Goal: Task Accomplishment & Management: Manage account settings

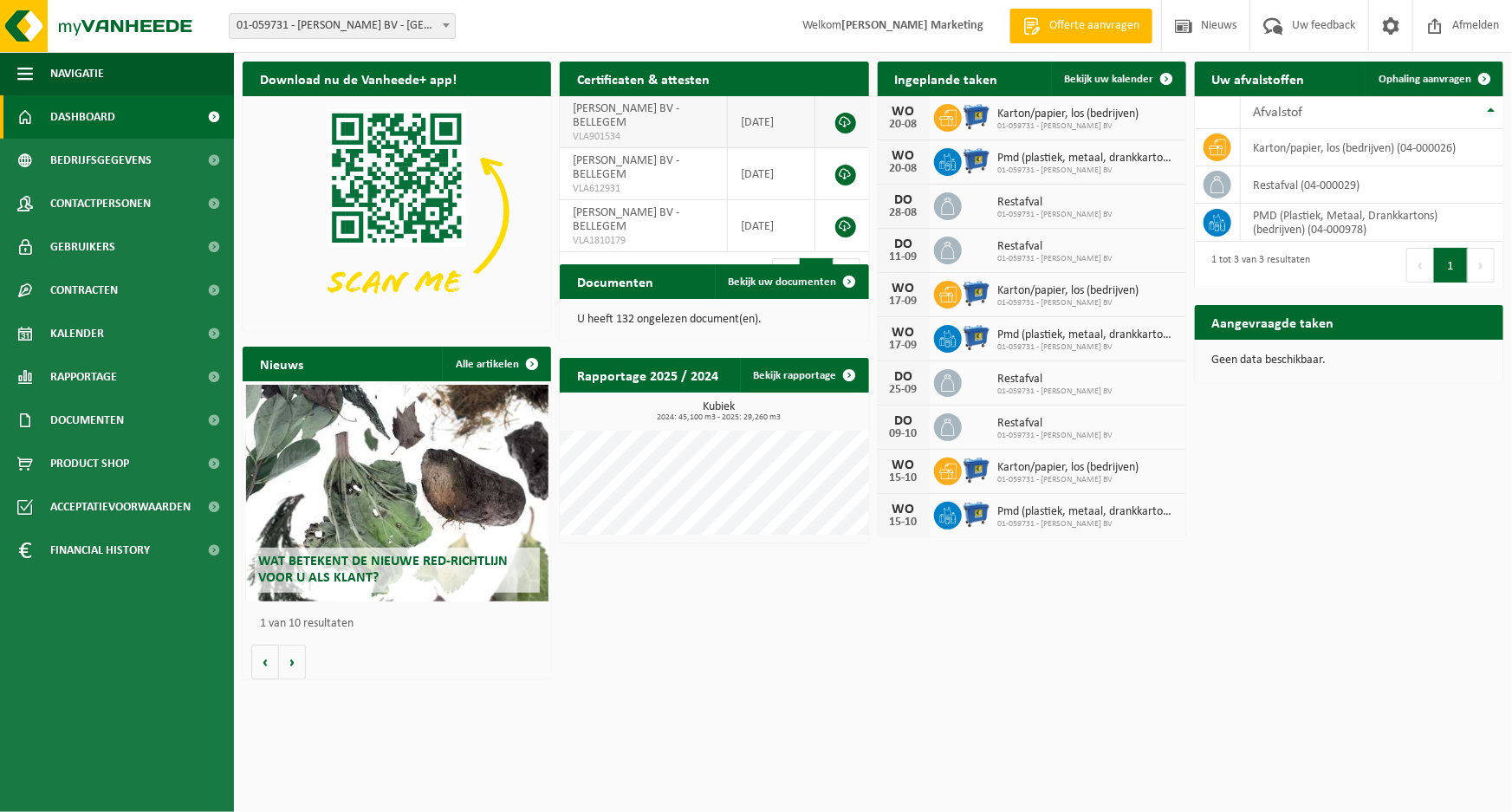
drag, startPoint x: 1445, startPoint y: 24, endPoint x: 853, endPoint y: 113, distance: 598.7
click at [1445, 24] on span at bounding box center [1435, 25] width 26 height 51
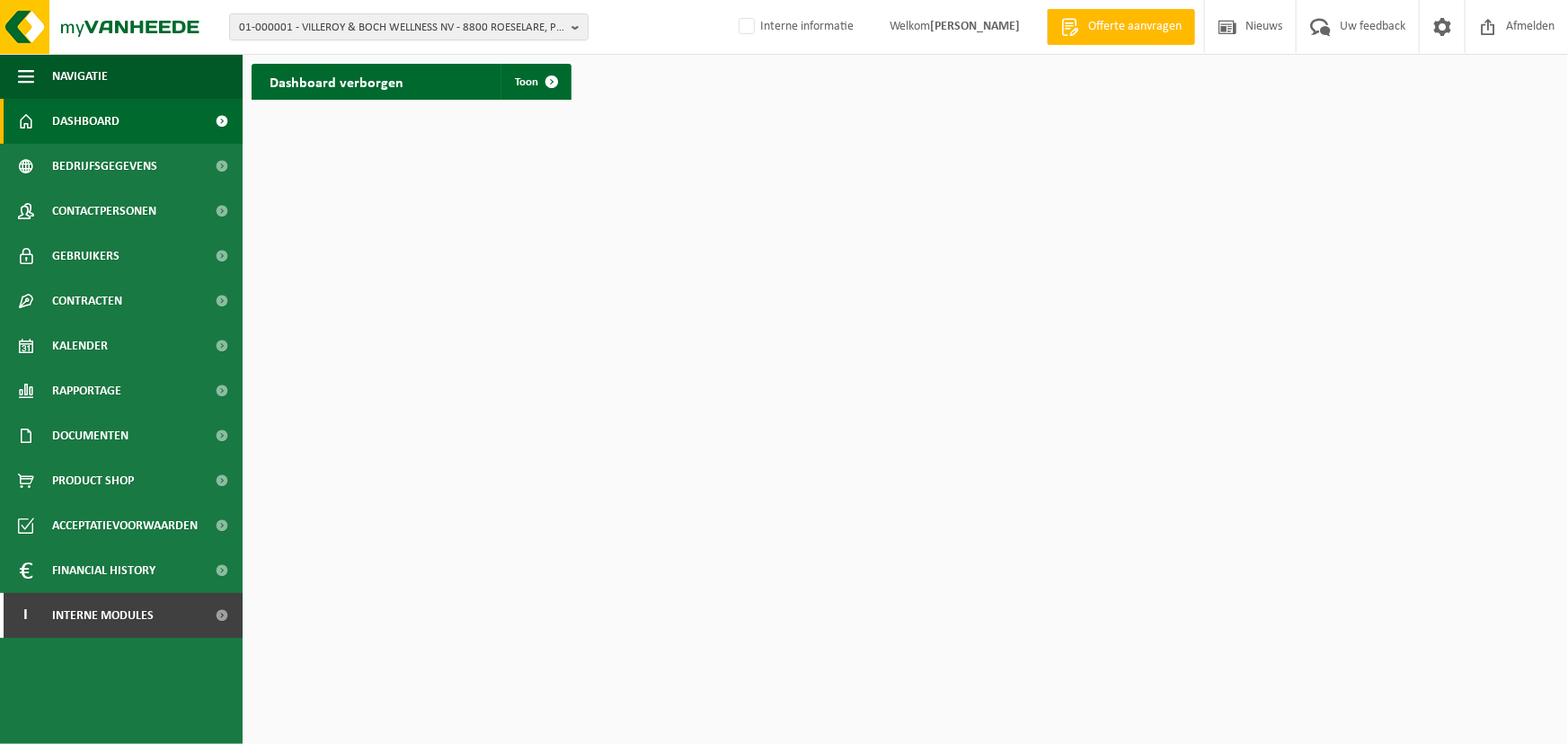
drag, startPoint x: 755, startPoint y: 231, endPoint x: 857, endPoint y: 164, distance: 122.0
click at [755, 231] on html "01-000001 - VILLEROY & BOCH WELLNESS NV - 8800 ROESELARE, POPULIERSTRAAT 1 01-0…" at bounding box center [784, 372] width 1568 height 744
click at [364, 30] on span "01-000001 - VILLEROY & BOCH WELLNESS NV - 8800 ROESELARE, POPULIERSTRAAT 1" at bounding box center [401, 27] width 325 height 27
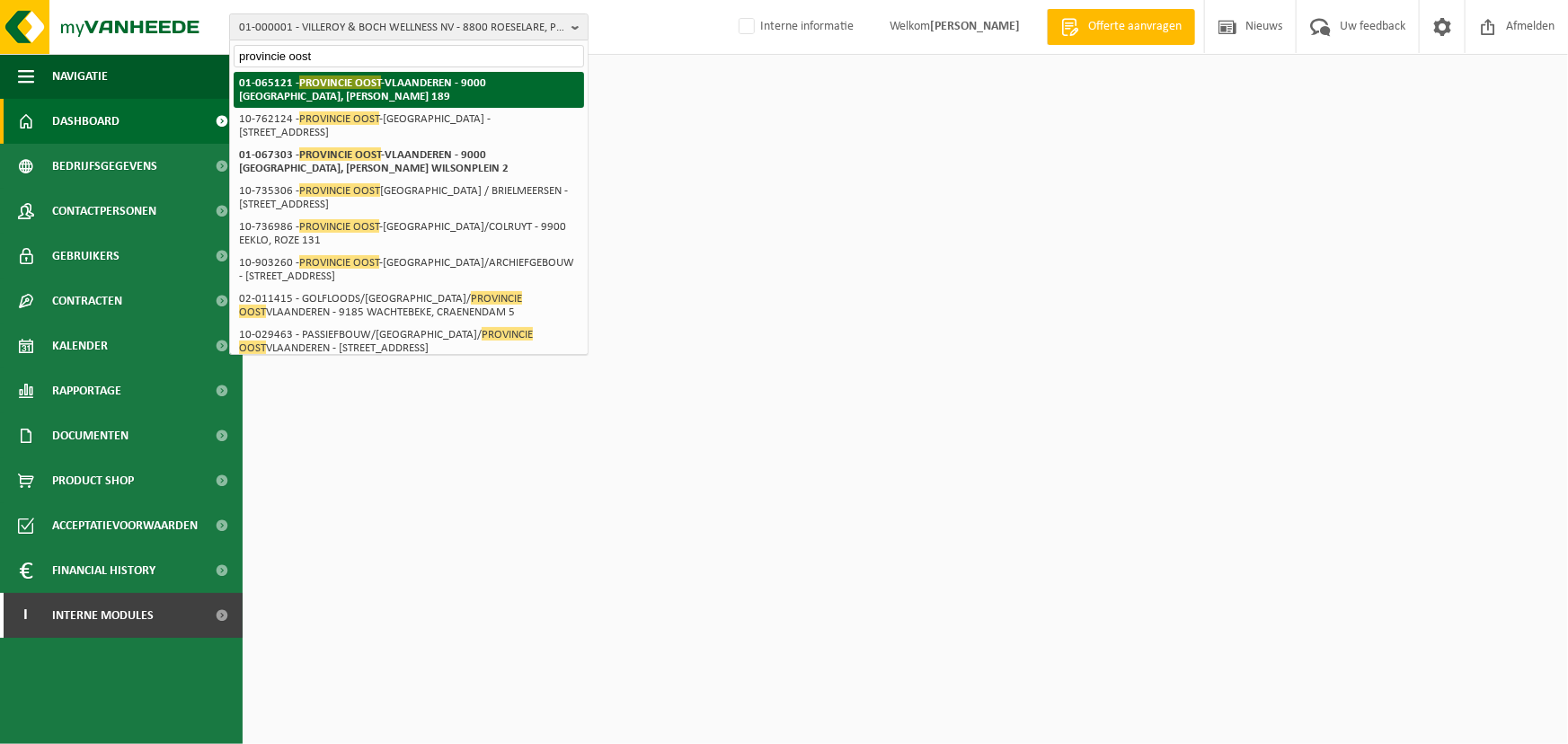
type input "provincie oost"
click at [396, 81] on strong "01-065121 - PROVINCIE OOST -VLAANDEREN - 9000 GENT, CHARLES DE KERCKHOVELAAN 189" at bounding box center [362, 89] width 247 height 27
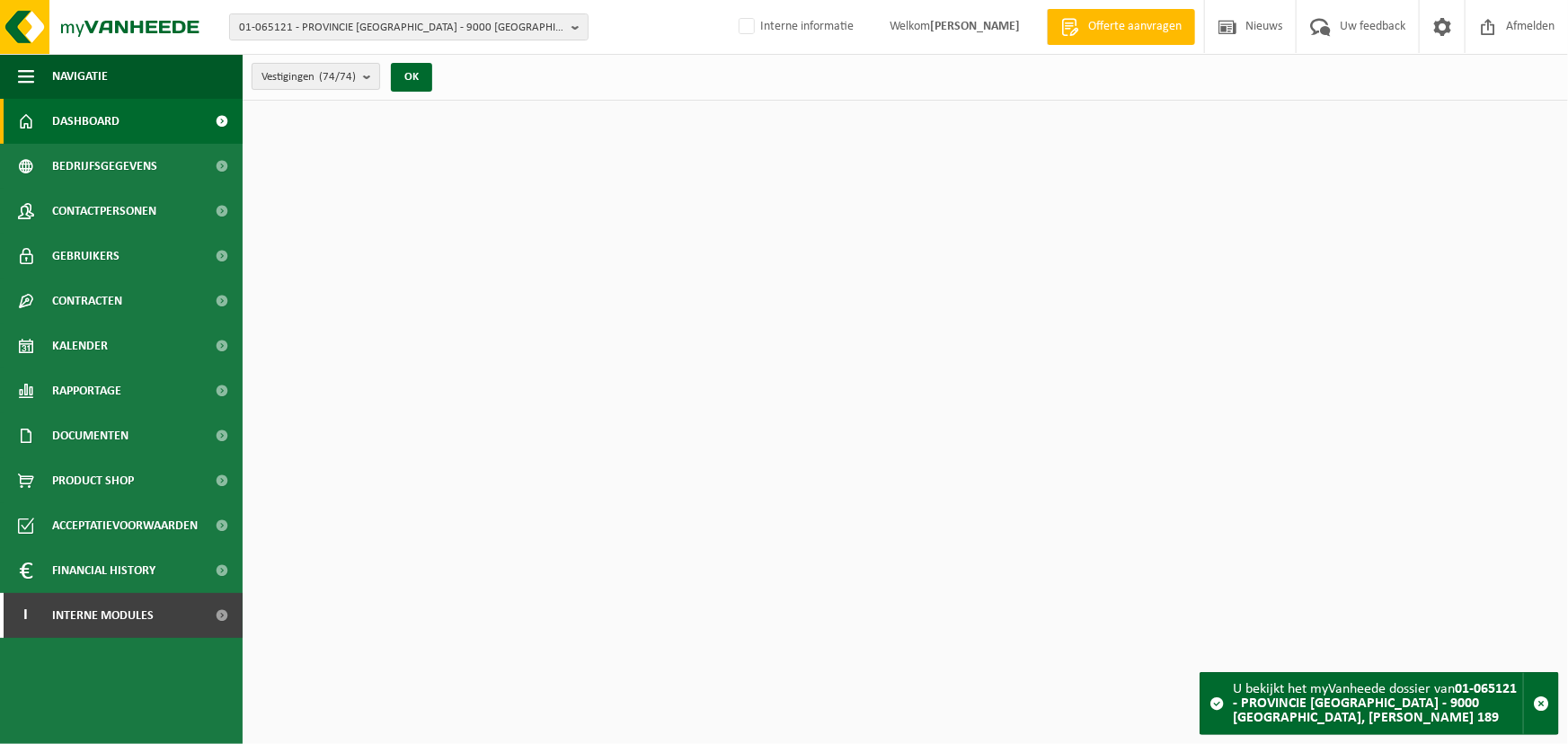
click at [355, 85] on span "Vestigingen (74/74)" at bounding box center [309, 76] width 94 height 27
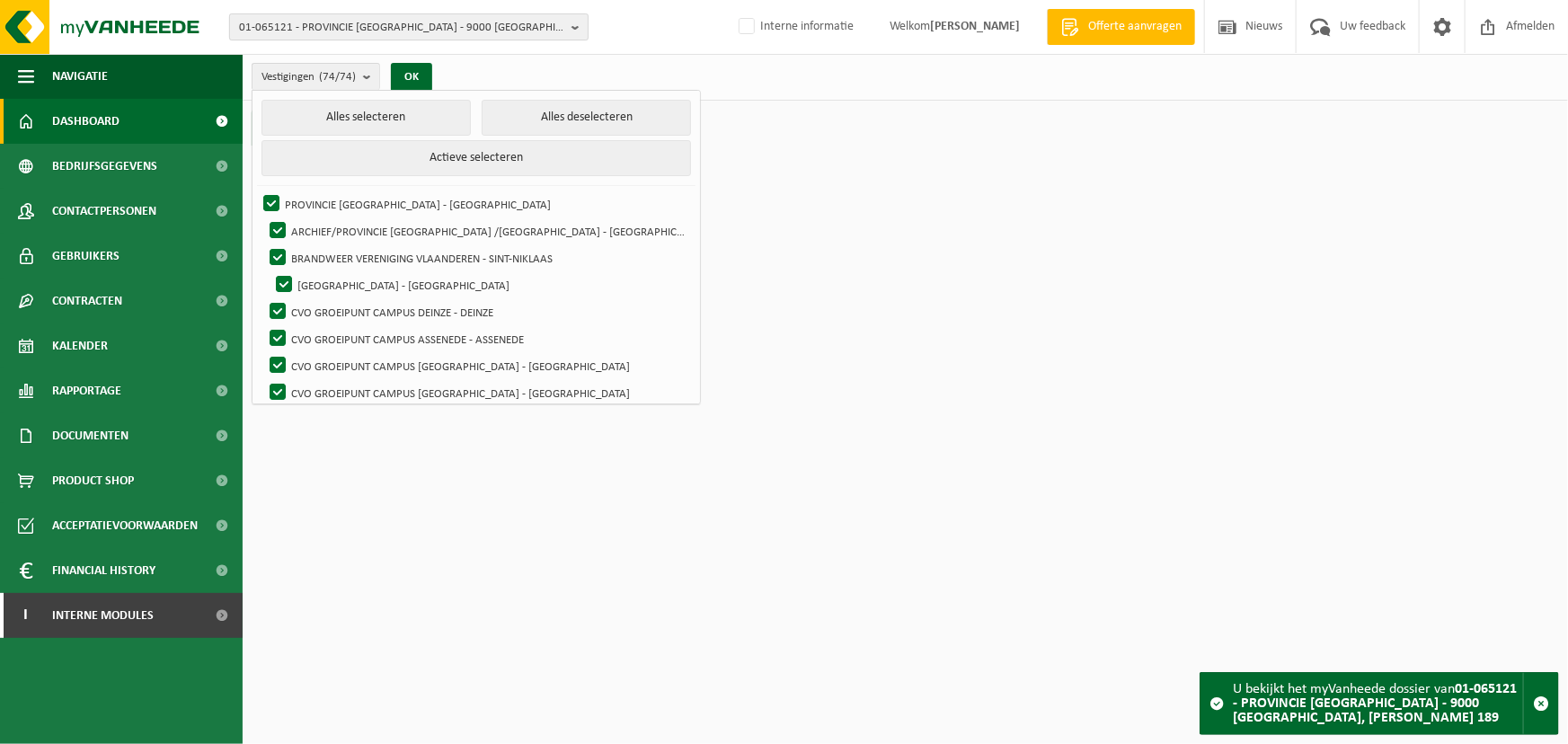
click at [539, 27] on span "01-065121 - PROVINCIE [GEOGRAPHIC_DATA] - 9000 [GEOGRAPHIC_DATA], [PERSON_NAME]…" at bounding box center [401, 27] width 325 height 27
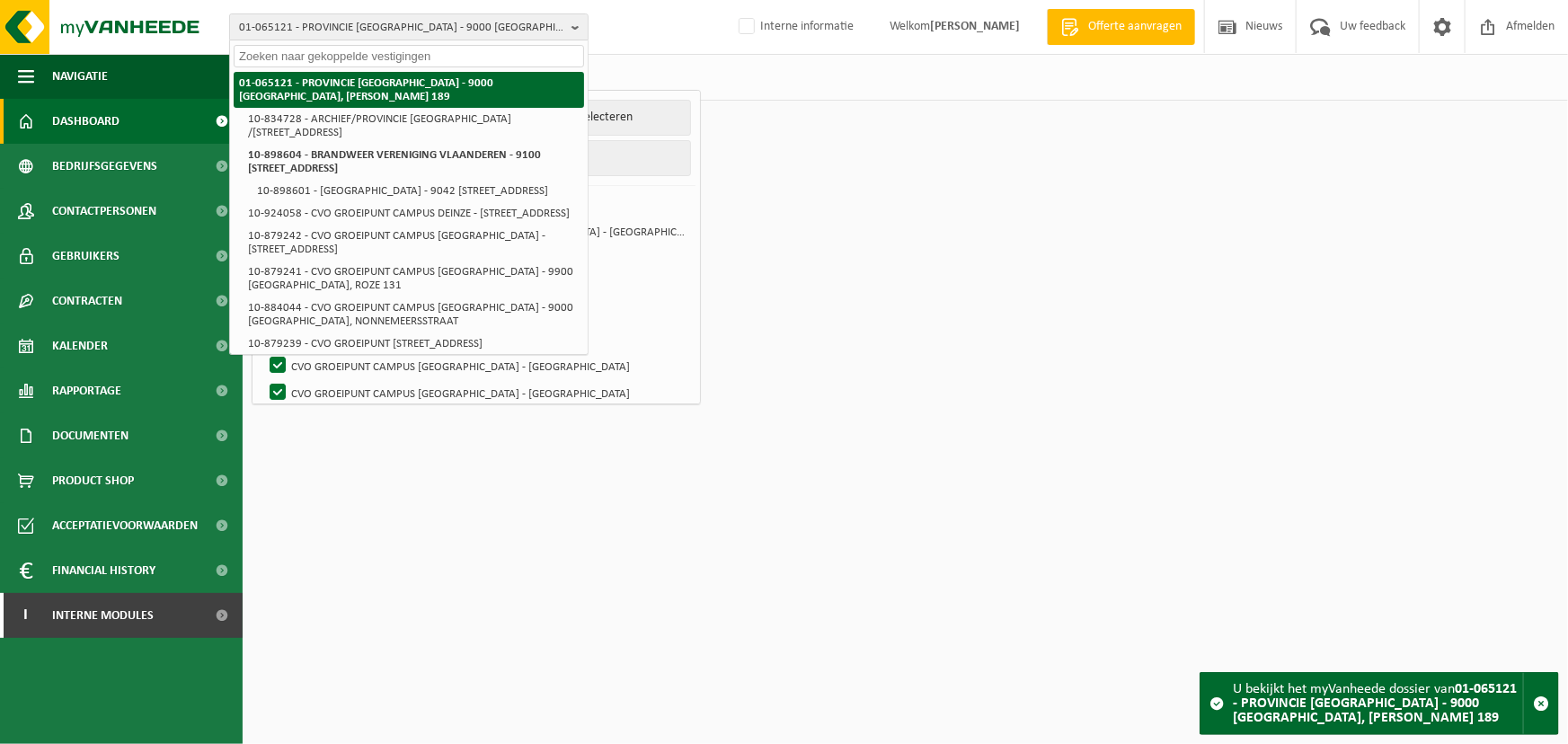
click at [493, 80] on strong "01-065121 - PROVINCIE [GEOGRAPHIC_DATA] - 9000 [GEOGRAPHIC_DATA], [PERSON_NAME]…" at bounding box center [365, 90] width 254 height 25
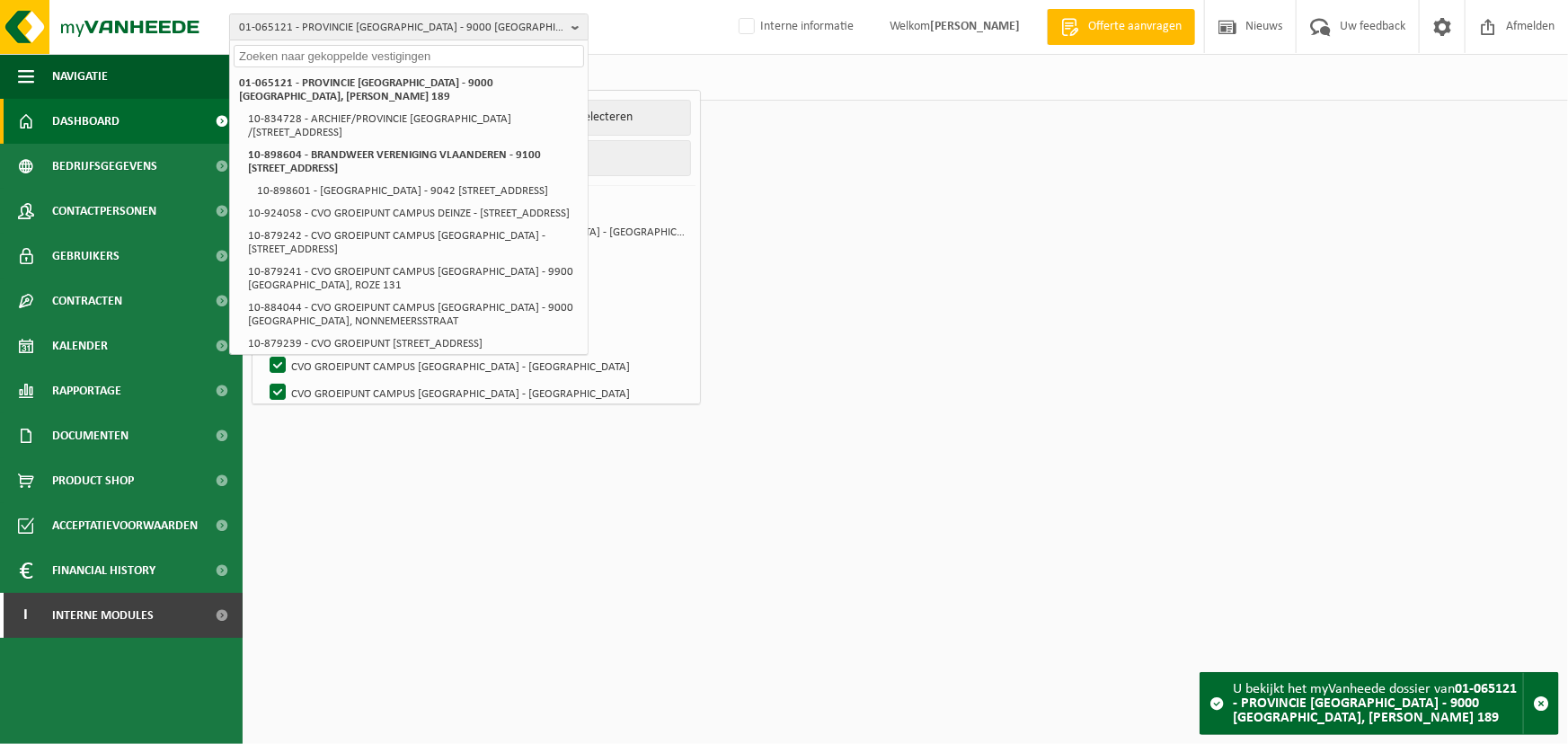
drag, startPoint x: 750, startPoint y: 67, endPoint x: 622, endPoint y: 97, distance: 131.5
click at [750, 67] on div "Vestigingen (74/74) Alles selecteren Alles deselecteren Actieve selecteren PROV…" at bounding box center [905, 77] width 1326 height 47
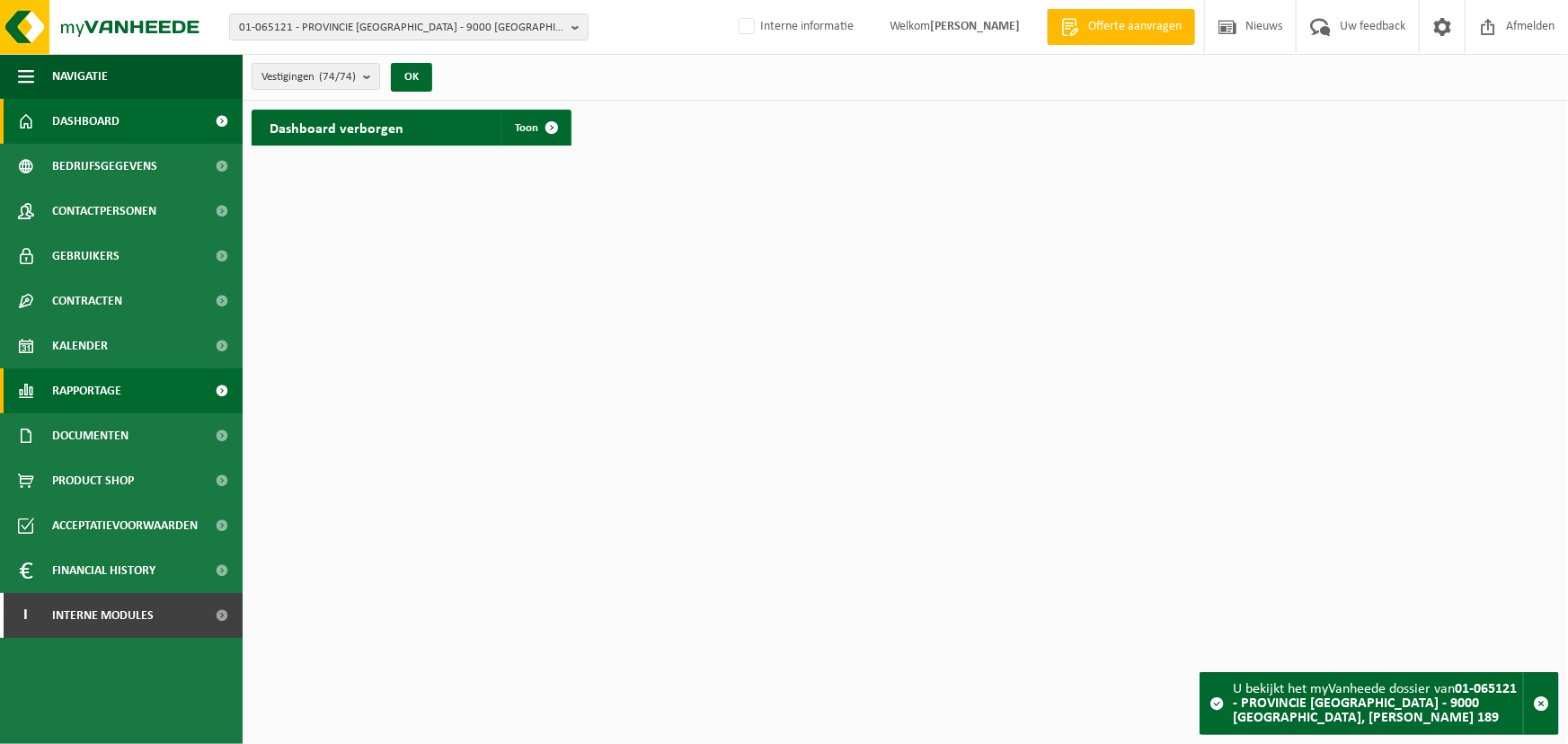
click at [101, 392] on span "Rapportage" at bounding box center [87, 391] width 69 height 45
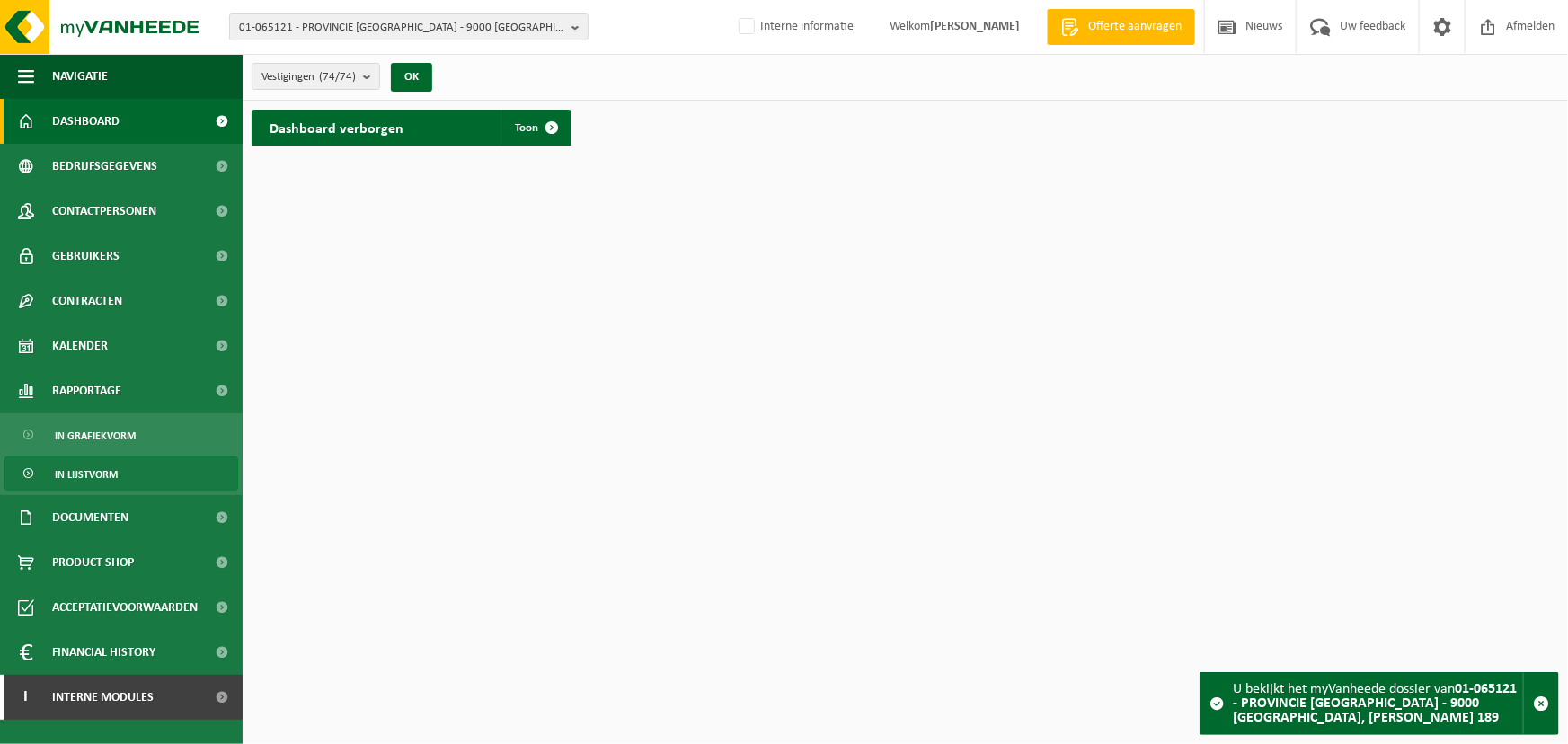
click at [108, 472] on span "In lijstvorm" at bounding box center [86, 475] width 62 height 34
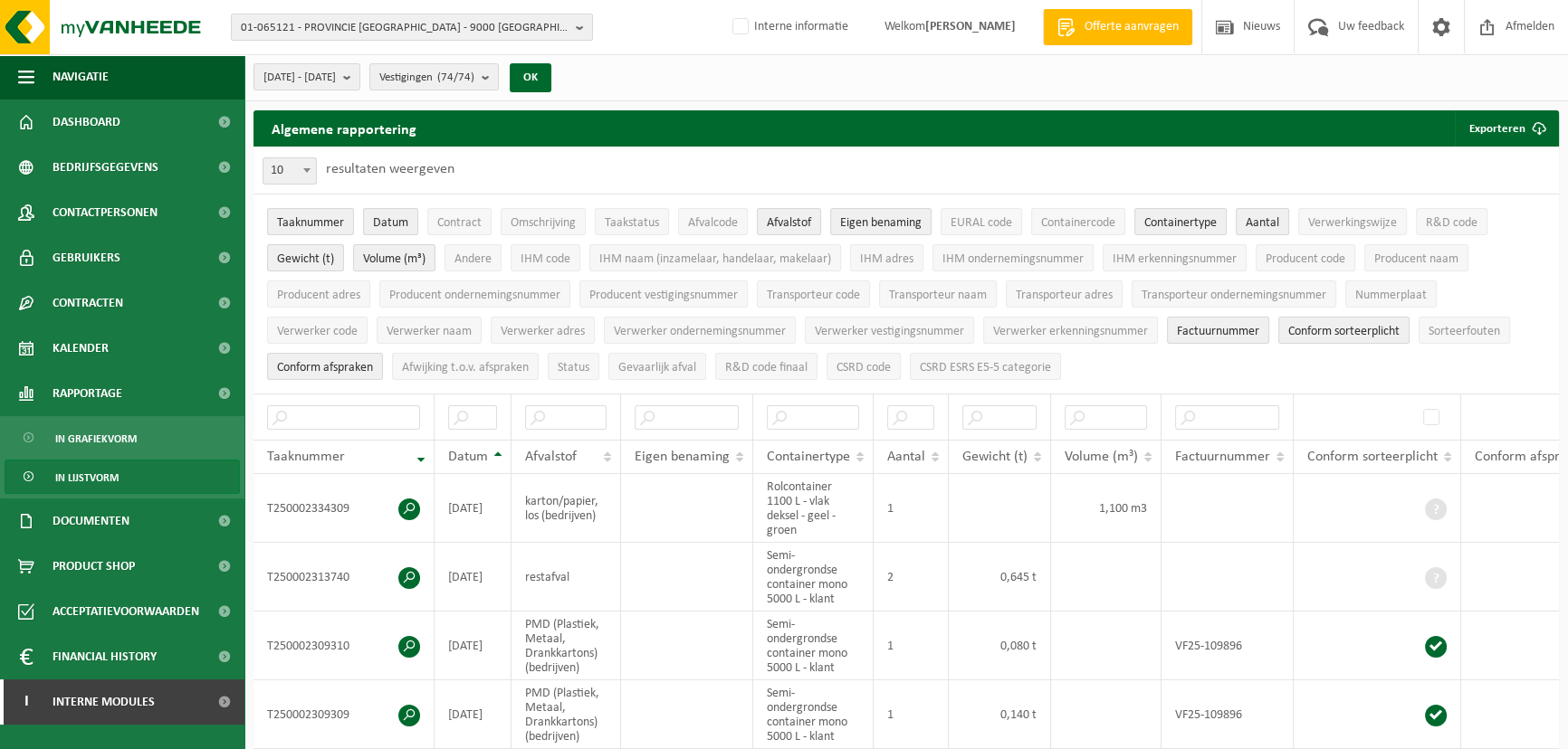
click at [1120, 149] on div "10 25 50 100 10 resultaten weergeven" at bounding box center [906, 170] width 1305 height 47
click at [1501, 136] on button "Exporteren" at bounding box center [1505, 129] width 102 height 37
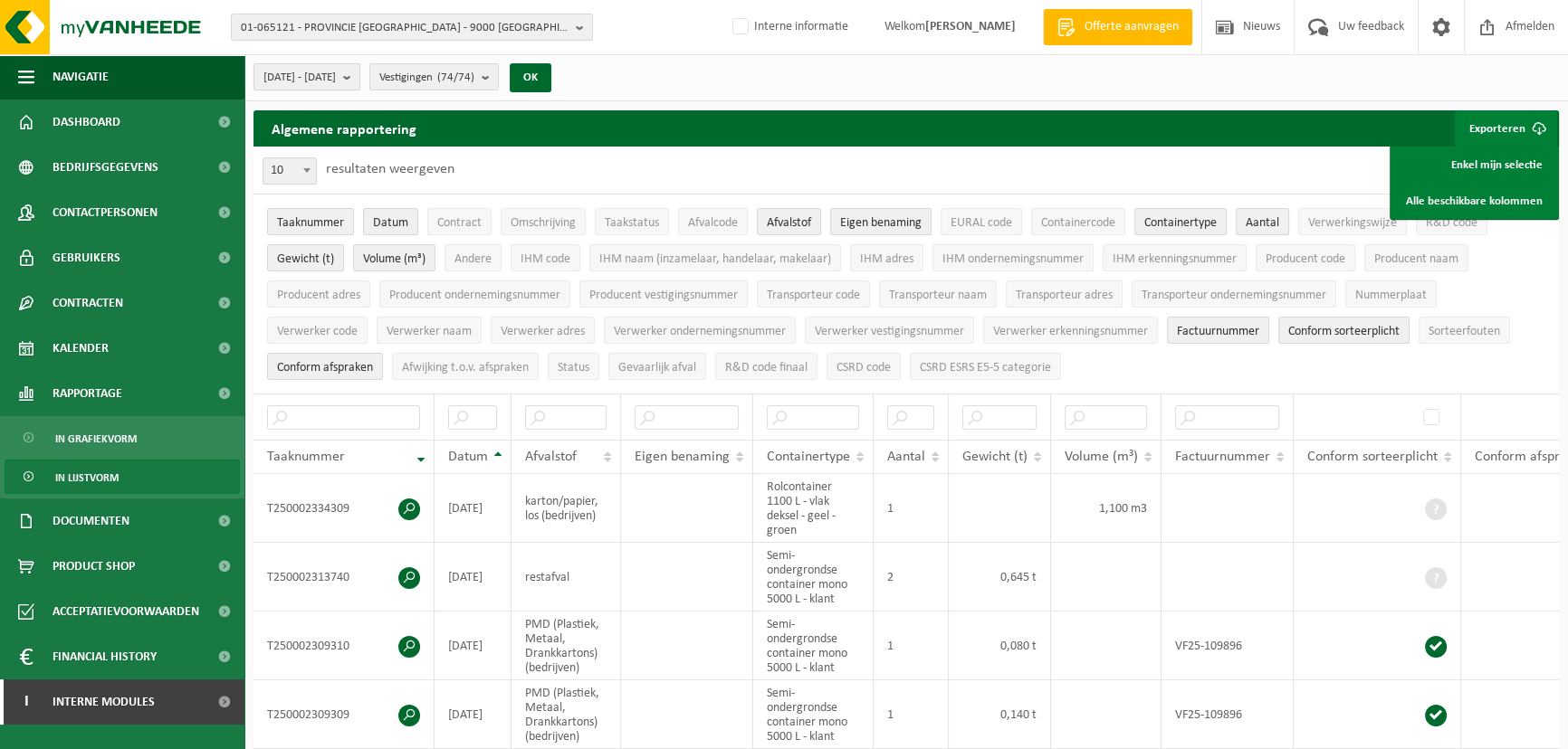
click at [336, 77] on span "2025-03-01 - 2025-08-18" at bounding box center [300, 77] width 72 height 27
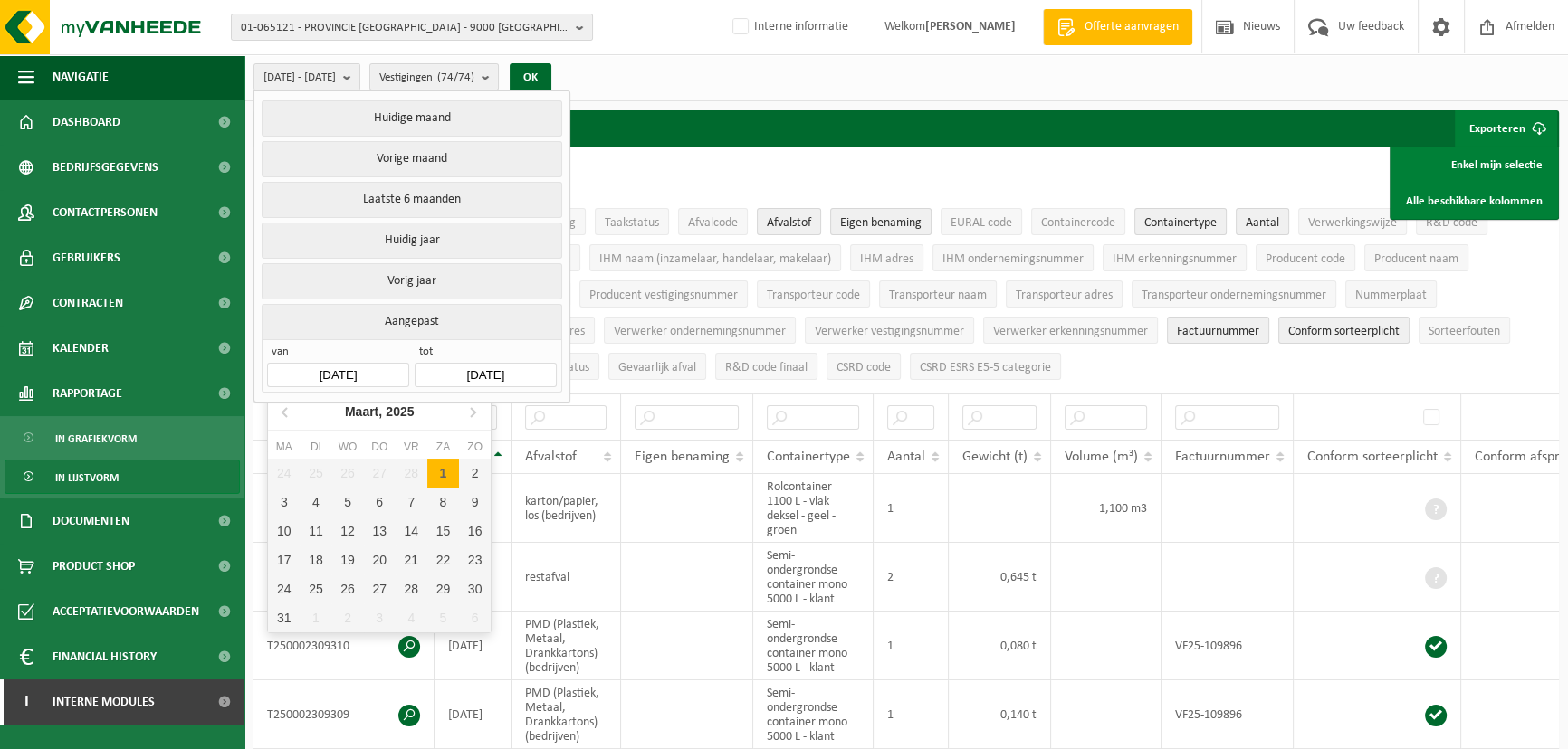
click at [360, 364] on input "2025-03-01" at bounding box center [337, 375] width 141 height 24
click at [282, 415] on icon at bounding box center [285, 411] width 29 height 29
click at [469, 412] on icon at bounding box center [472, 411] width 29 height 29
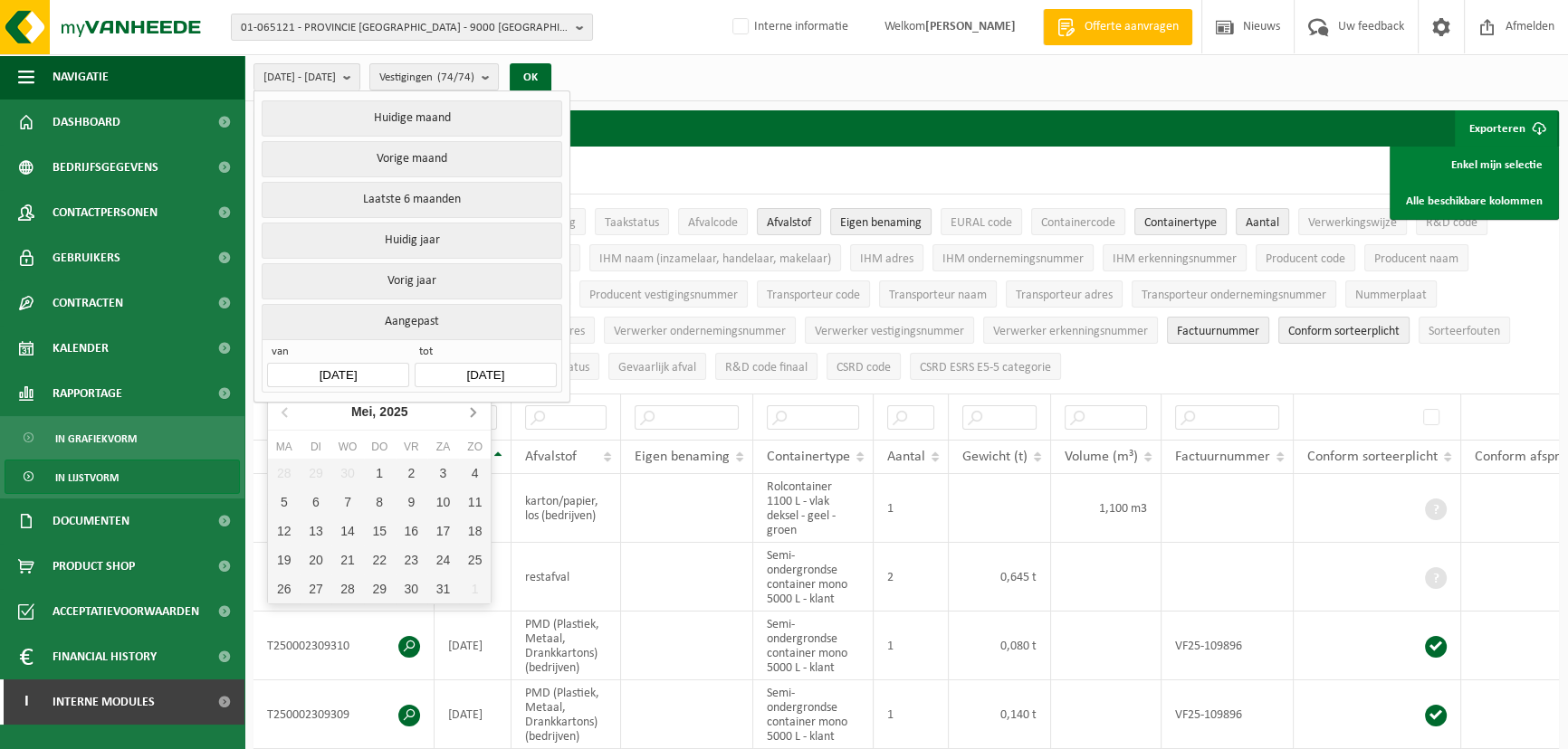
click at [469, 412] on icon at bounding box center [472, 411] width 29 height 29
click at [286, 413] on icon at bounding box center [285, 411] width 29 height 29
click at [282, 414] on icon at bounding box center [285, 411] width 29 height 29
click at [471, 411] on icon at bounding box center [472, 411] width 29 height 29
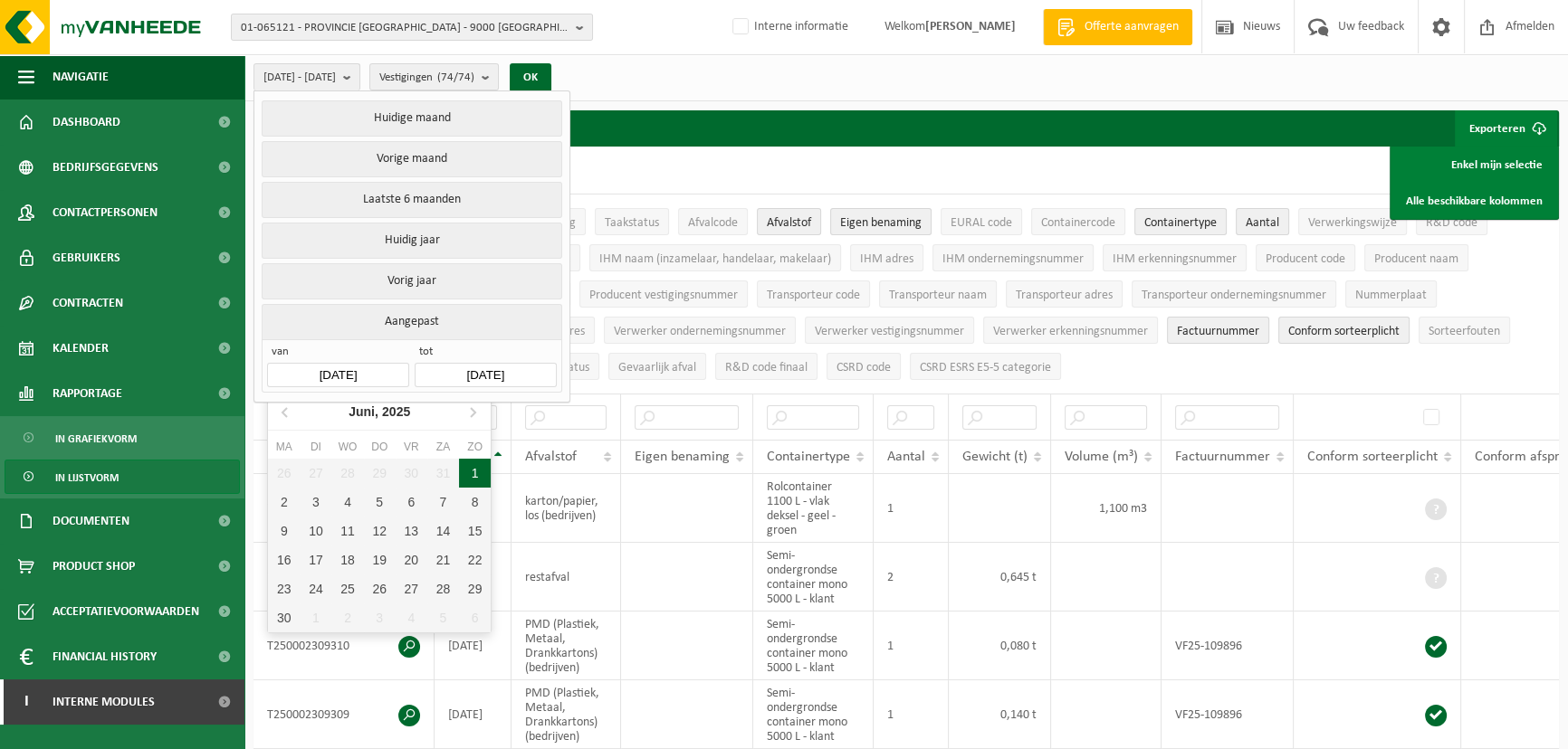
click at [462, 468] on div "1" at bounding box center [475, 473] width 32 height 29
type input "2025-06-01"
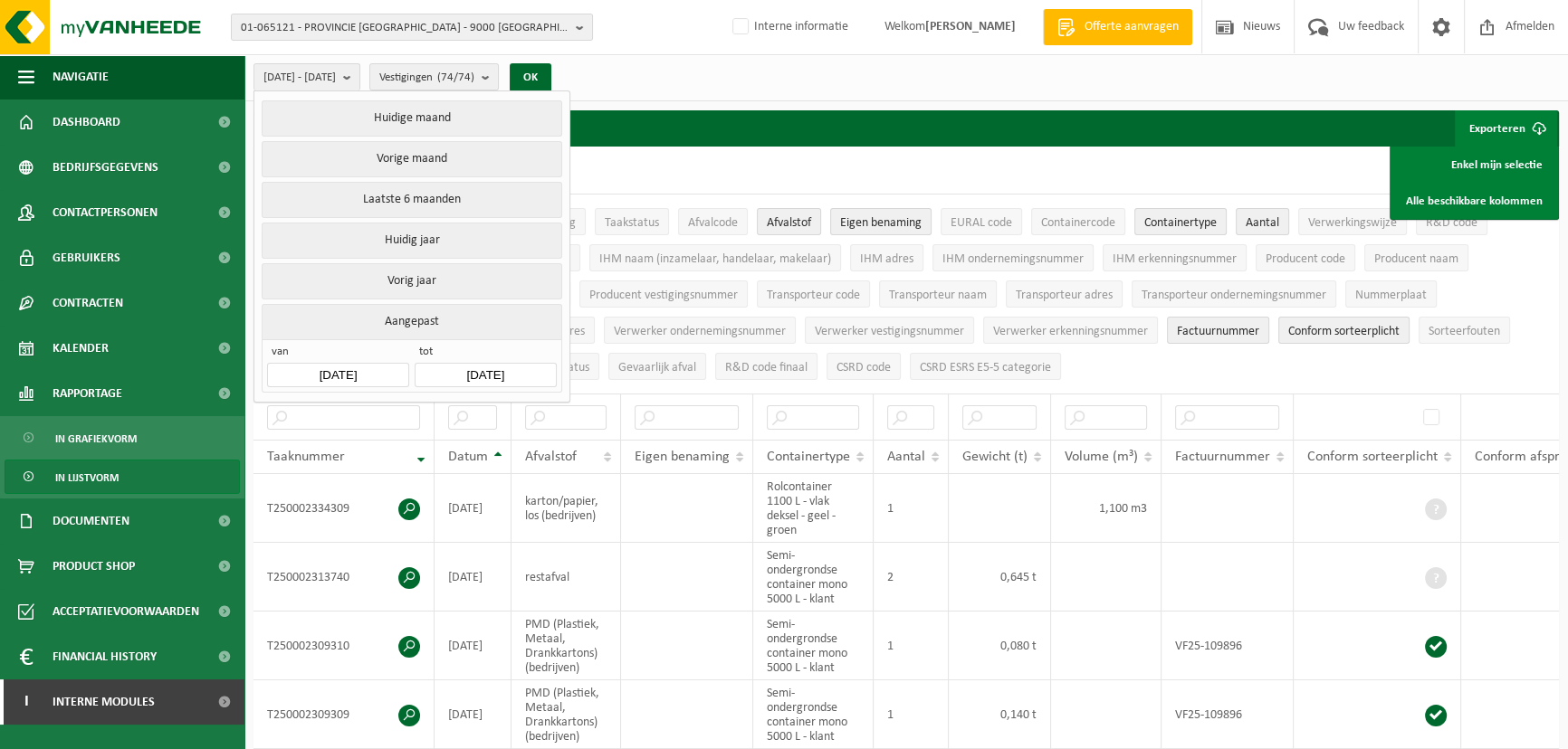
click at [499, 371] on input "2025-08-18" at bounding box center [485, 375] width 141 height 24
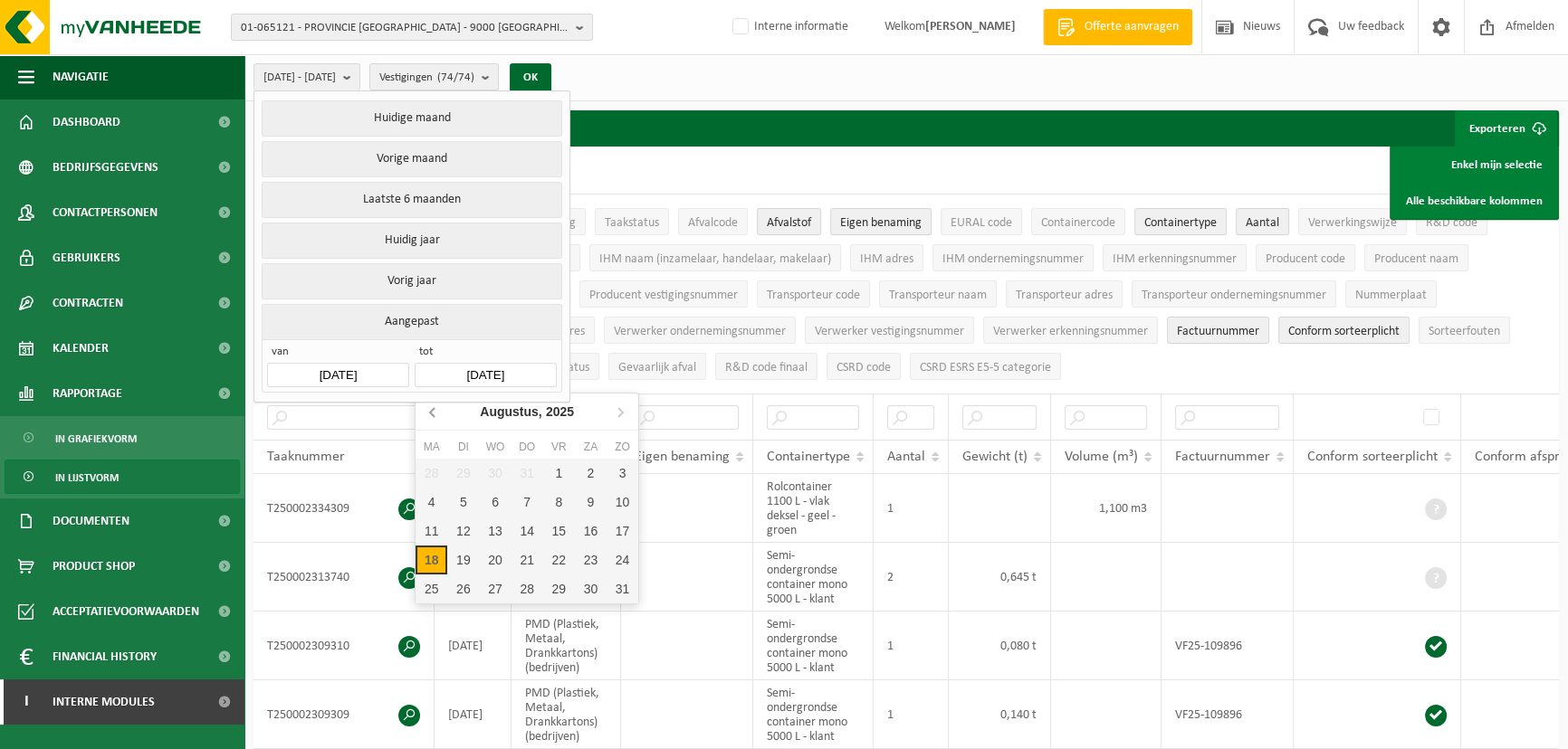
click at [435, 416] on icon at bounding box center [433, 411] width 29 height 29
click at [434, 614] on div "30" at bounding box center [432, 618] width 32 height 29
type input "2025-06-30"
type input "2025-06-01"
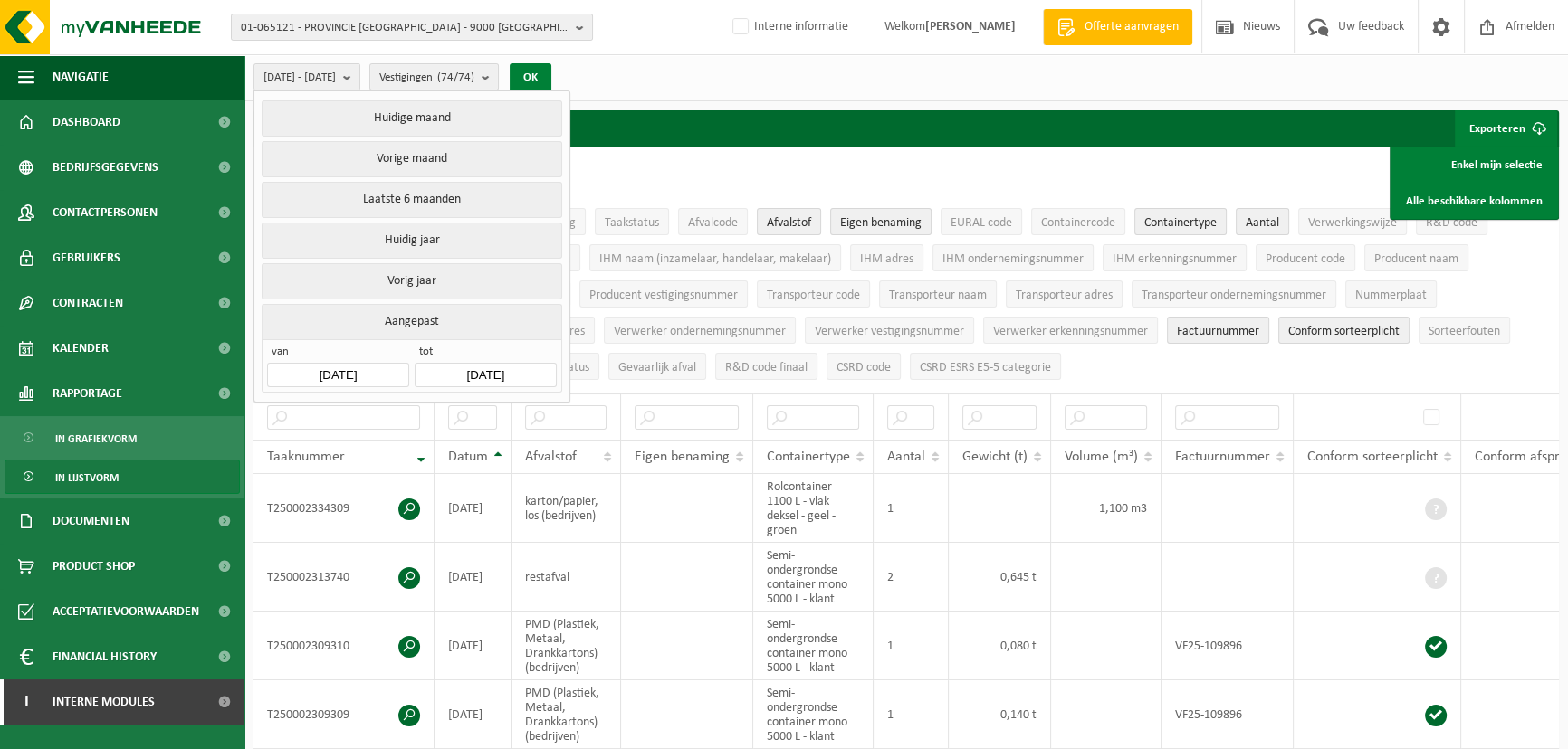
click at [551, 78] on button "OK" at bounding box center [530, 77] width 41 height 29
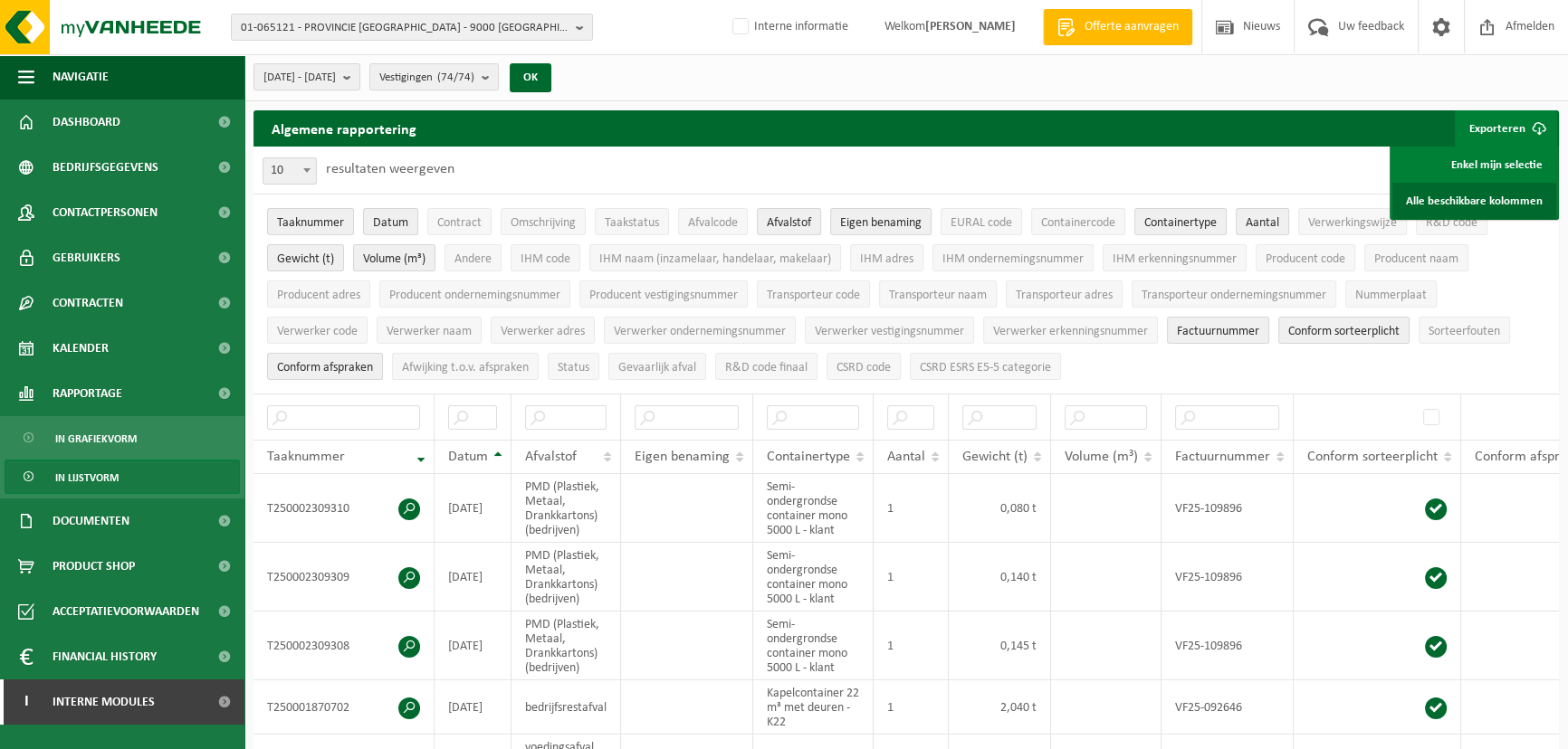
click at [1435, 201] on link "Alle beschikbare kolommen" at bounding box center [1474, 201] width 164 height 37
click at [1473, 197] on link "Alle beschikbare kolommen" at bounding box center [1474, 201] width 164 height 37
click at [336, 69] on span "2025-06-01 - 2025-06-30" at bounding box center [300, 77] width 72 height 27
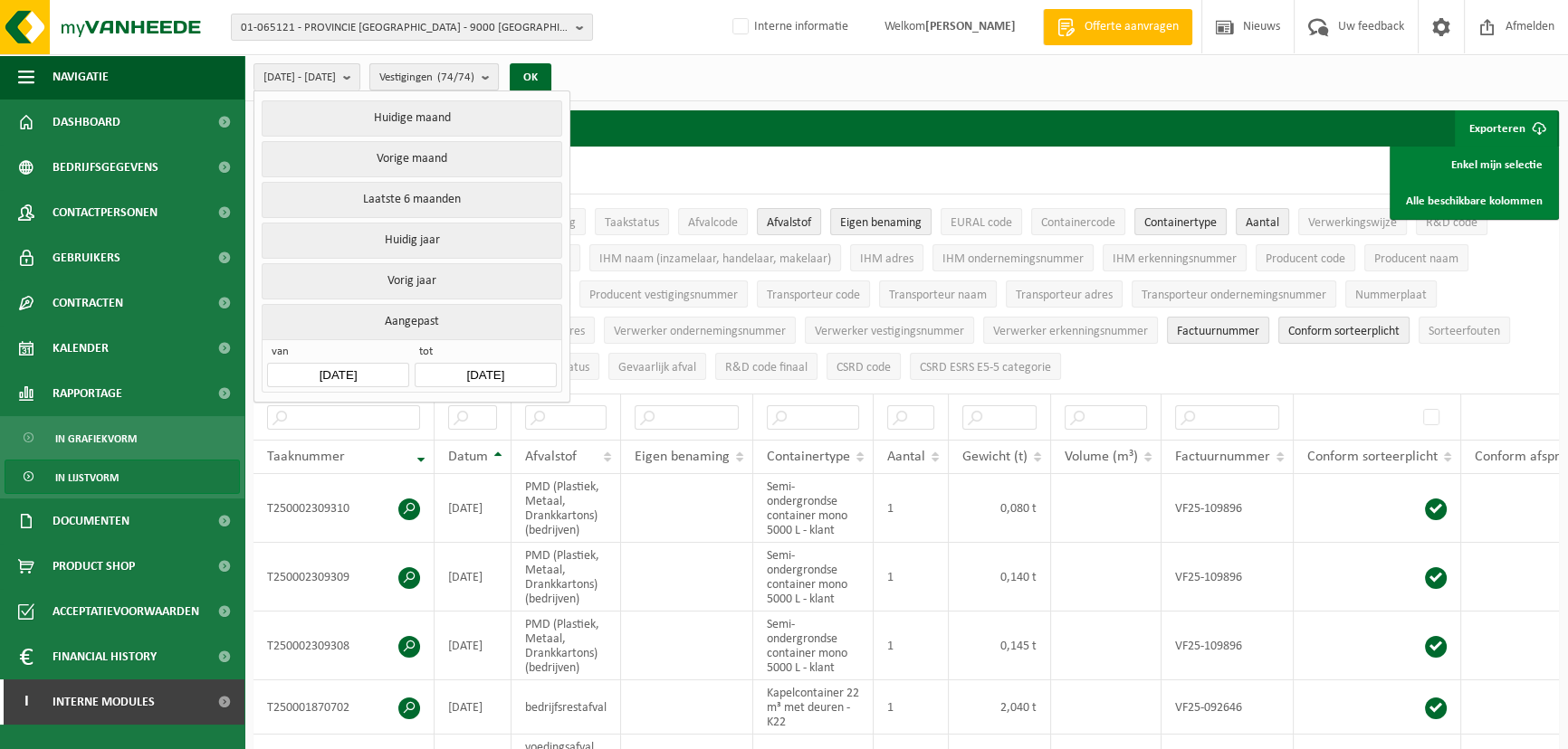
click at [474, 67] on span "Vestigingen (74/74)" at bounding box center [426, 77] width 95 height 27
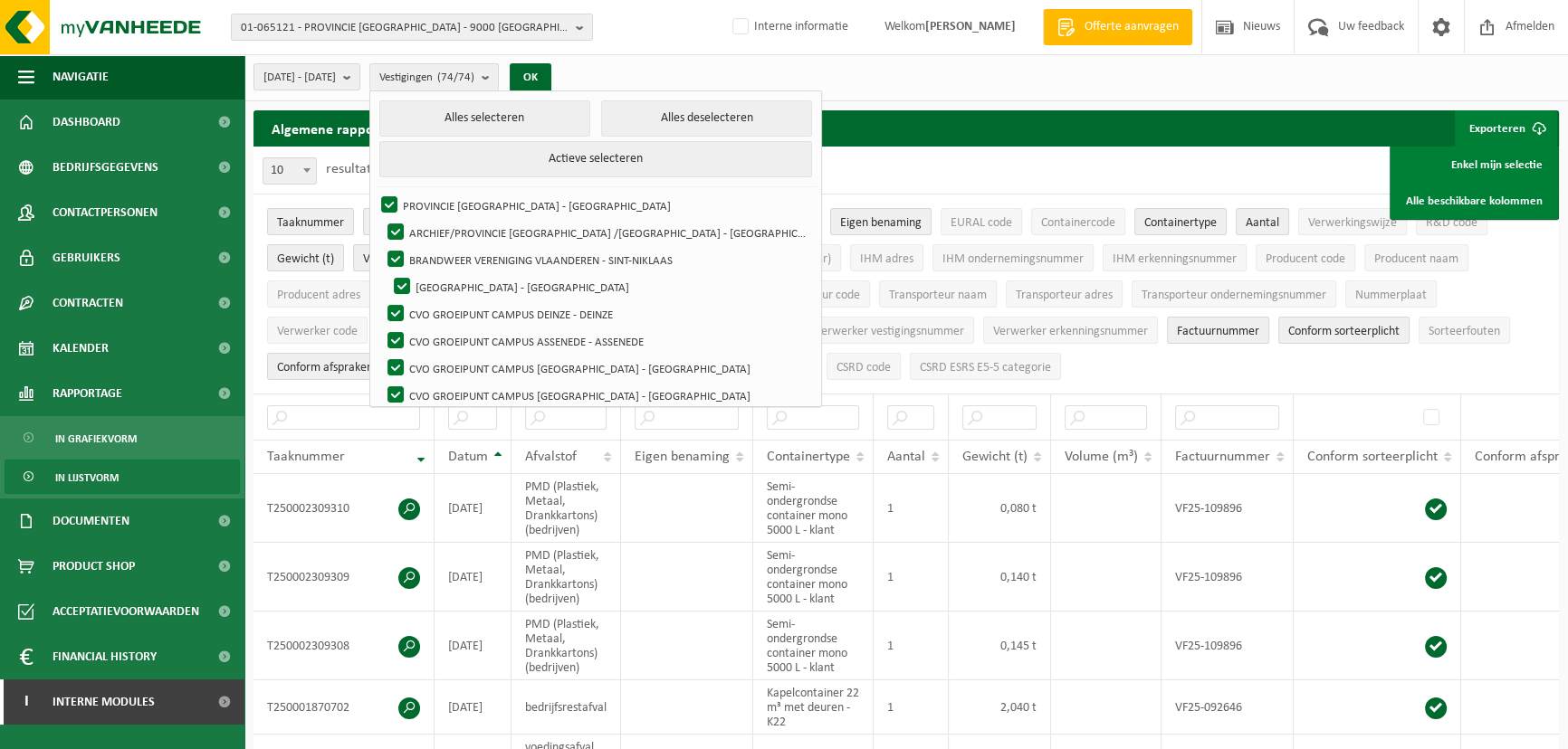
click at [661, 79] on div "2025-06-01 - 2025-06-30 Huidige maand Vorige maand Laatste 6 maanden Huidig jaa…" at bounding box center [905, 78] width 1323 height 47
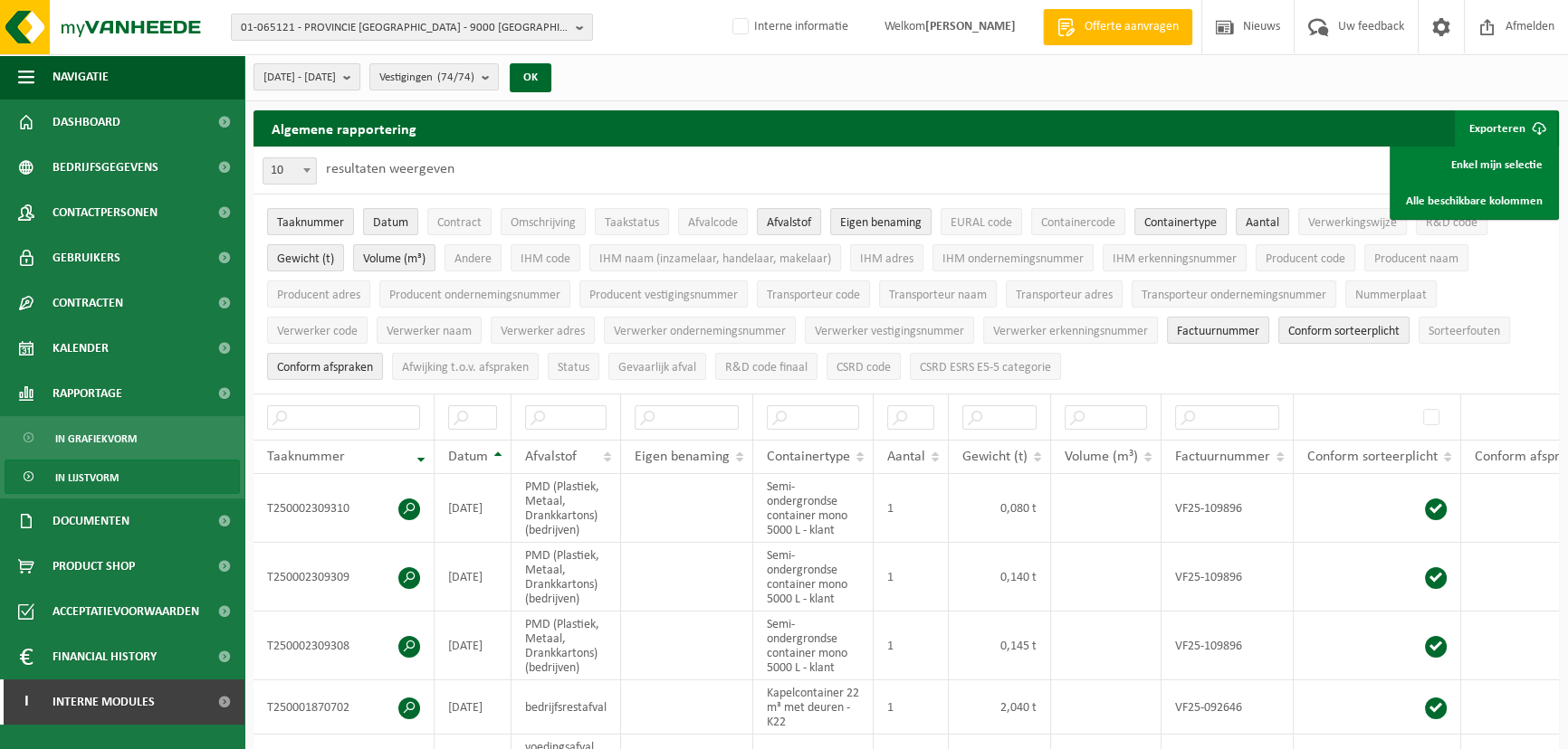
click at [333, 82] on span "2025-06-01 - 2025-06-30" at bounding box center [300, 77] width 72 height 27
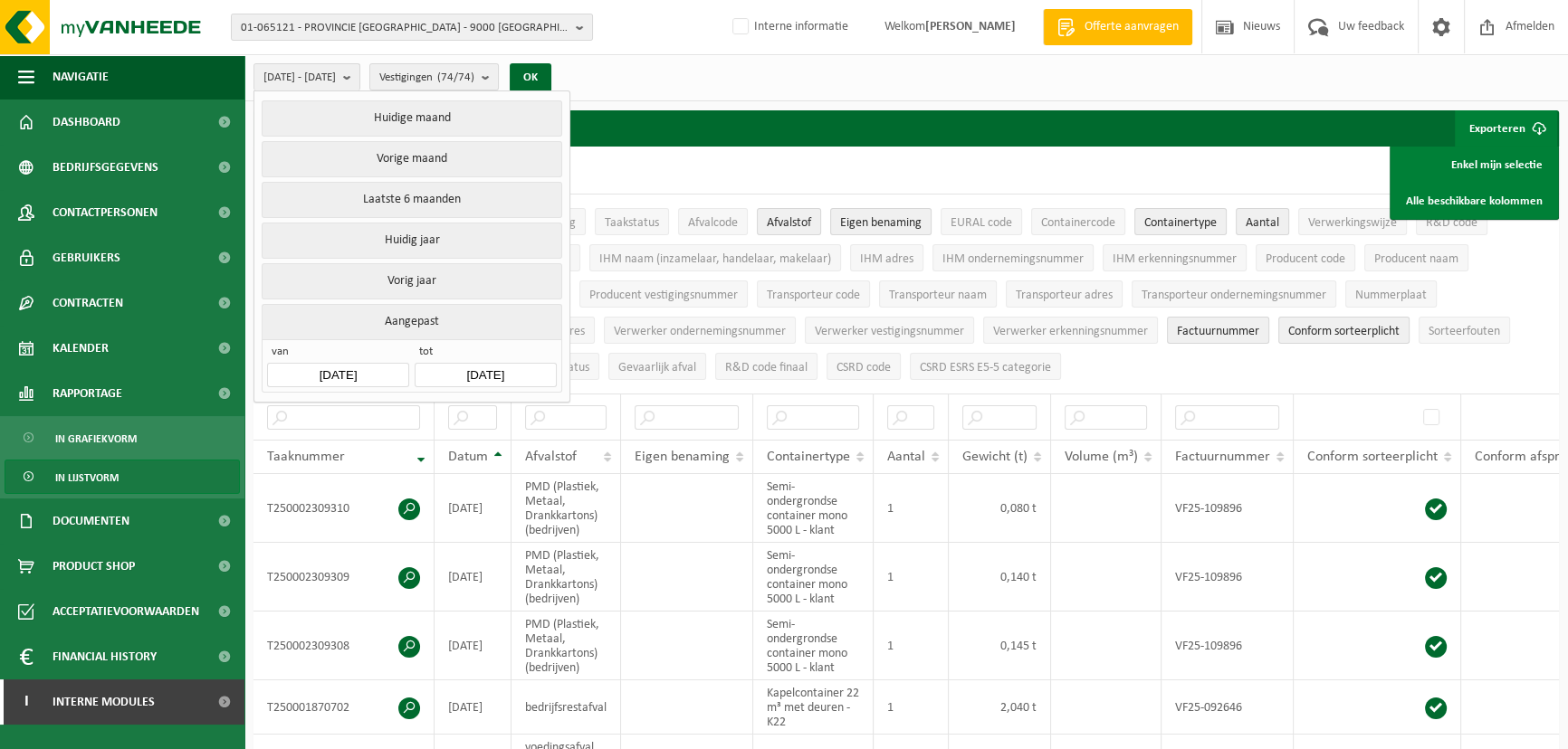
click at [484, 371] on input "2025-06-30" at bounding box center [485, 375] width 141 height 24
click at [495, 374] on input "2025-06-30" at bounding box center [485, 375] width 141 height 24
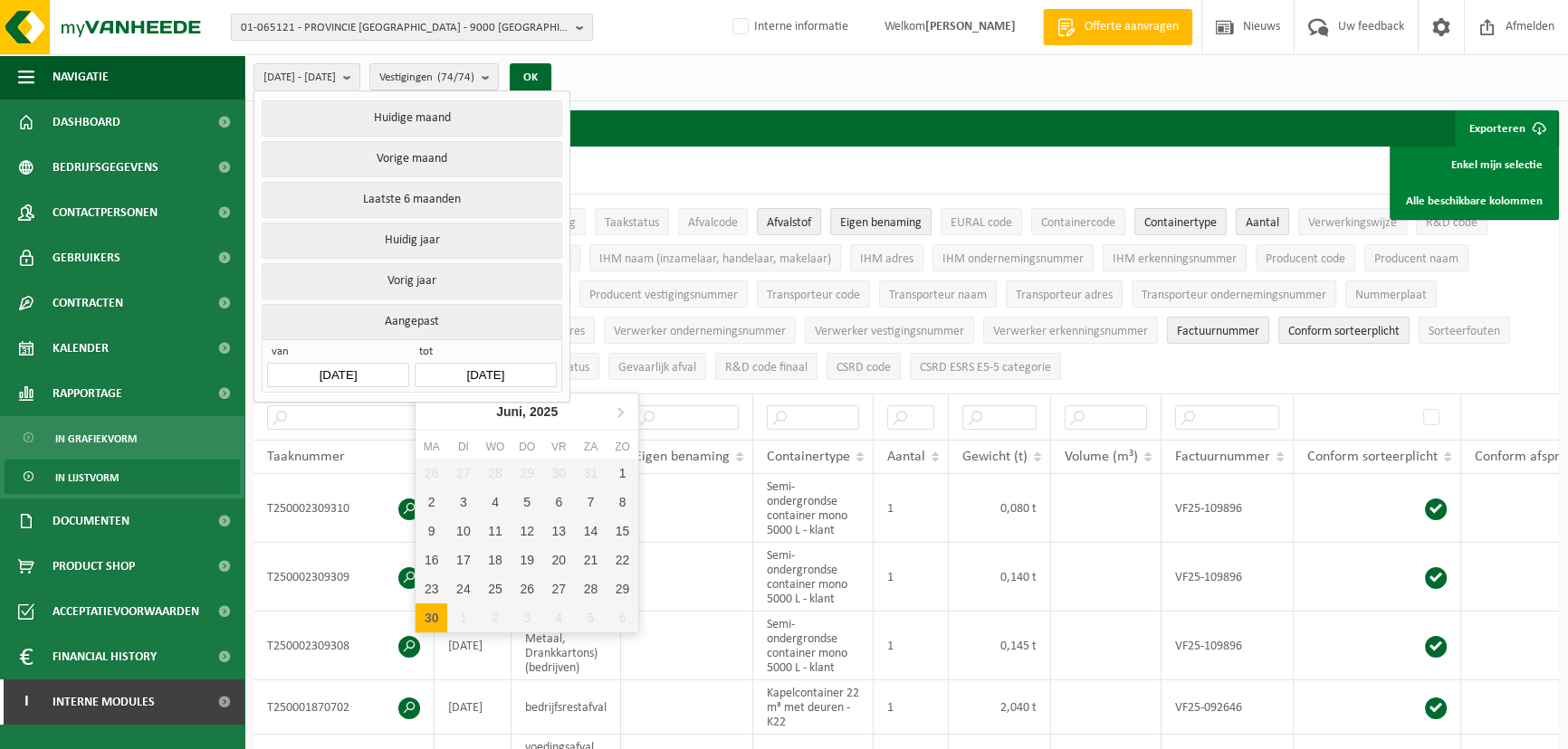
click at [497, 370] on input "2025-06-30" at bounding box center [485, 375] width 141 height 24
click at [615, 415] on icon at bounding box center [620, 411] width 29 height 29
click at [528, 582] on div "31" at bounding box center [528, 588] width 32 height 29
type input "2025-07-31"
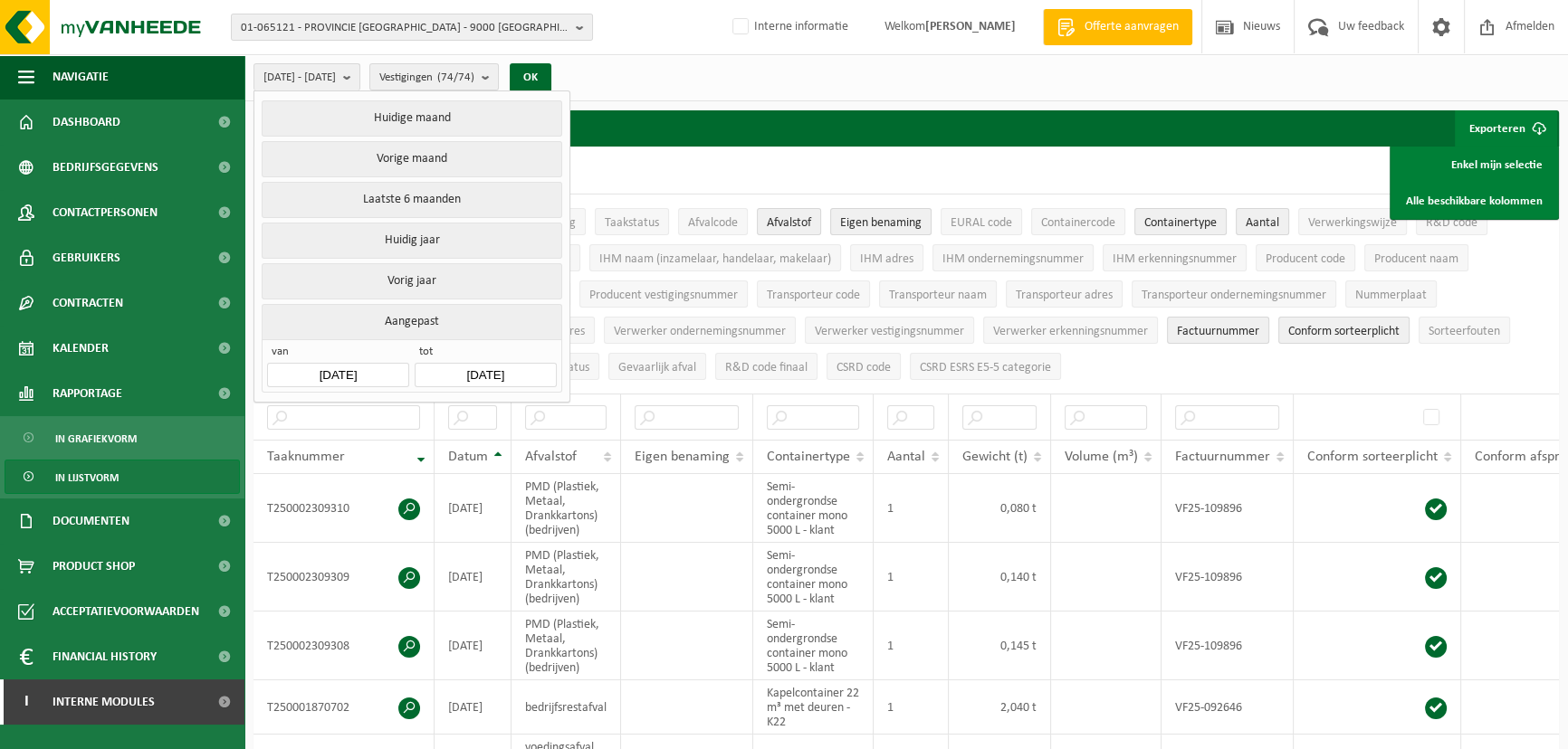
click at [362, 371] on input "2025-06-01" at bounding box center [337, 375] width 141 height 24
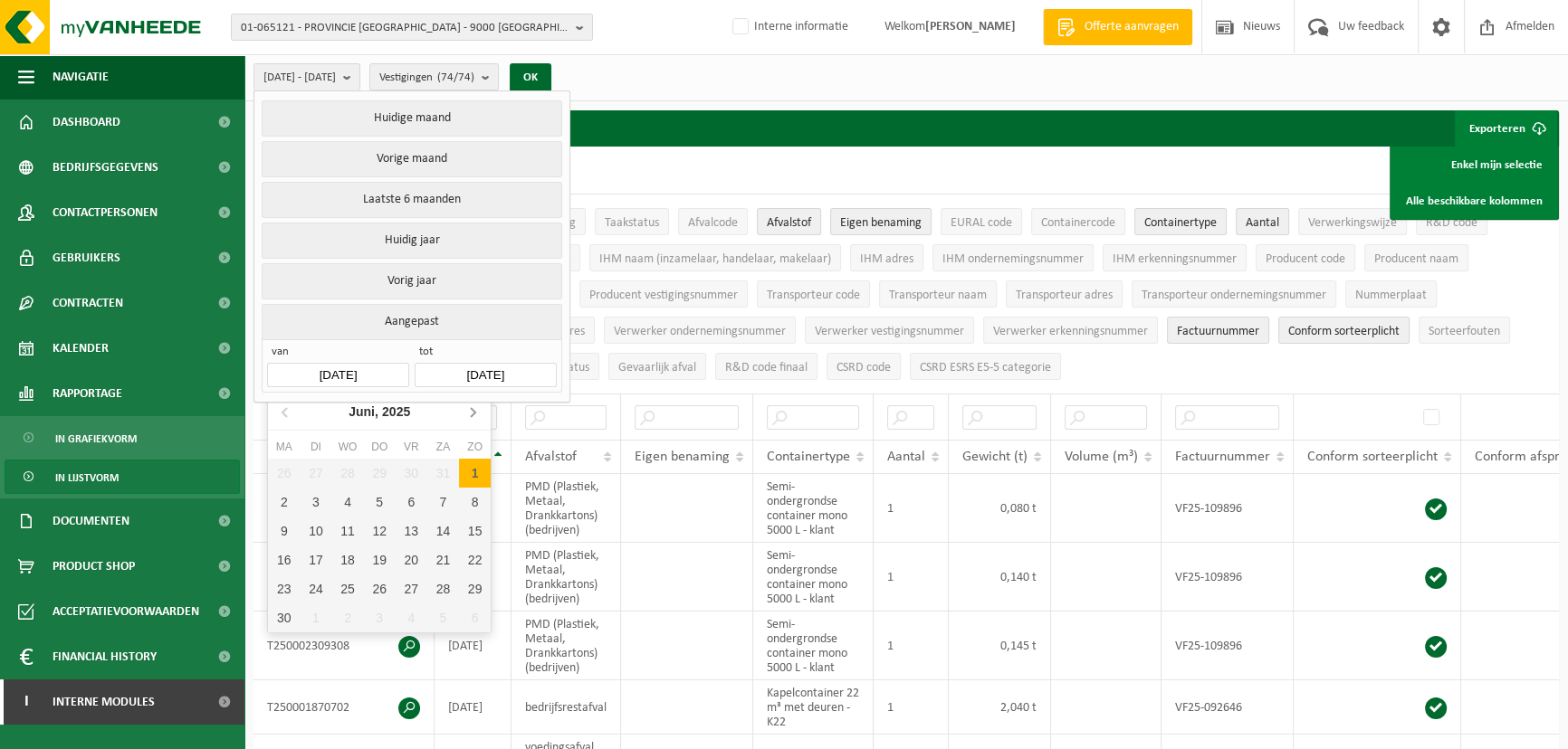
click at [469, 416] on icon at bounding box center [472, 411] width 29 height 29
click at [315, 466] on div "1" at bounding box center [315, 473] width 32 height 29
type input "2025-07-01"
type input "2025-07-31"
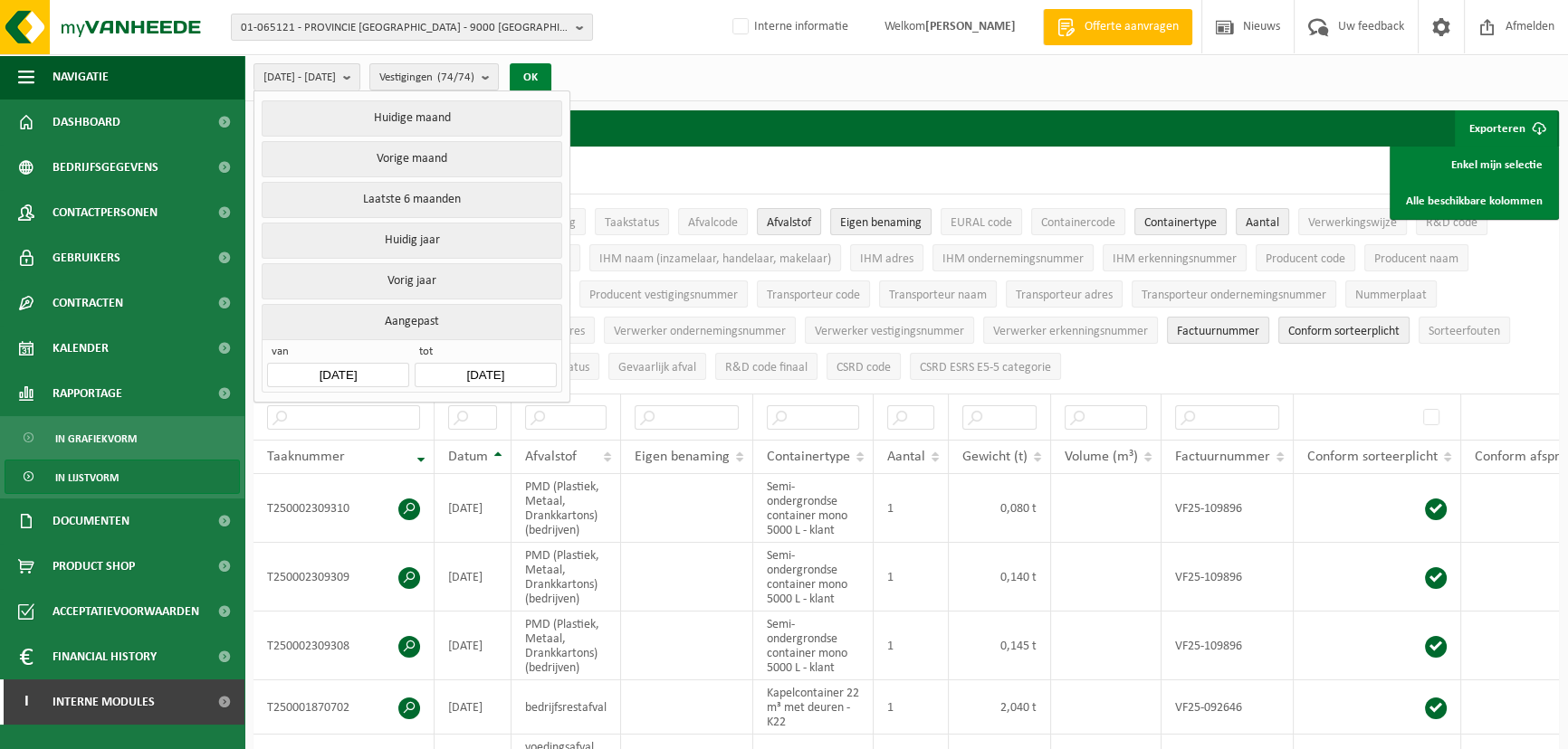
click at [551, 72] on button "OK" at bounding box center [530, 77] width 41 height 29
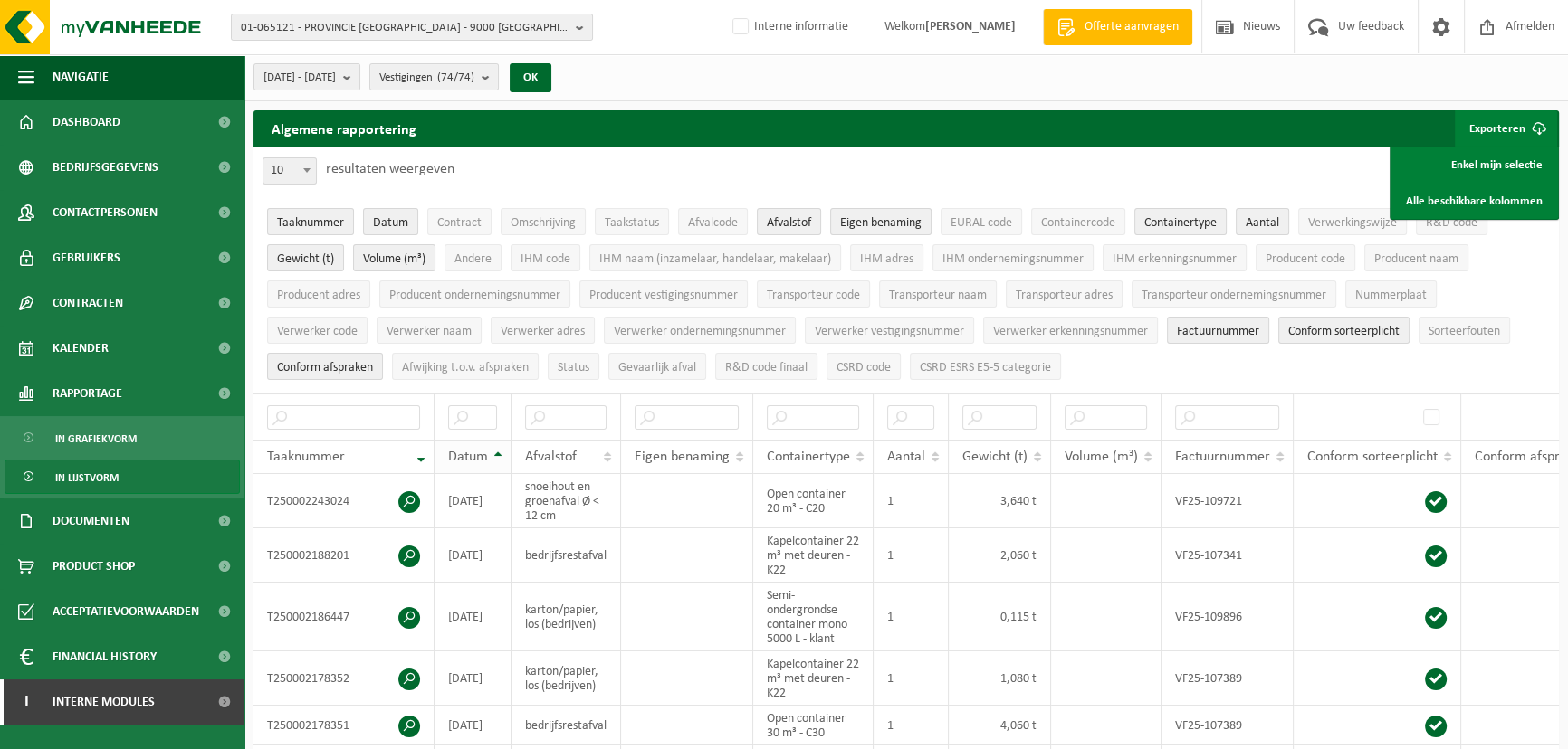
click at [479, 455] on span "Datum" at bounding box center [468, 456] width 39 height 14
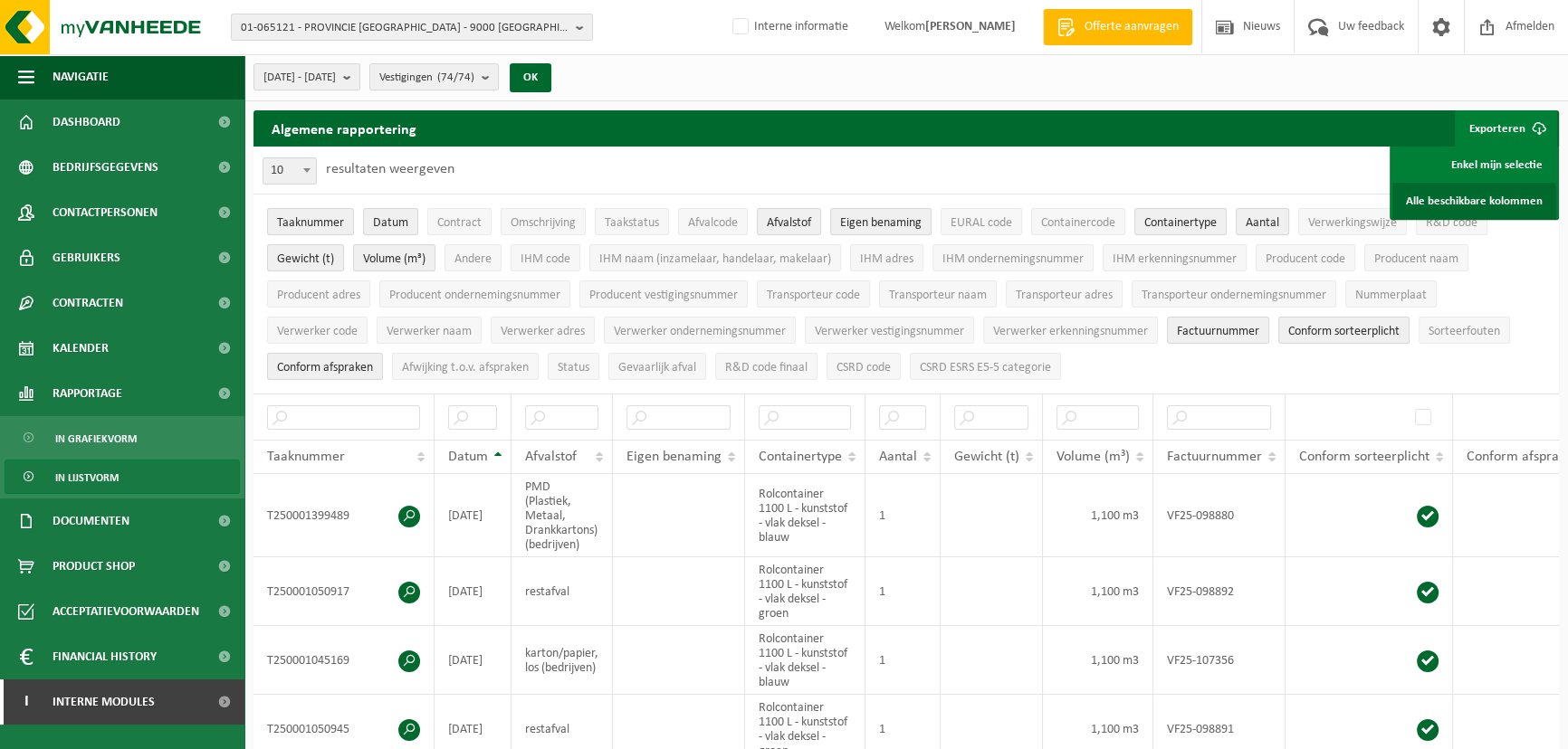
click at [1441, 199] on link "Alle beschikbare kolommen" at bounding box center [1474, 201] width 164 height 37
click at [1174, 158] on div "10 25 50 100 10 resultaten weergeven" at bounding box center [906, 170] width 1305 height 47
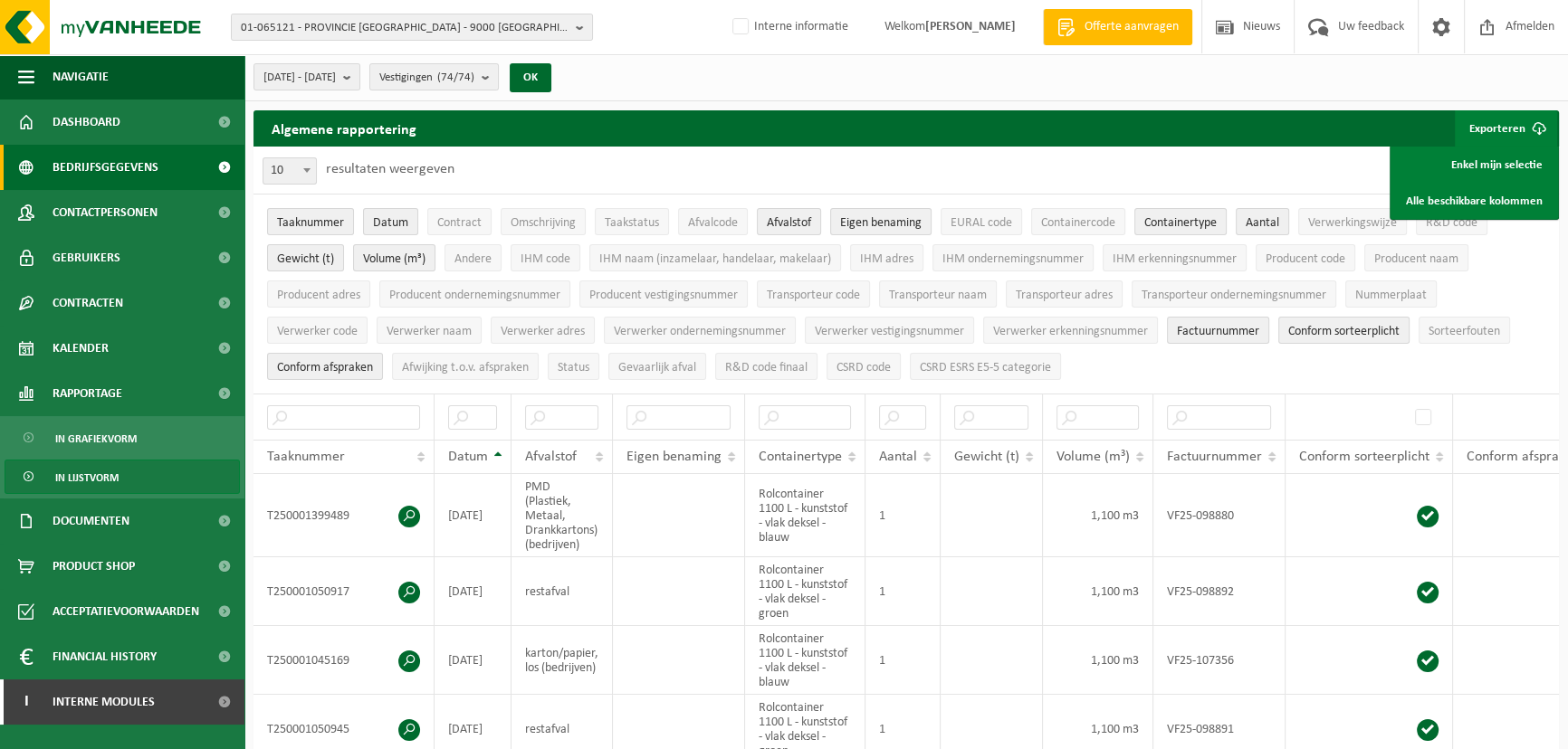
click at [94, 173] on span "Bedrijfsgegevens" at bounding box center [105, 167] width 106 height 45
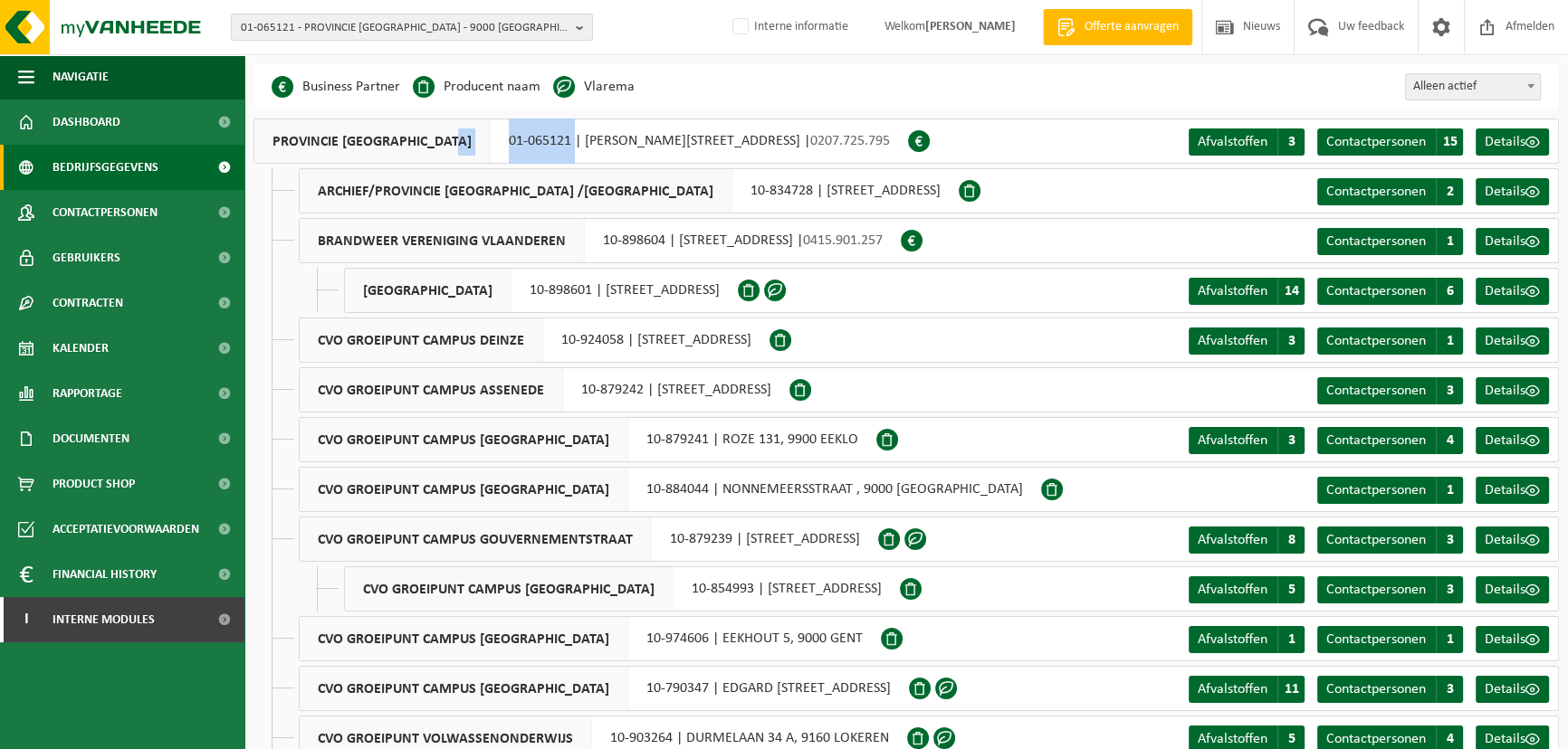
drag, startPoint x: 563, startPoint y: 139, endPoint x: 468, endPoint y: 145, distance: 95.2
click at [468, 145] on div "PROVINCIE [GEOGRAPHIC_DATA] 01-065121 | CHARLES DE [STREET_ADDRESS] | 0207.725.…" at bounding box center [580, 141] width 654 height 45
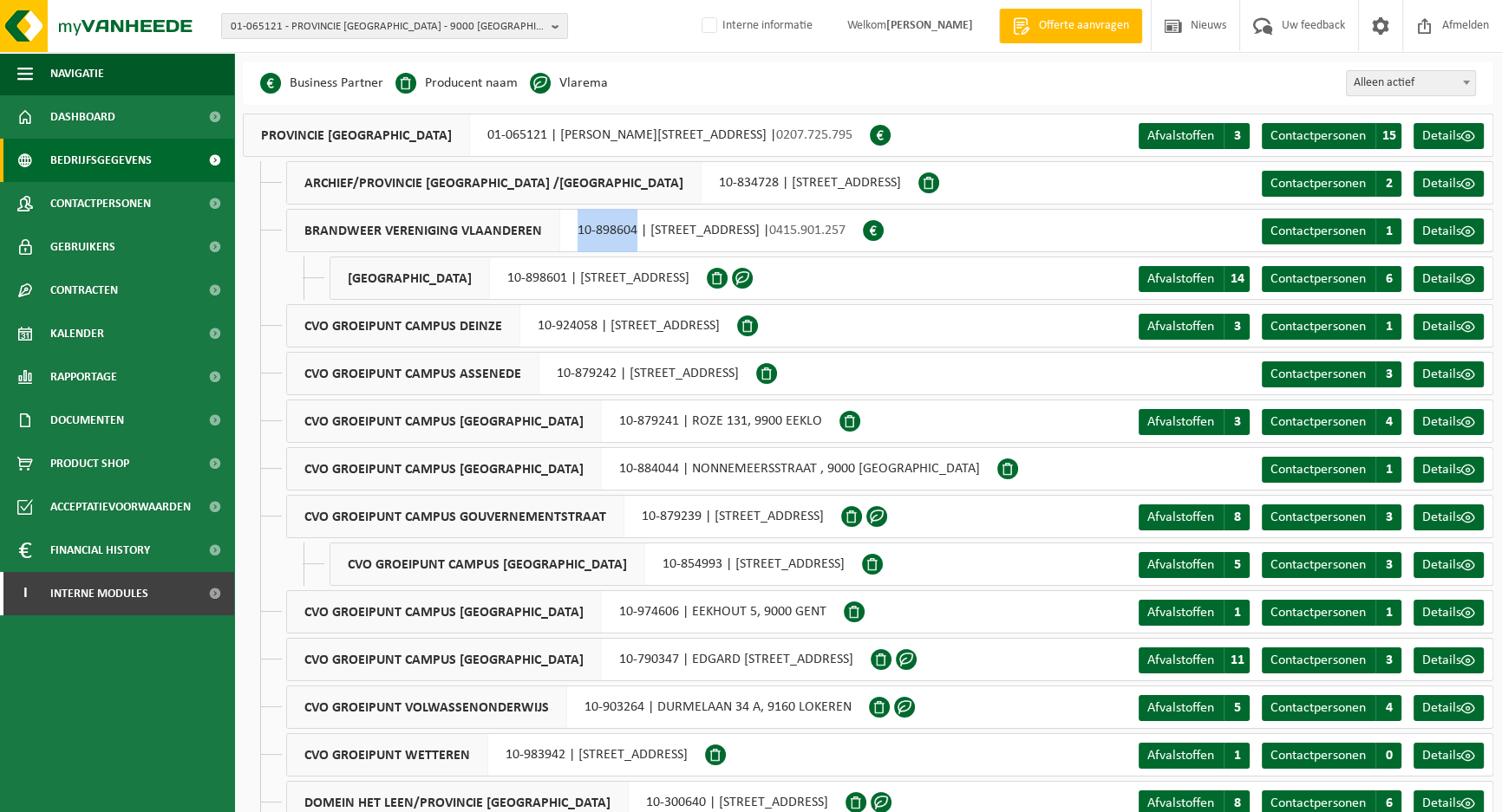
drag, startPoint x: 624, startPoint y: 229, endPoint x: 572, endPoint y: 228, distance: 52.0
click at [572, 228] on div "BRANDWEER VERENIGING VLAANDEREN 10-898604 | [STREET_ADDRESS] | 0415.901.257" at bounding box center [574, 230] width 577 height 43
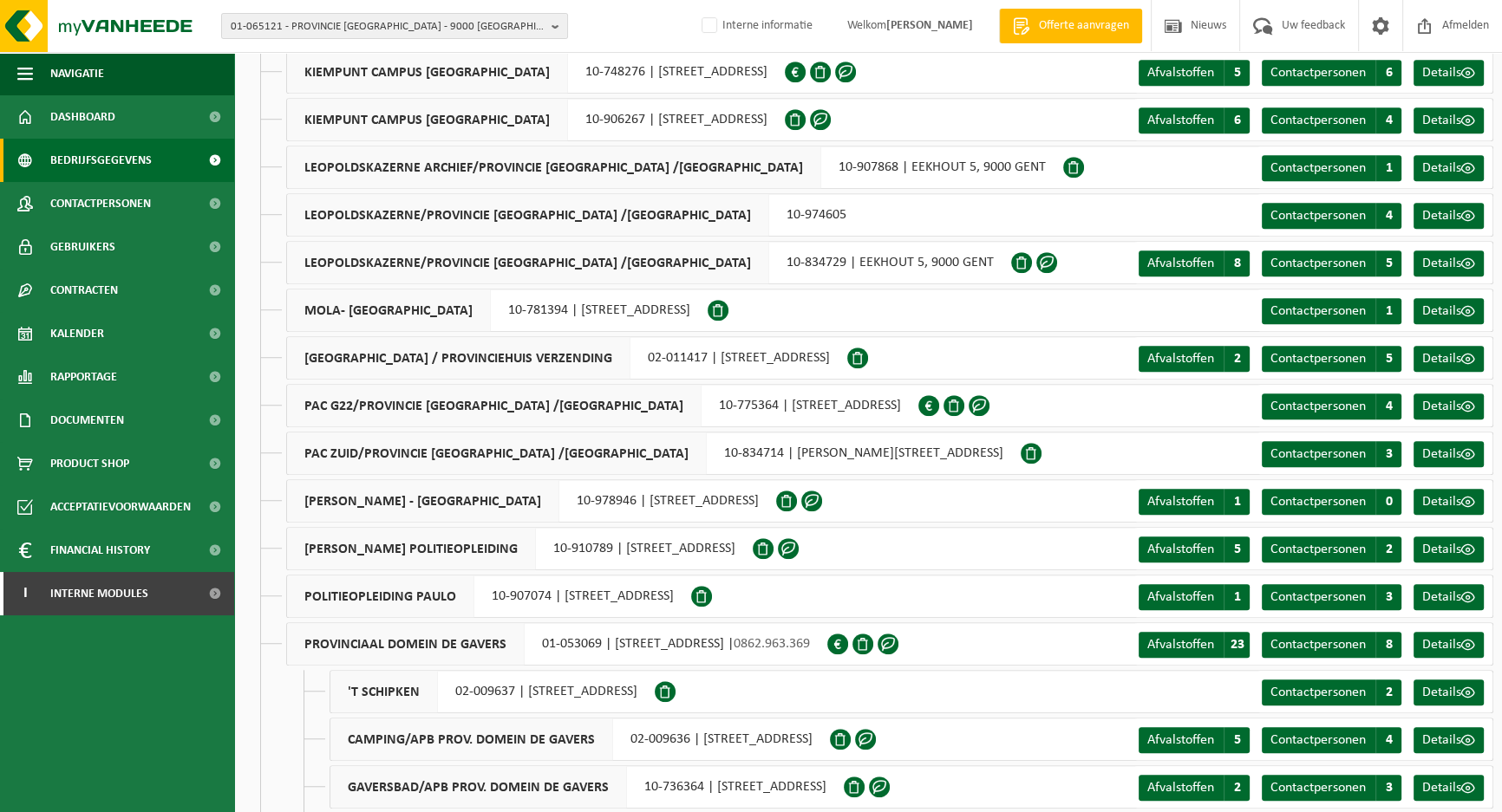
scroll to position [1497, 0]
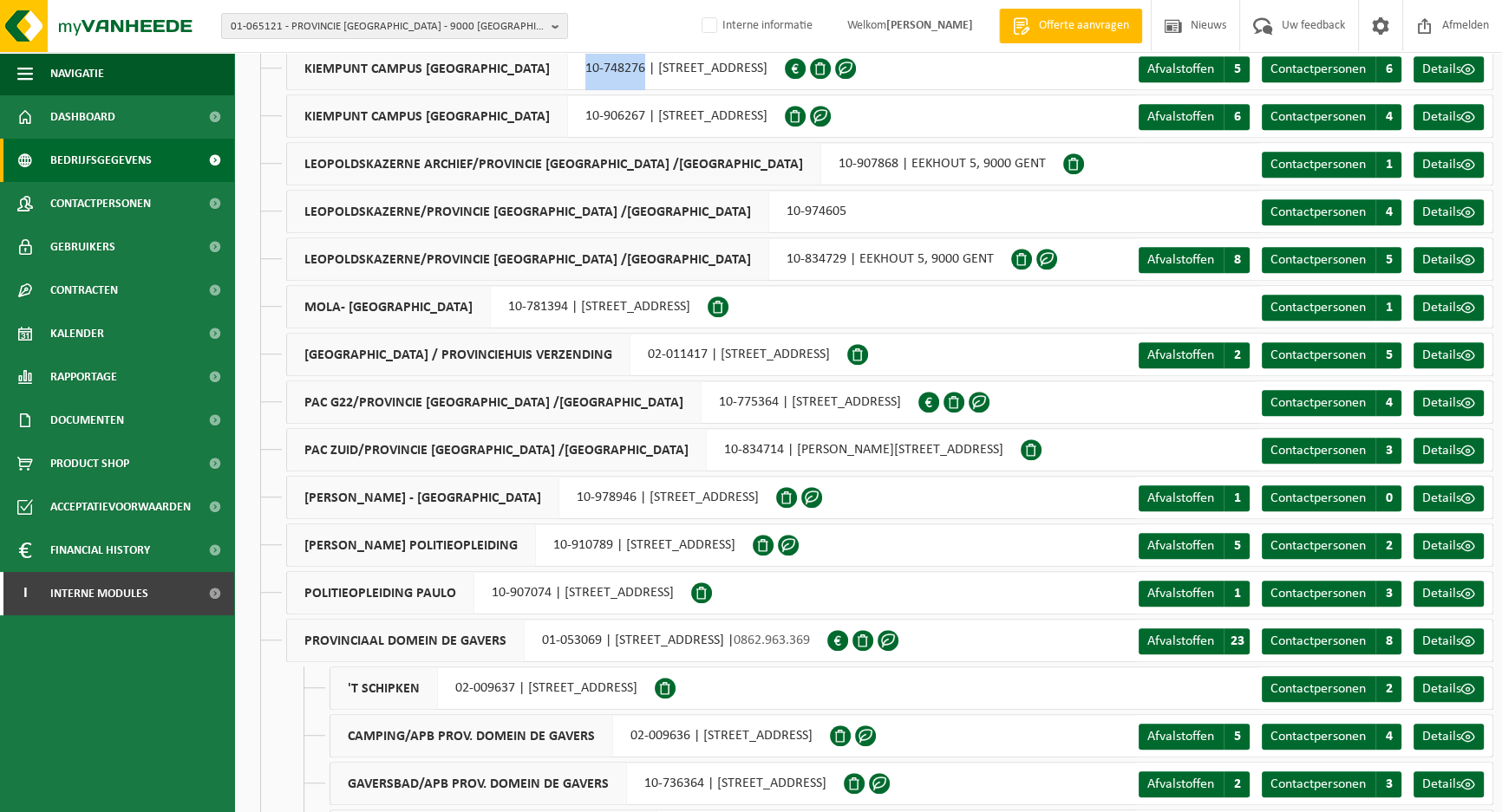
drag, startPoint x: 577, startPoint y: 69, endPoint x: 522, endPoint y: 69, distance: 55.0
click at [522, 69] on div "KIEMPUNT CAMPUS [GEOGRAPHIC_DATA] 10-748276 | [STREET_ADDRESS]" at bounding box center [535, 68] width 498 height 43
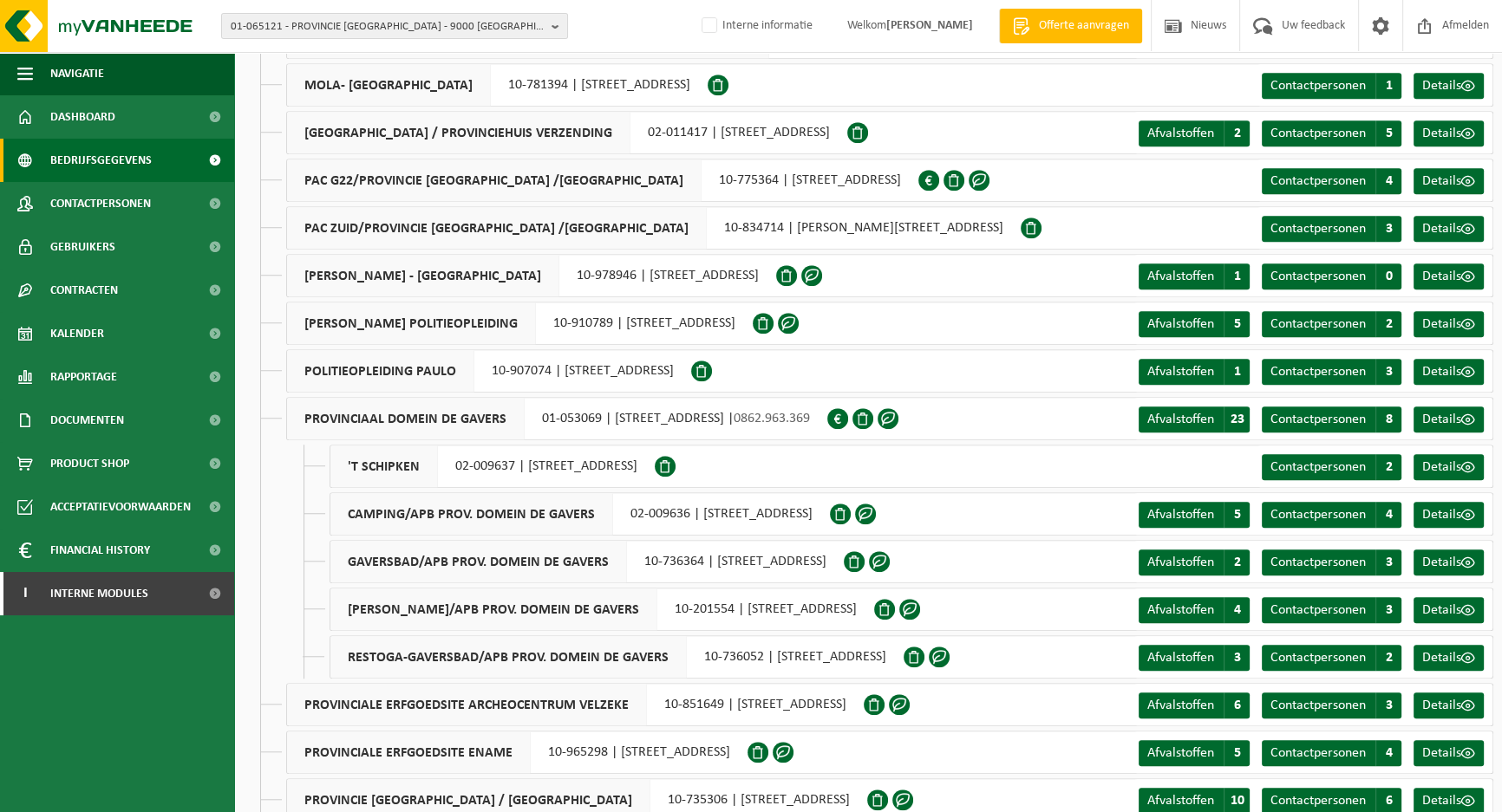
scroll to position [1734, 0]
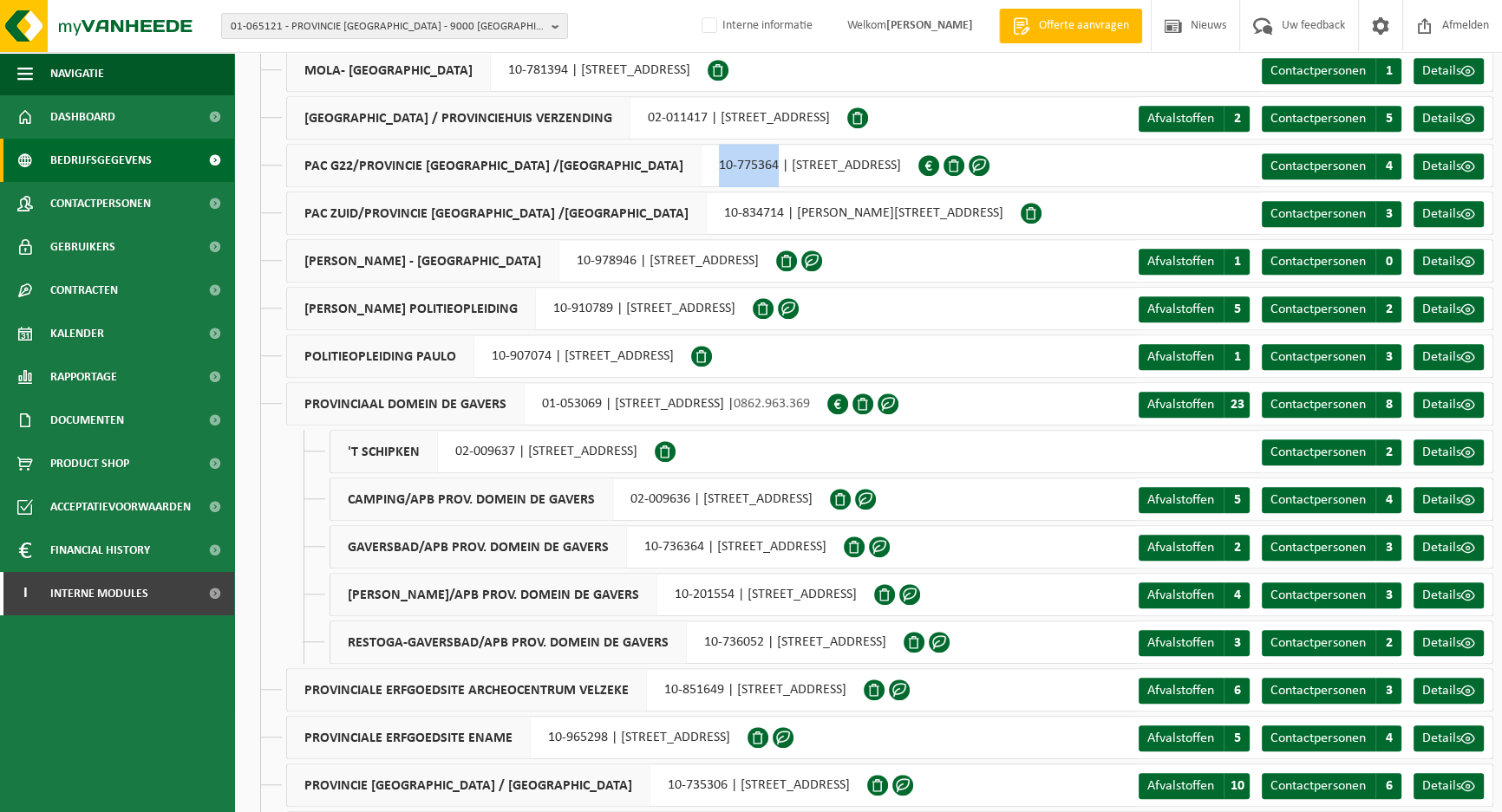
drag, startPoint x: 738, startPoint y: 167, endPoint x: 679, endPoint y: 165, distance: 59.0
click at [679, 165] on div "PAC G22/PROVINCIE [GEOGRAPHIC_DATA] /[GEOGRAPHIC_DATA] 10-775364 | [STREET_ADDR…" at bounding box center [602, 165] width 632 height 43
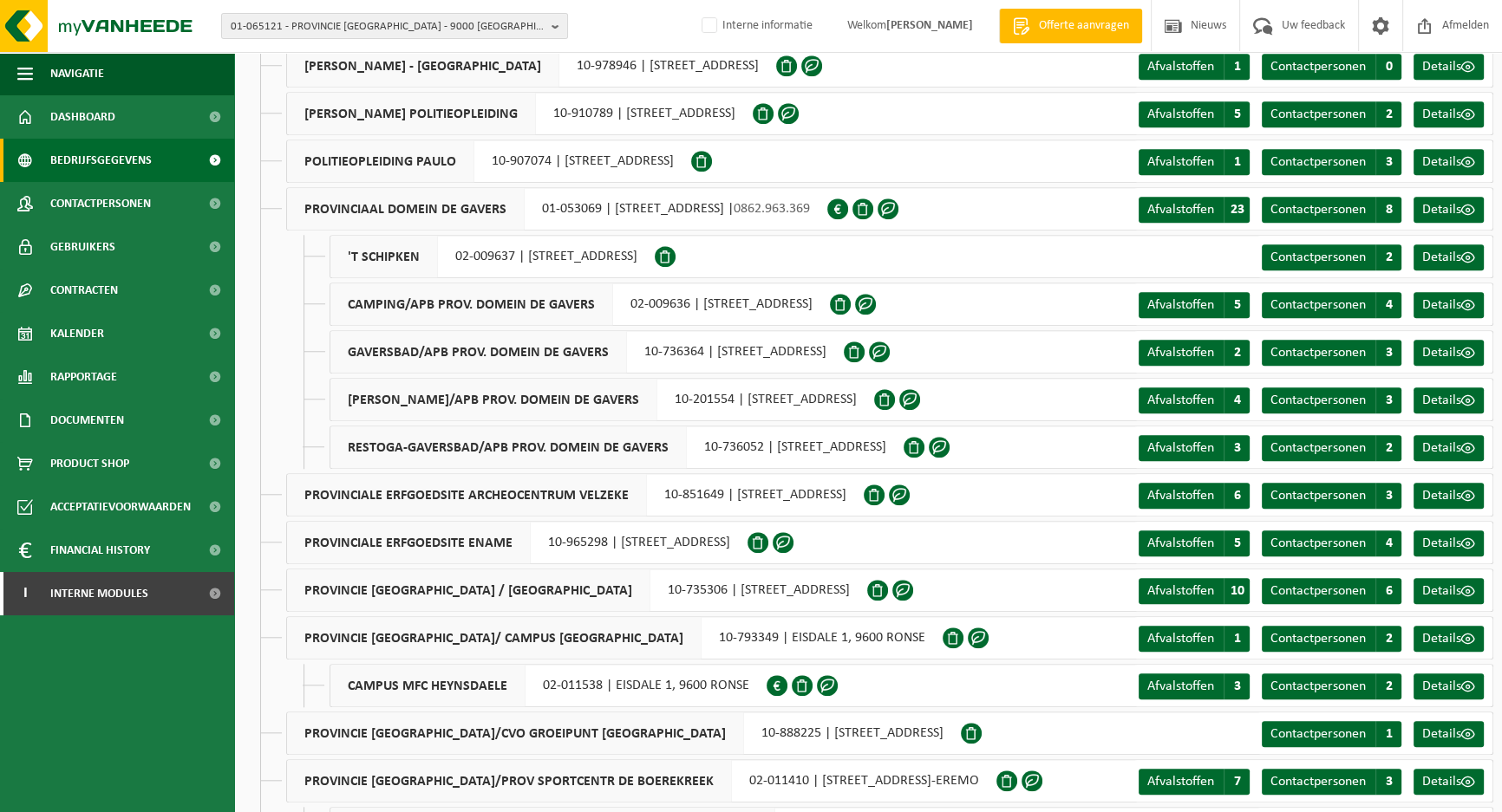
scroll to position [1969, 0]
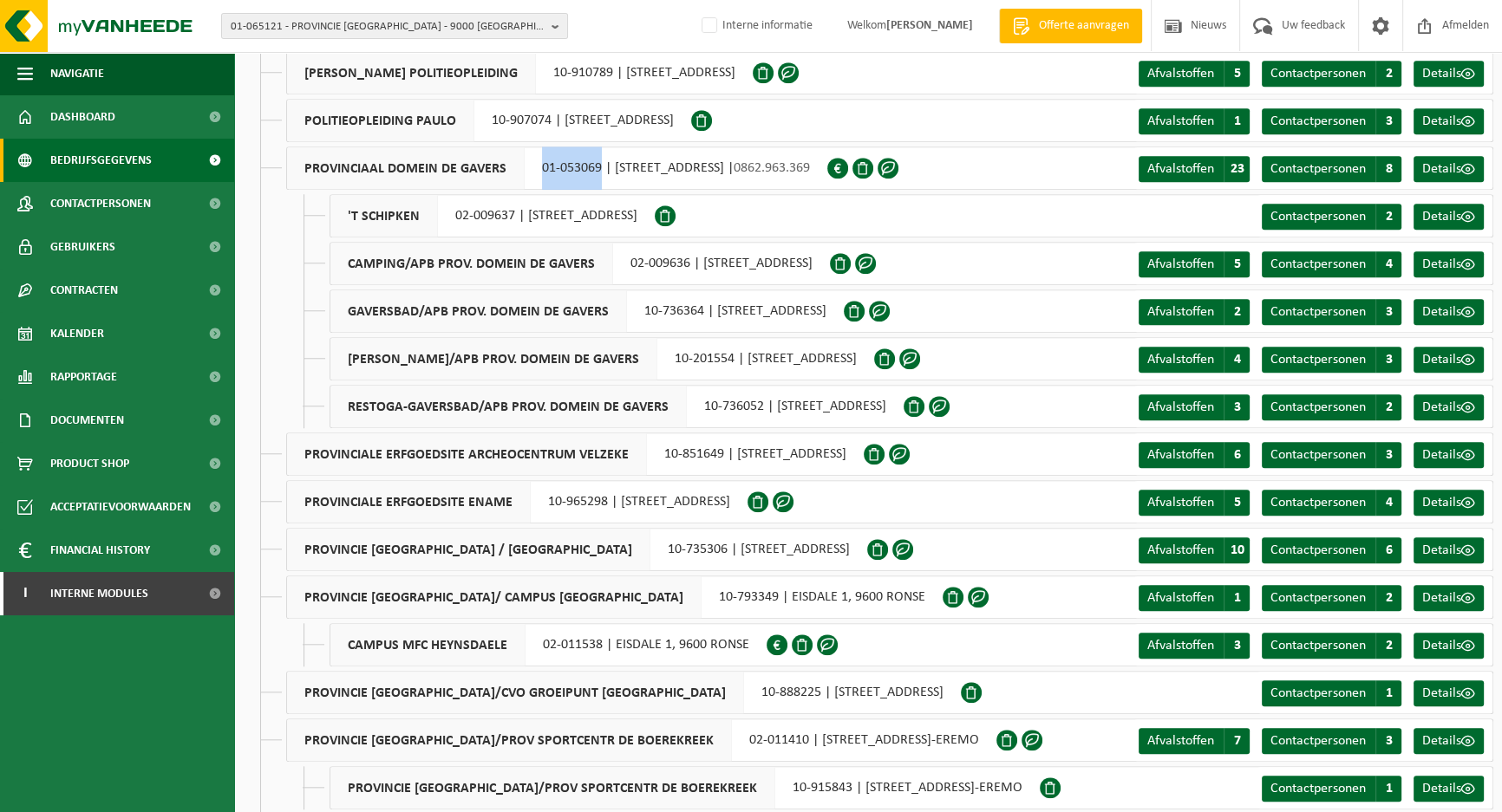
drag, startPoint x: 599, startPoint y: 170, endPoint x: 541, endPoint y: 165, distance: 58.2
click at [541, 165] on div "PROVINCIAAL DOMEIN DE GAVERS 01-053069 | [STREET_ADDRESS] | 0862.963.369" at bounding box center [557, 168] width 541 height 43
copy div "01-053069"
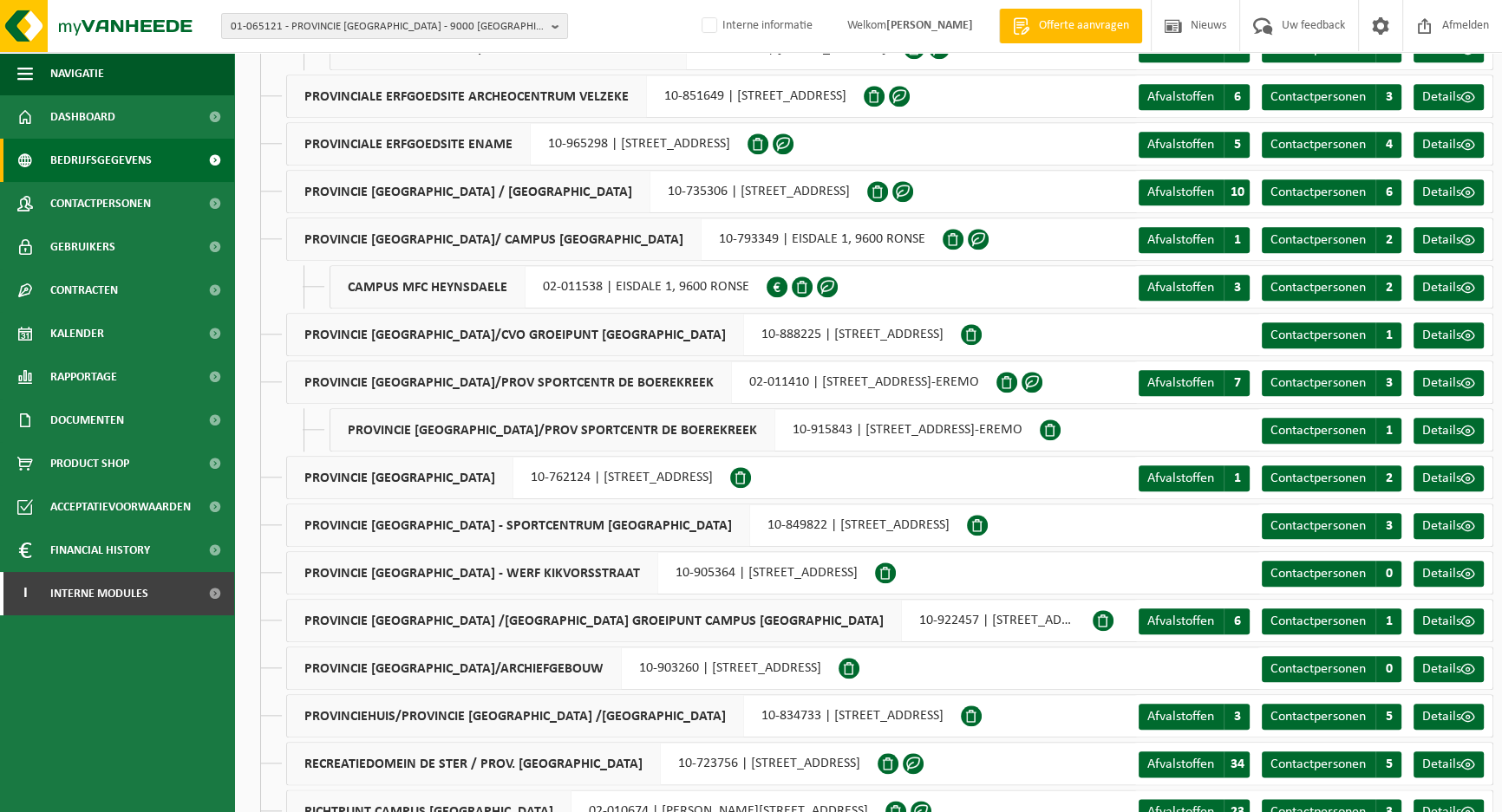
scroll to position [2364, 0]
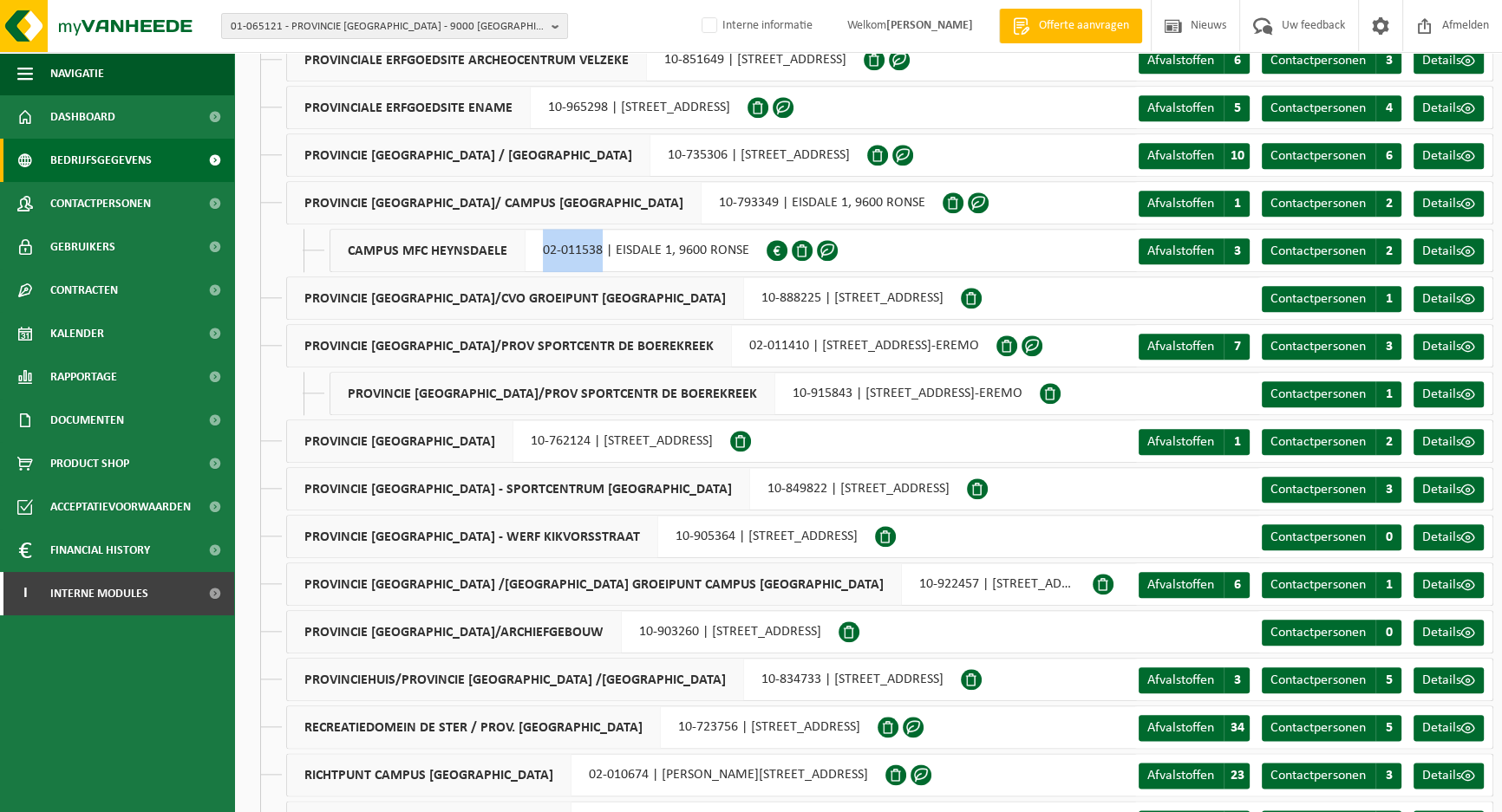
drag, startPoint x: 601, startPoint y: 250, endPoint x: 523, endPoint y: 251, distance: 78.0
click at [523, 251] on div "CAMPUS MFC HEYNSDAELE 02-011538 | EISDALE 1, 9600 RONSE" at bounding box center [548, 251] width 437 height 43
copy div "02-011538"
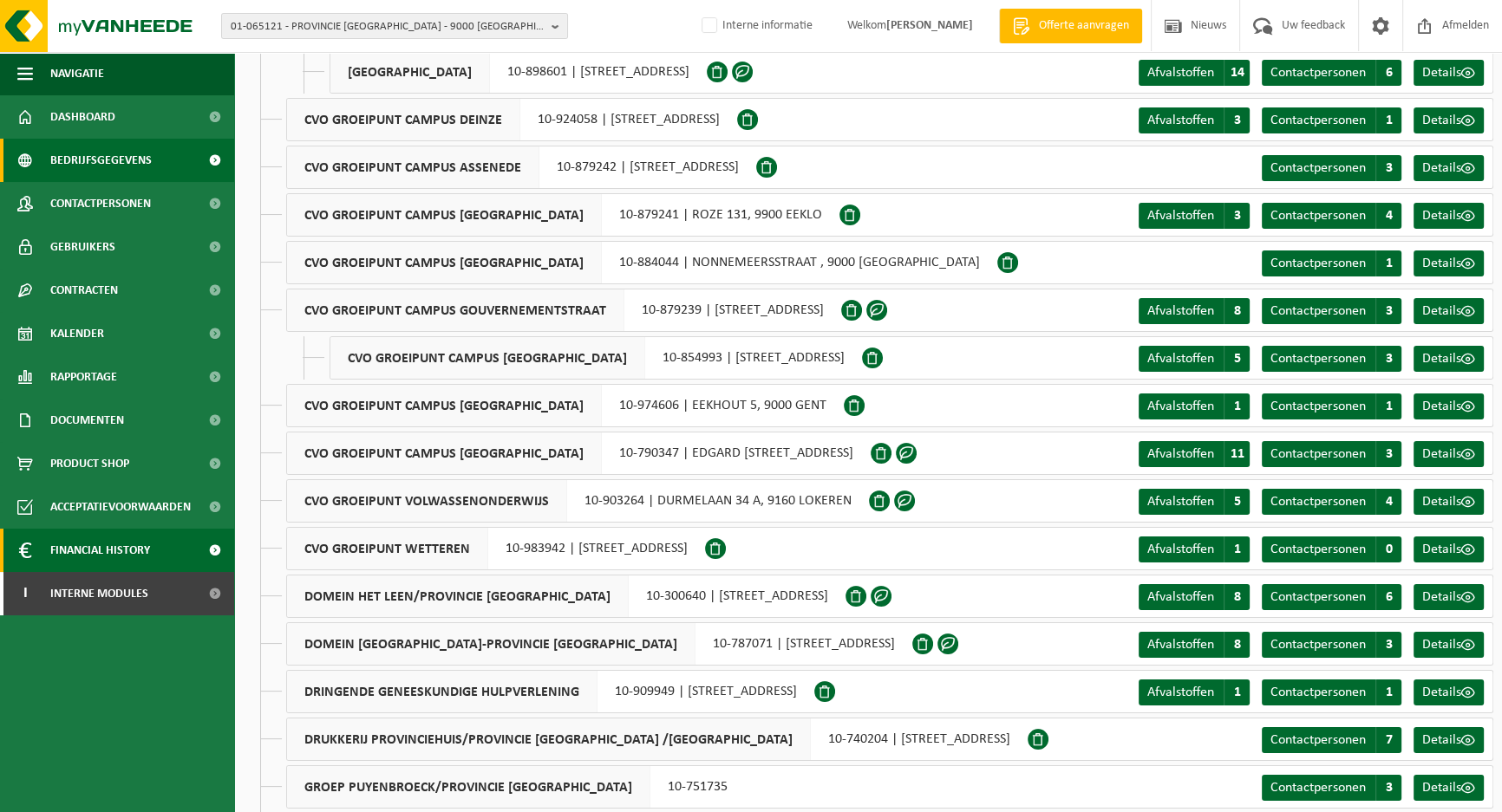
scroll to position [93, 0]
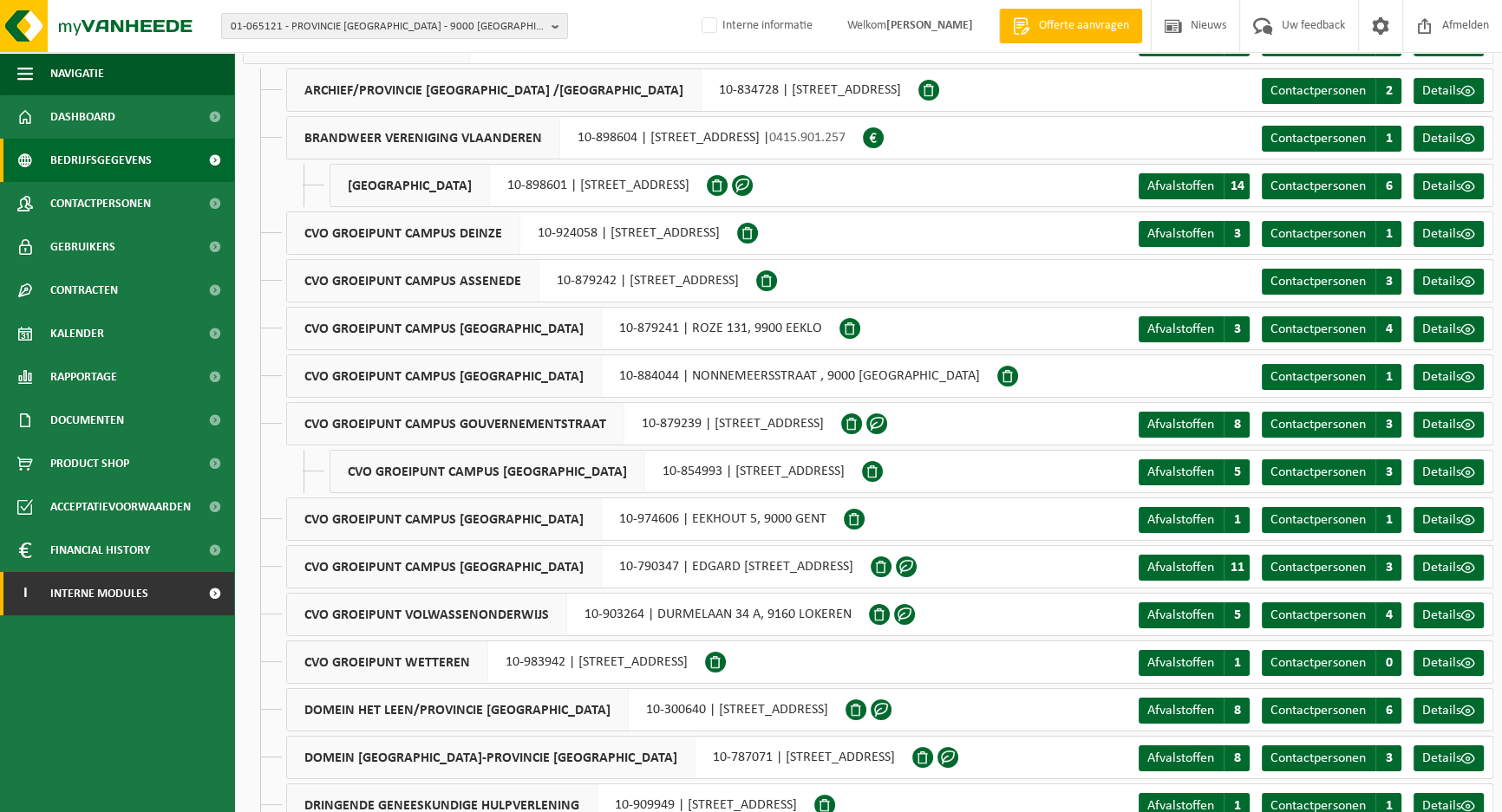
click at [107, 597] on span "Interne modules" at bounding box center [99, 593] width 98 height 43
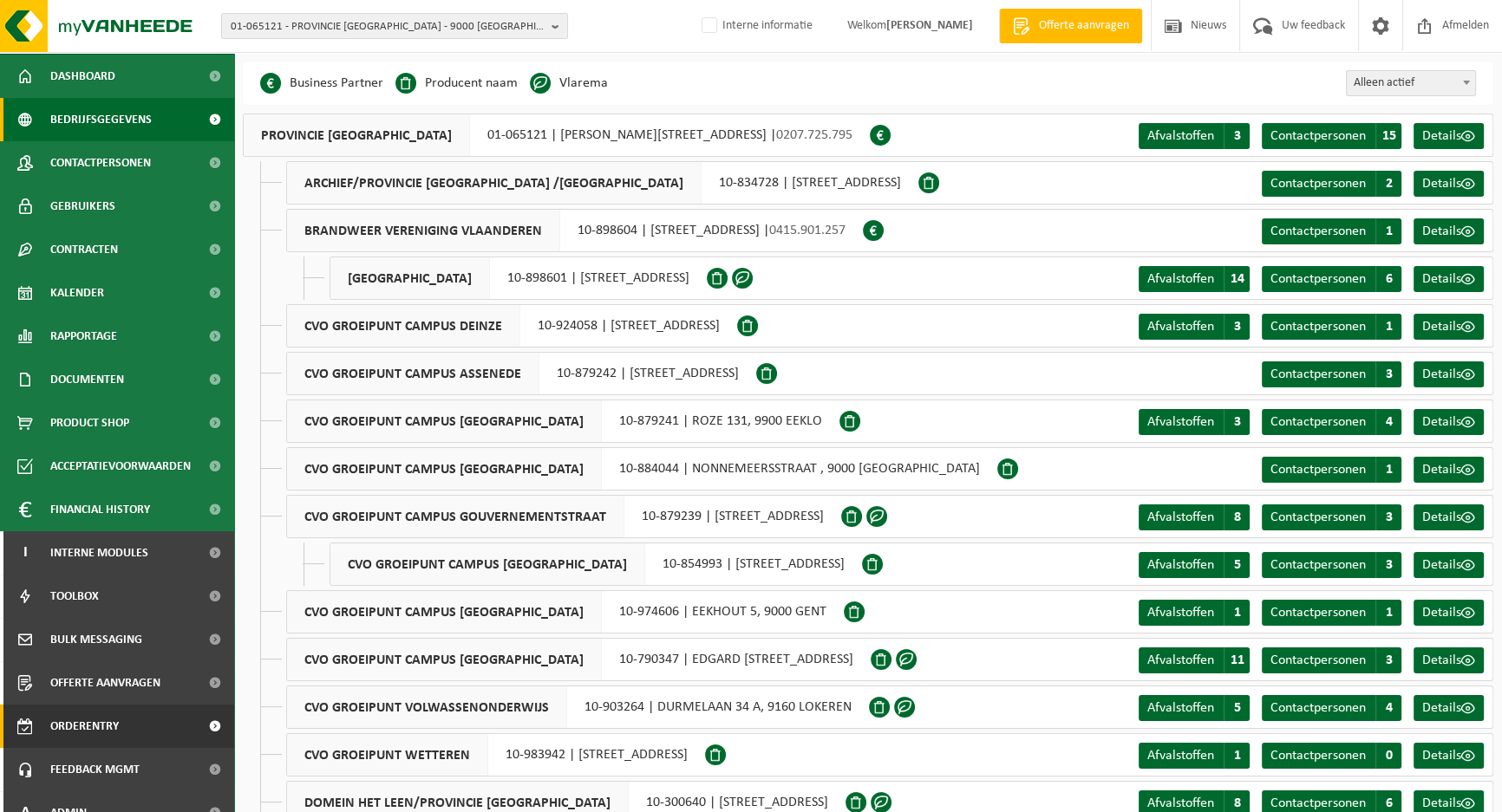
scroll to position [62, 0]
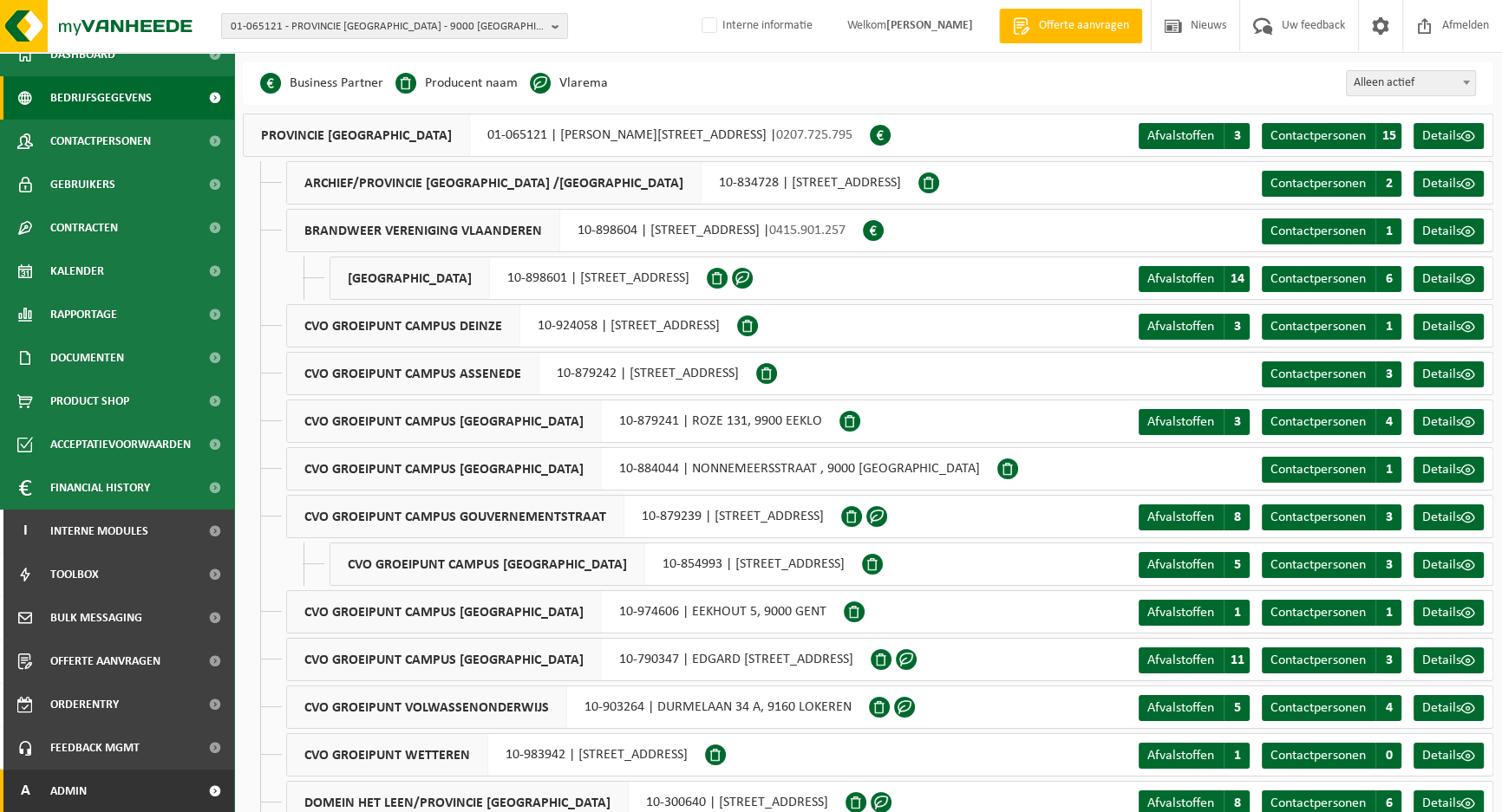
click at [78, 717] on span "Admin" at bounding box center [68, 791] width 36 height 43
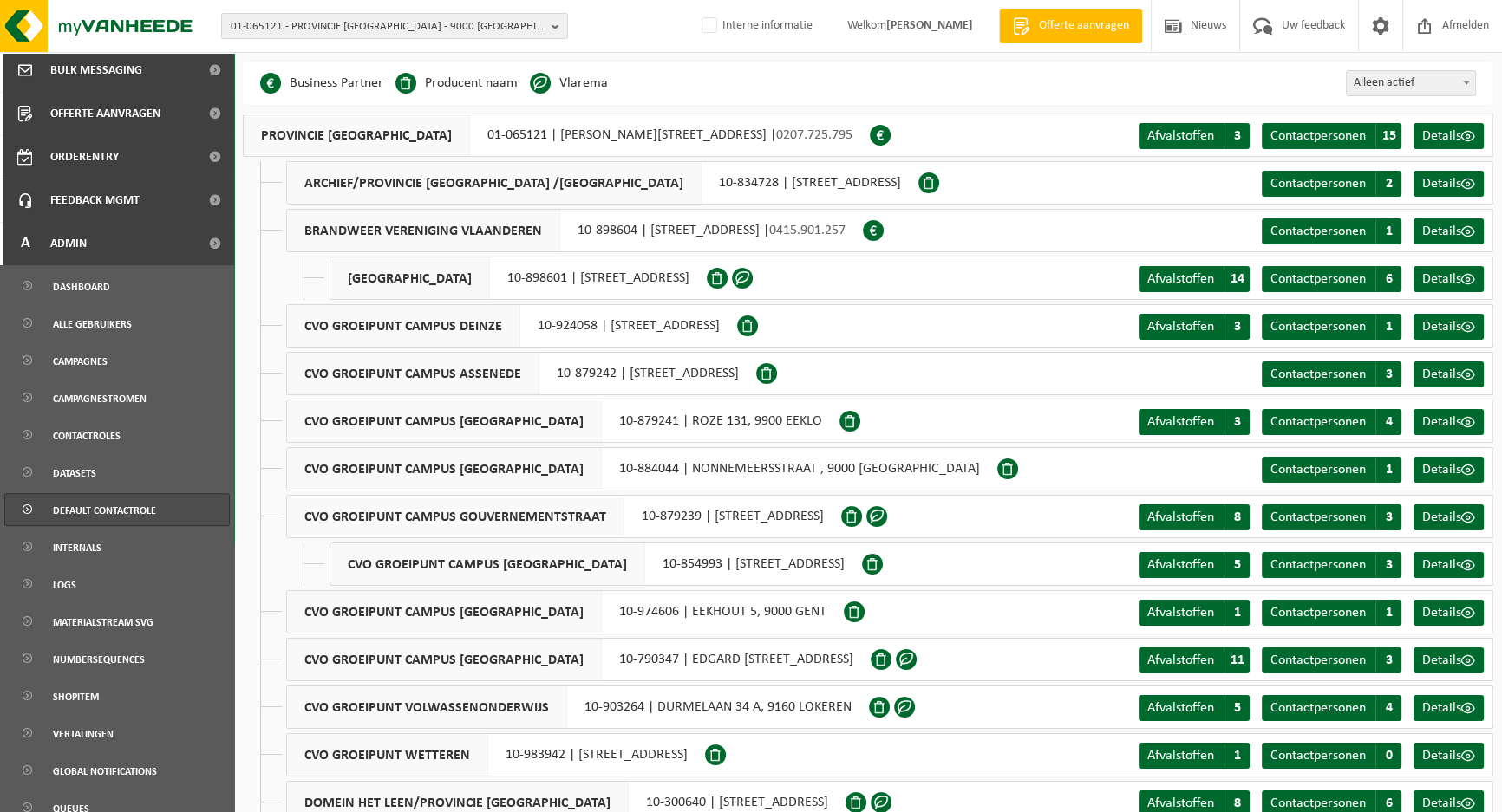
scroll to position [664, 0]
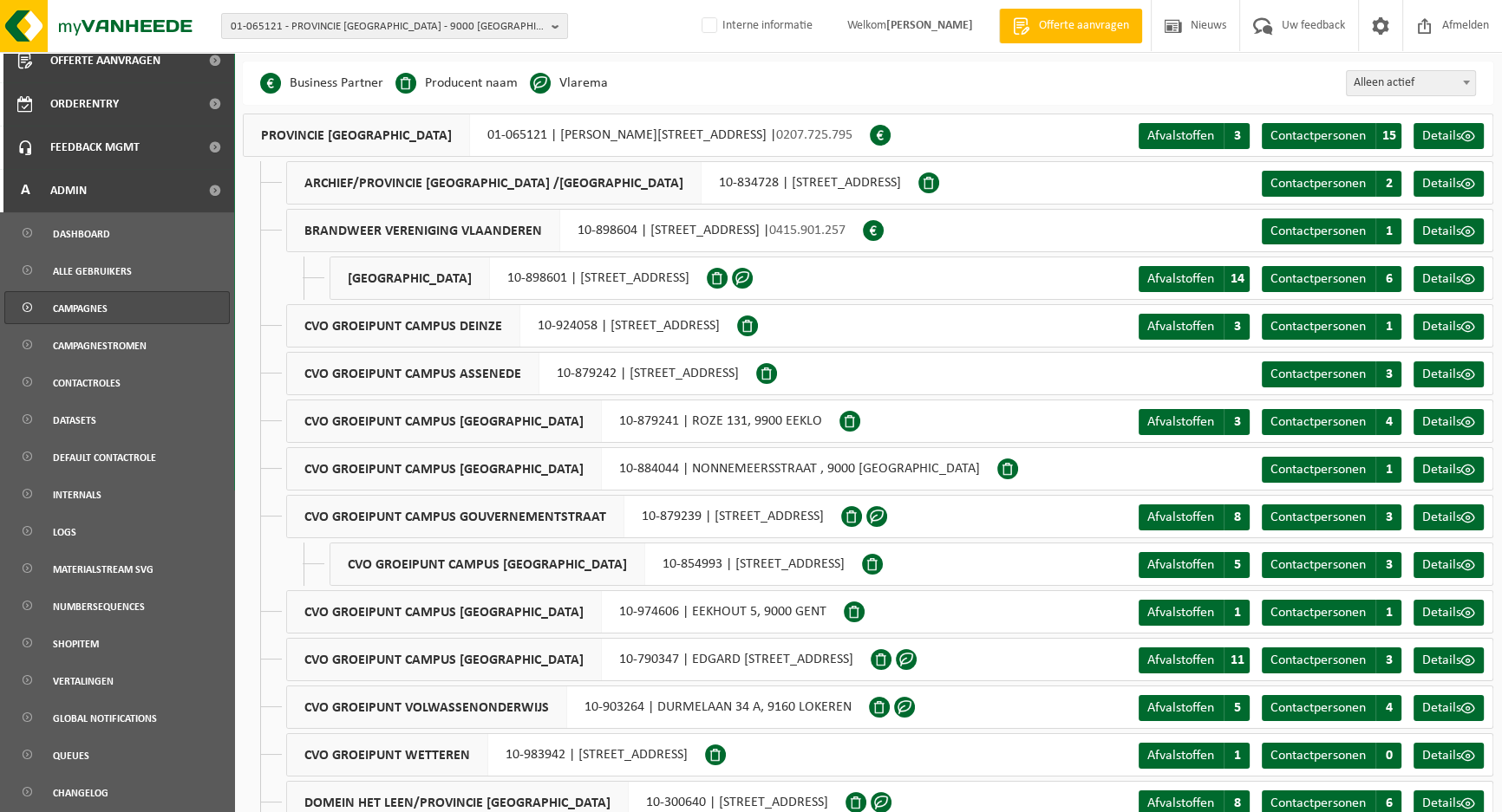
click at [88, 320] on span "Campagnes" at bounding box center [80, 308] width 55 height 33
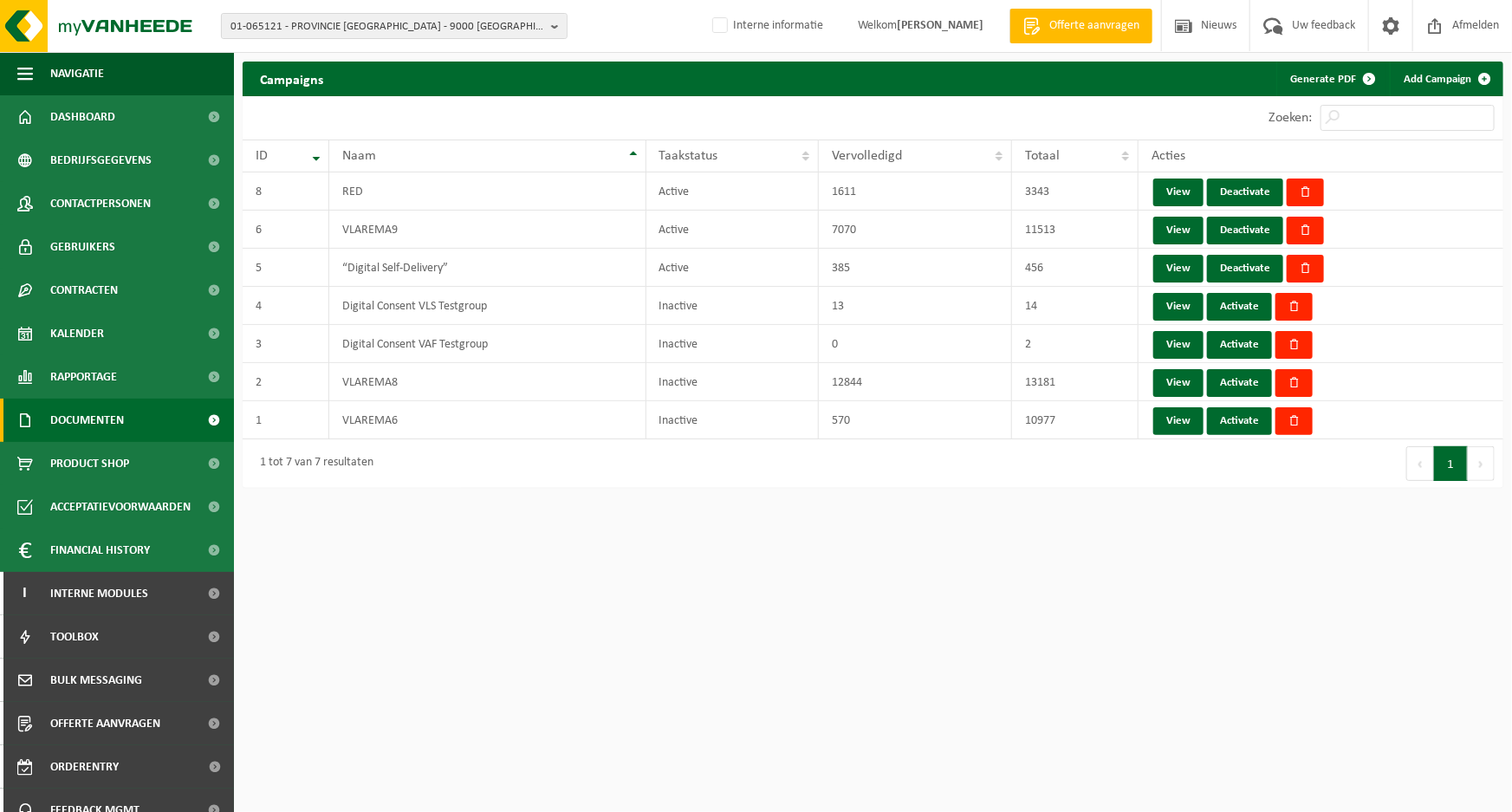
click at [79, 413] on span "Documenten" at bounding box center [87, 420] width 74 height 43
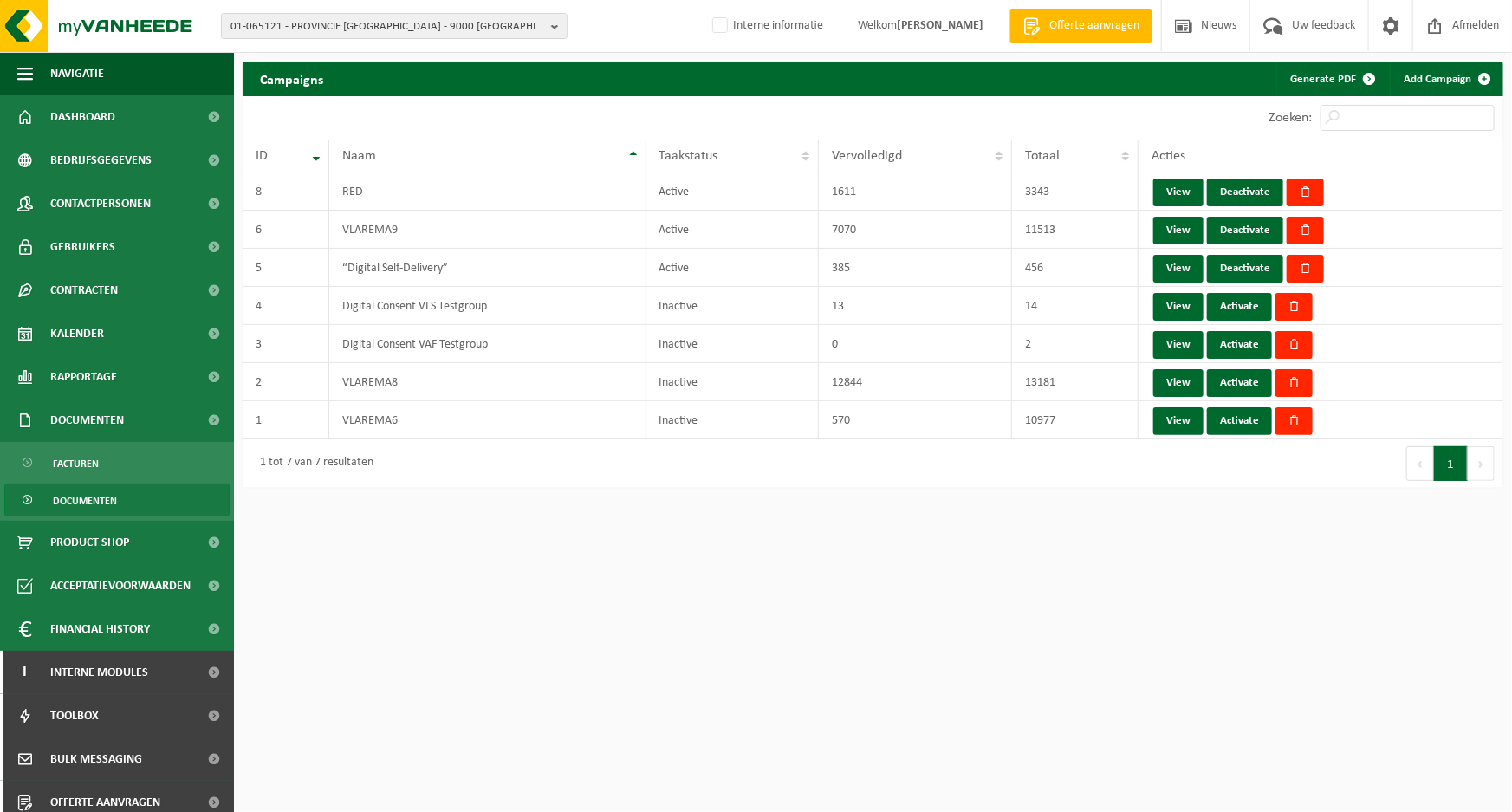
click at [73, 499] on span "Documenten" at bounding box center [84, 501] width 64 height 33
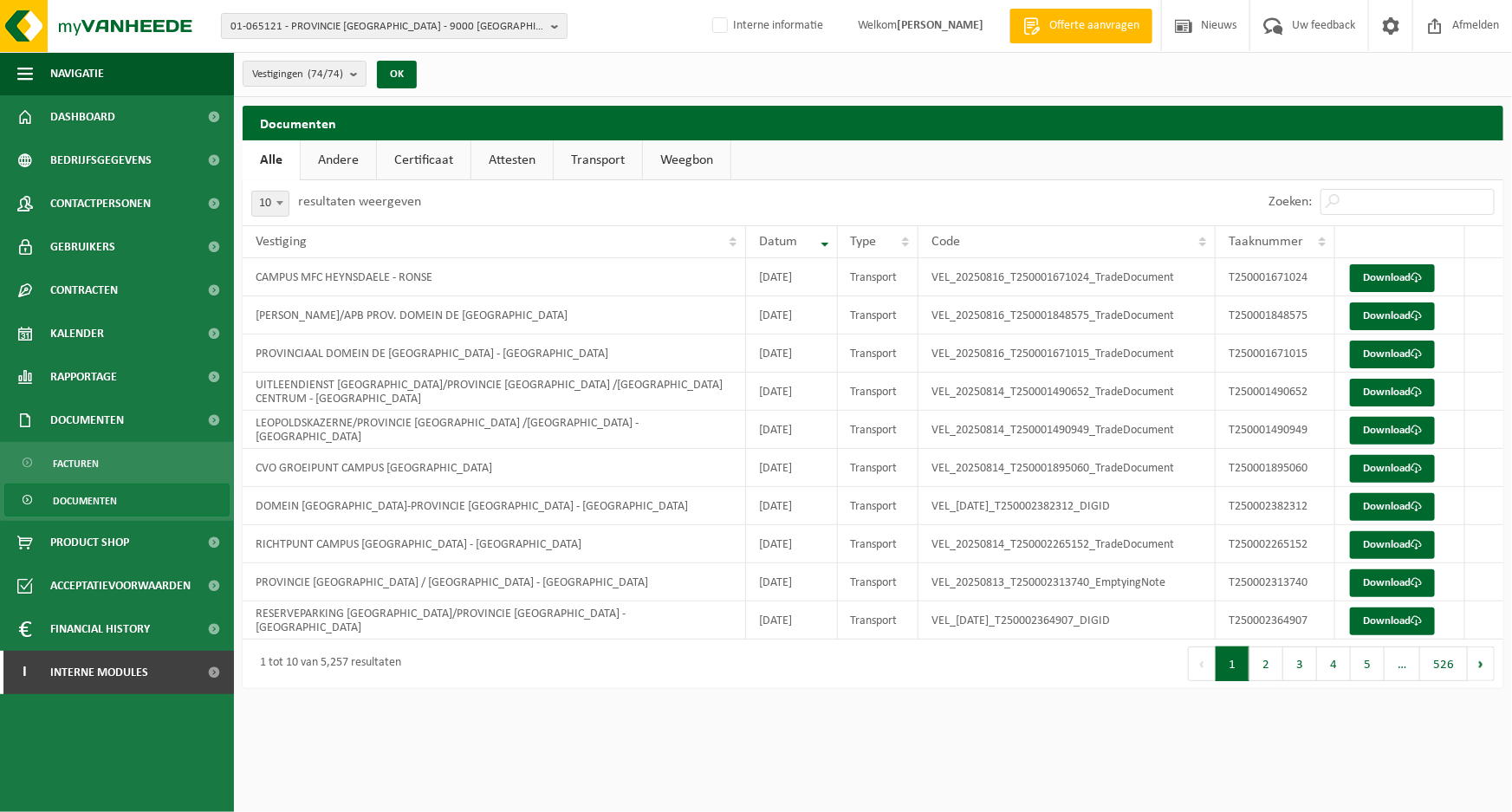
click at [431, 158] on link "Certificaat" at bounding box center [423, 160] width 93 height 40
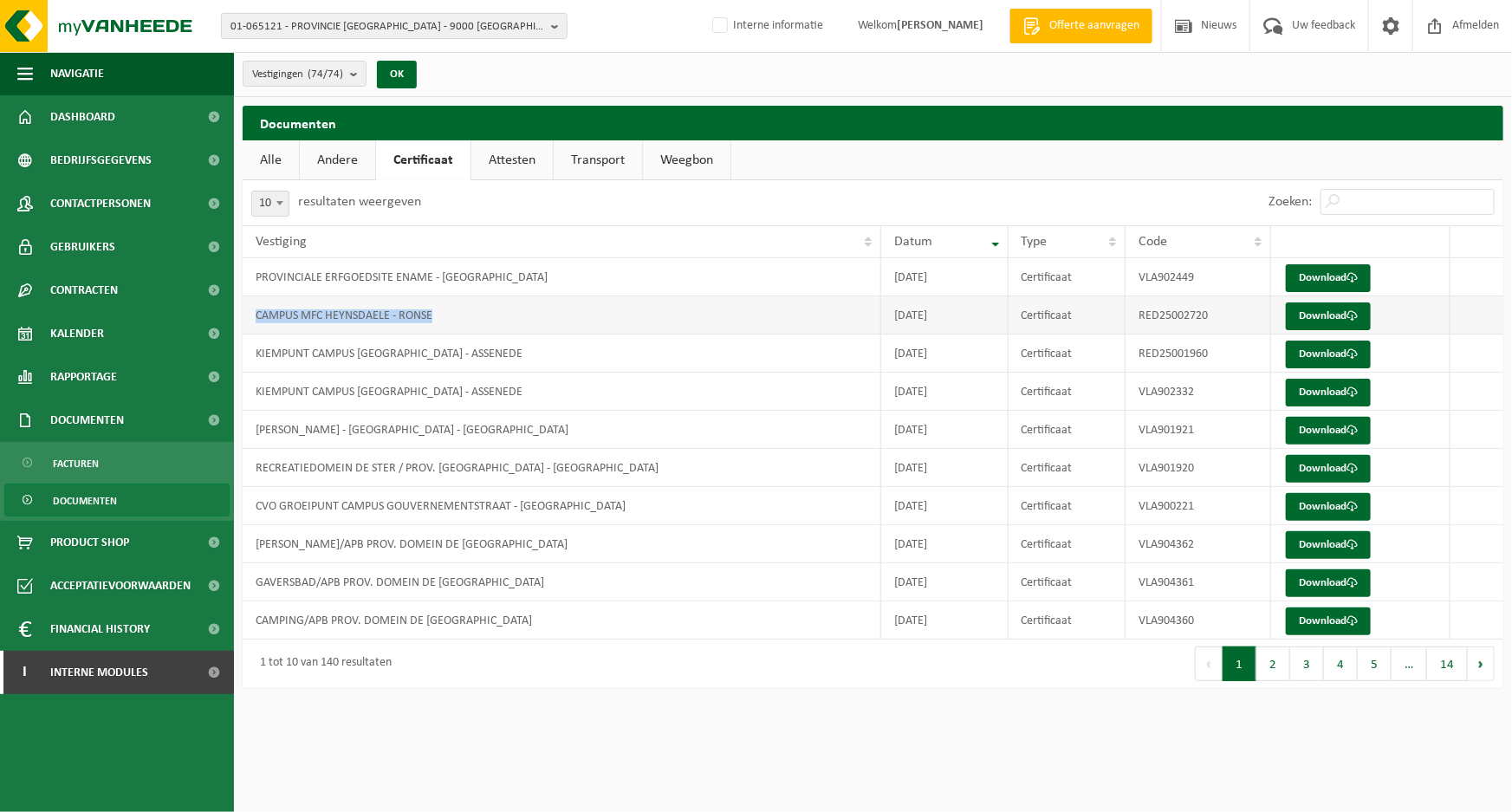
drag, startPoint x: 468, startPoint y: 322, endPoint x: 252, endPoint y: 318, distance: 216.0
click at [252, 318] on td "CAMPUS MFC HEYNSDAELE - RONSE" at bounding box center [562, 316] width 639 height 38
copy td "CAMPUS MFC HEYNSDAELE - RONSE"
click at [429, 361] on td "KIEMPUNT CAMPUS ASSENEDE - ASSENEDE" at bounding box center [562, 353] width 639 height 38
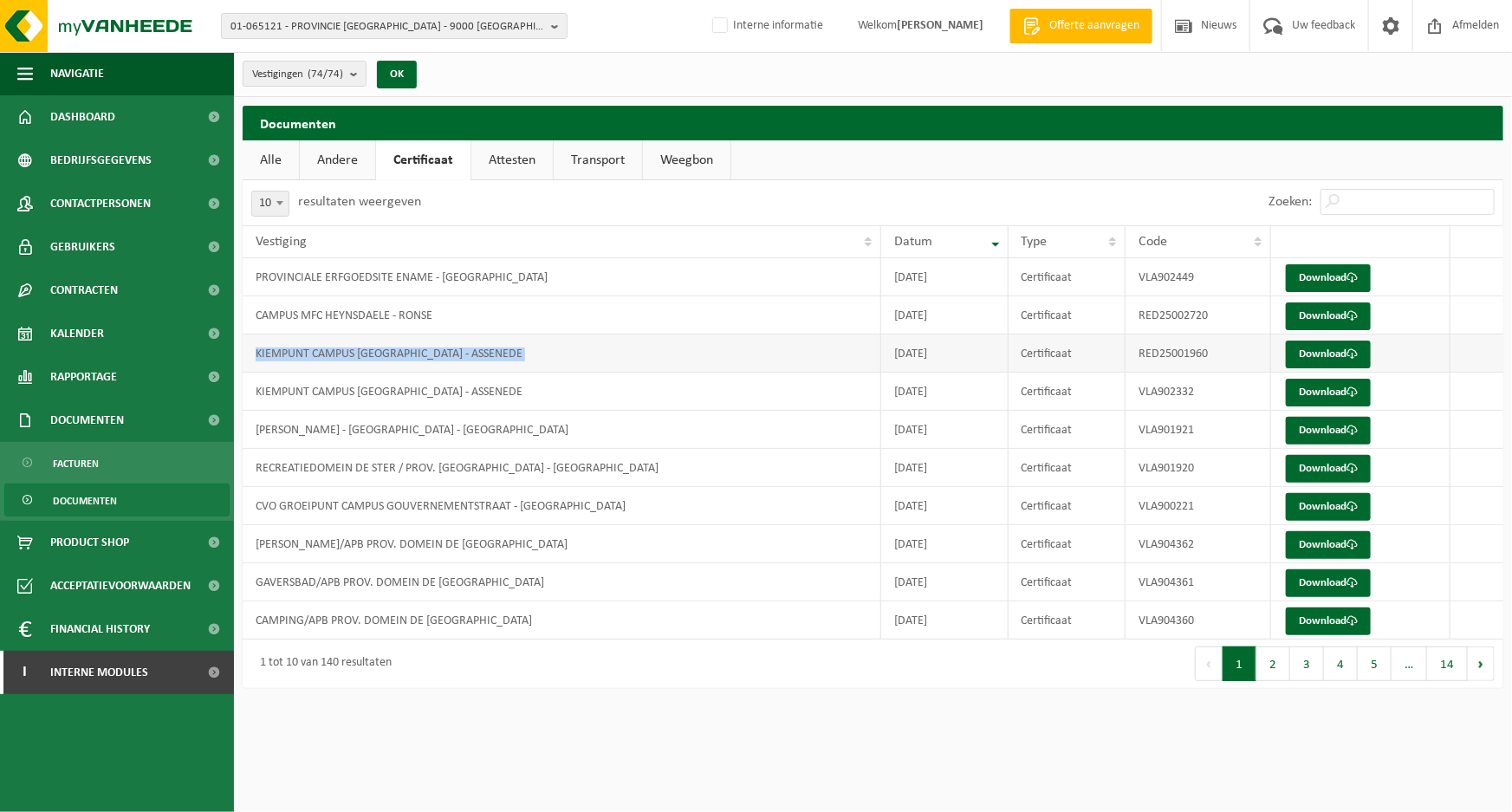
click at [429, 361] on td "KIEMPUNT CAMPUS ASSENEDE - ASSENEDE" at bounding box center [562, 353] width 639 height 38
copy td "KIEMPUNT CAMPUS ASSENEDE - ASSENEDE"
click at [414, 397] on td "KIEMPUNT CAMPUS ASSENEDE - ASSENEDE" at bounding box center [562, 392] width 639 height 38
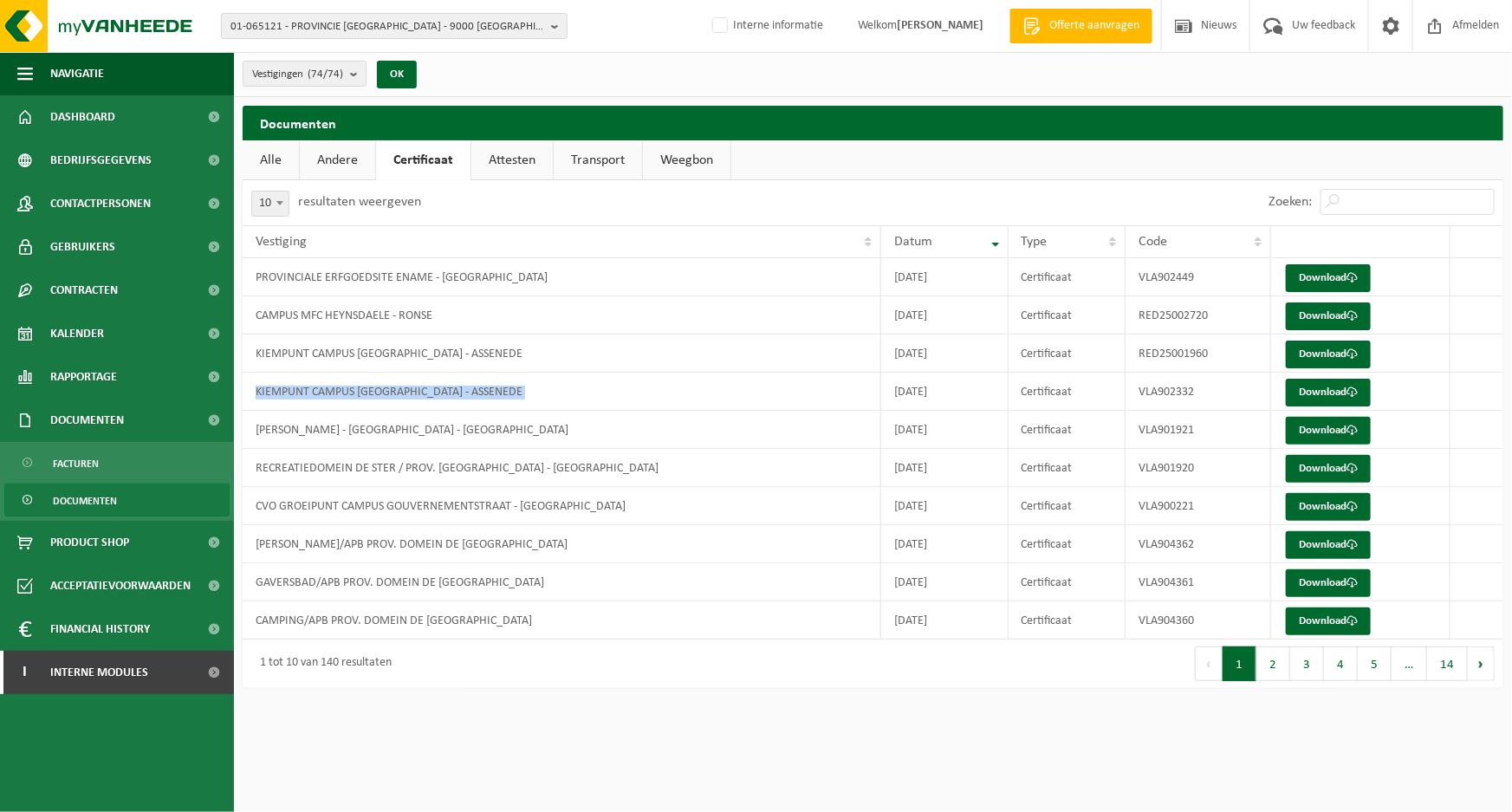
click at [811, 183] on div "10 25 50 100 10 resultaten weergeven" at bounding box center [558, 203] width 631 height 45
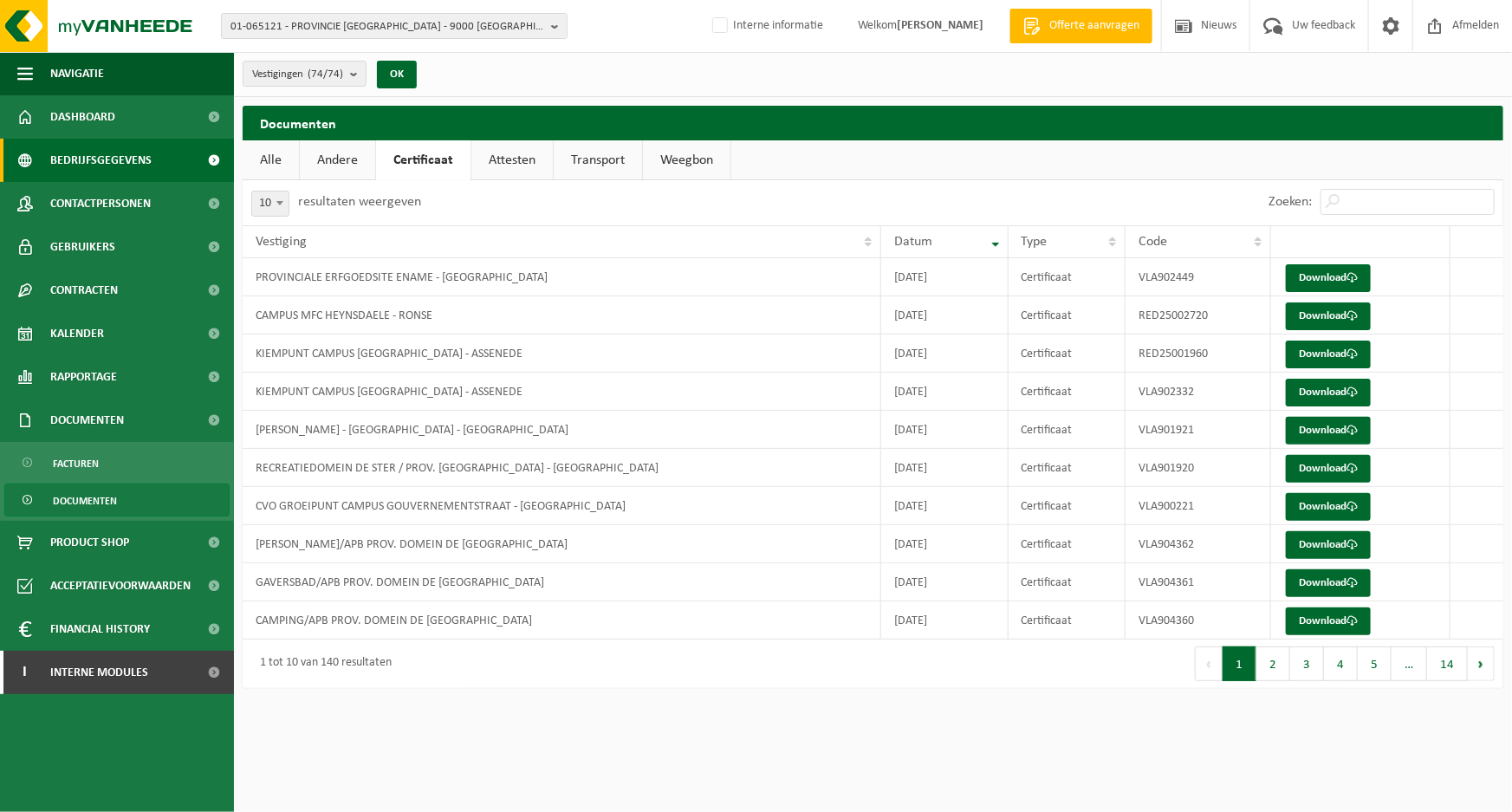
click at [111, 165] on span "Bedrijfsgegevens" at bounding box center [101, 160] width 102 height 43
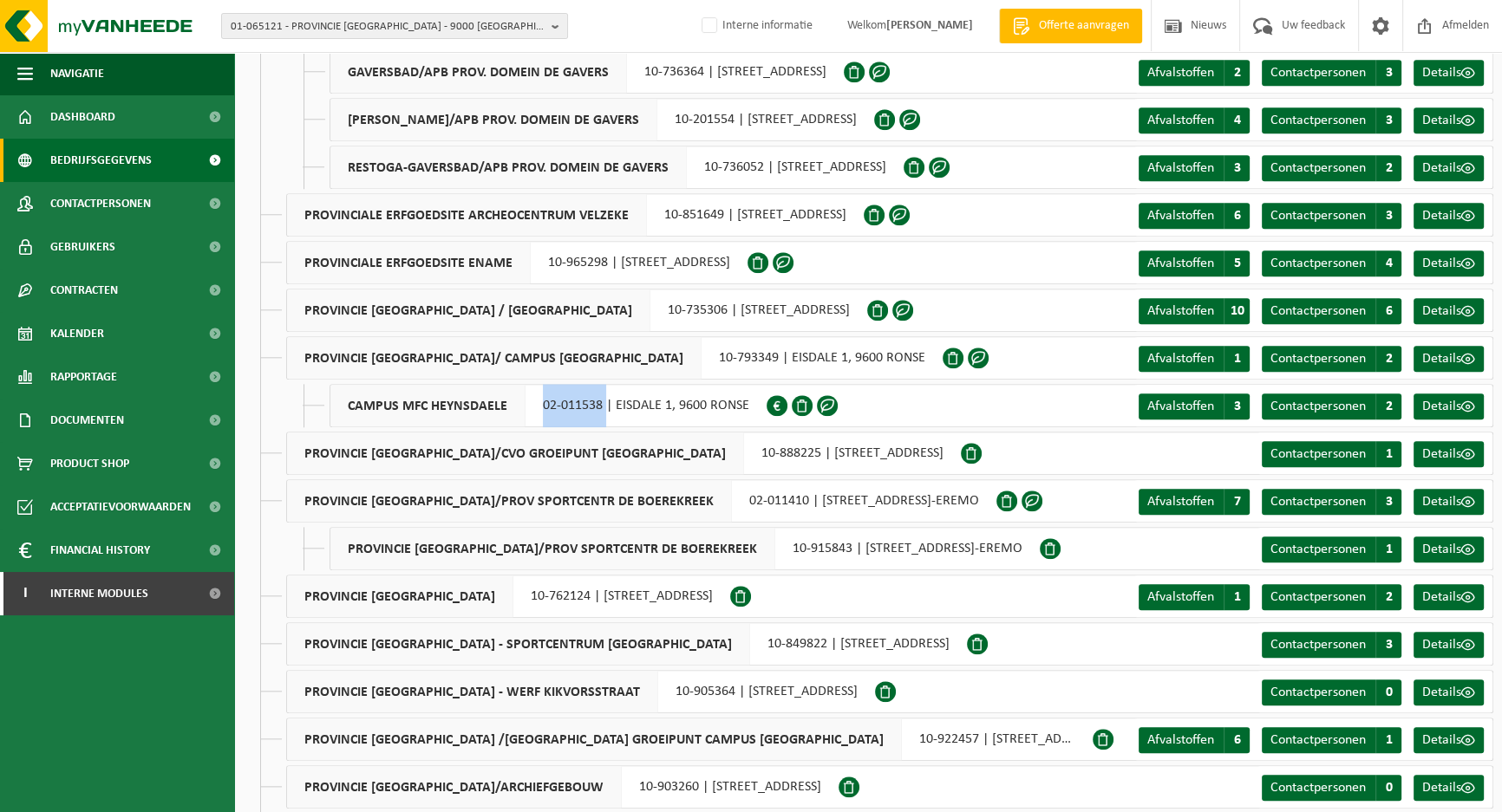
drag, startPoint x: 603, startPoint y: 405, endPoint x: 541, endPoint y: 408, distance: 62.1
click at [541, 408] on div "CAMPUS MFC HEYNSDAELE 02-011538 | EISDALE 1, 9600 RONSE" at bounding box center [548, 406] width 437 height 43
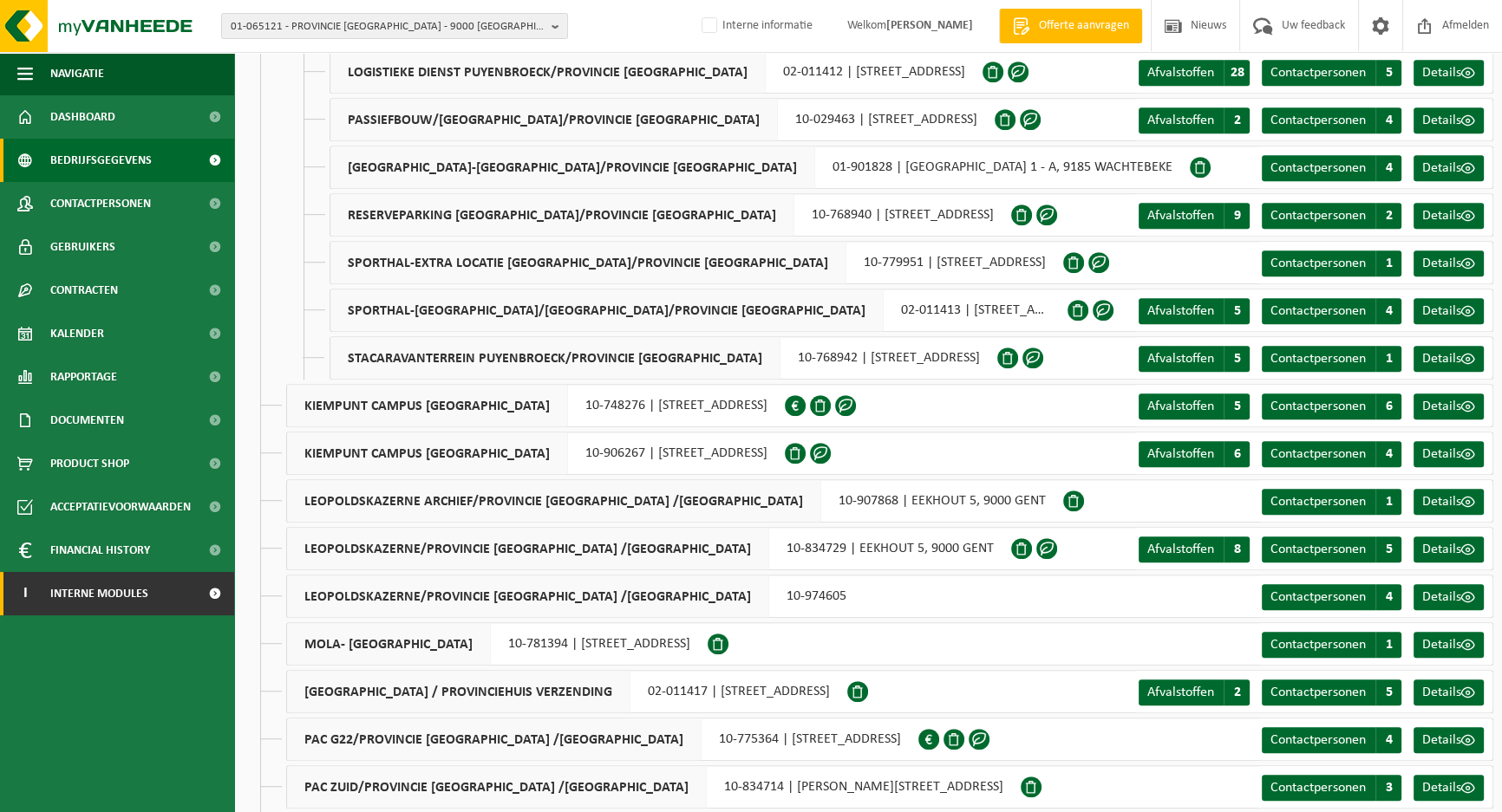
click at [77, 596] on span "Interne modules" at bounding box center [99, 593] width 98 height 43
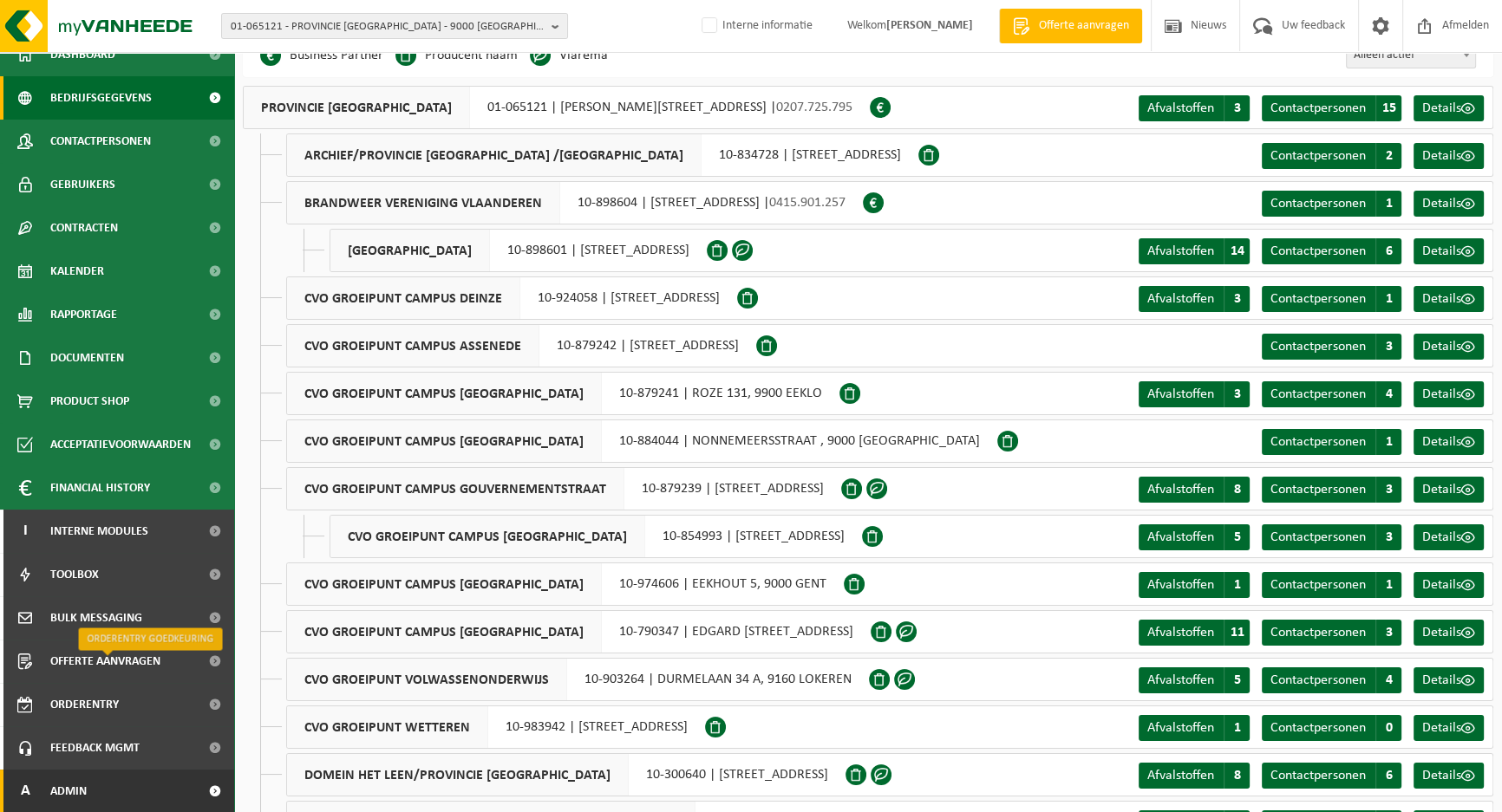
scroll to position [78, 0]
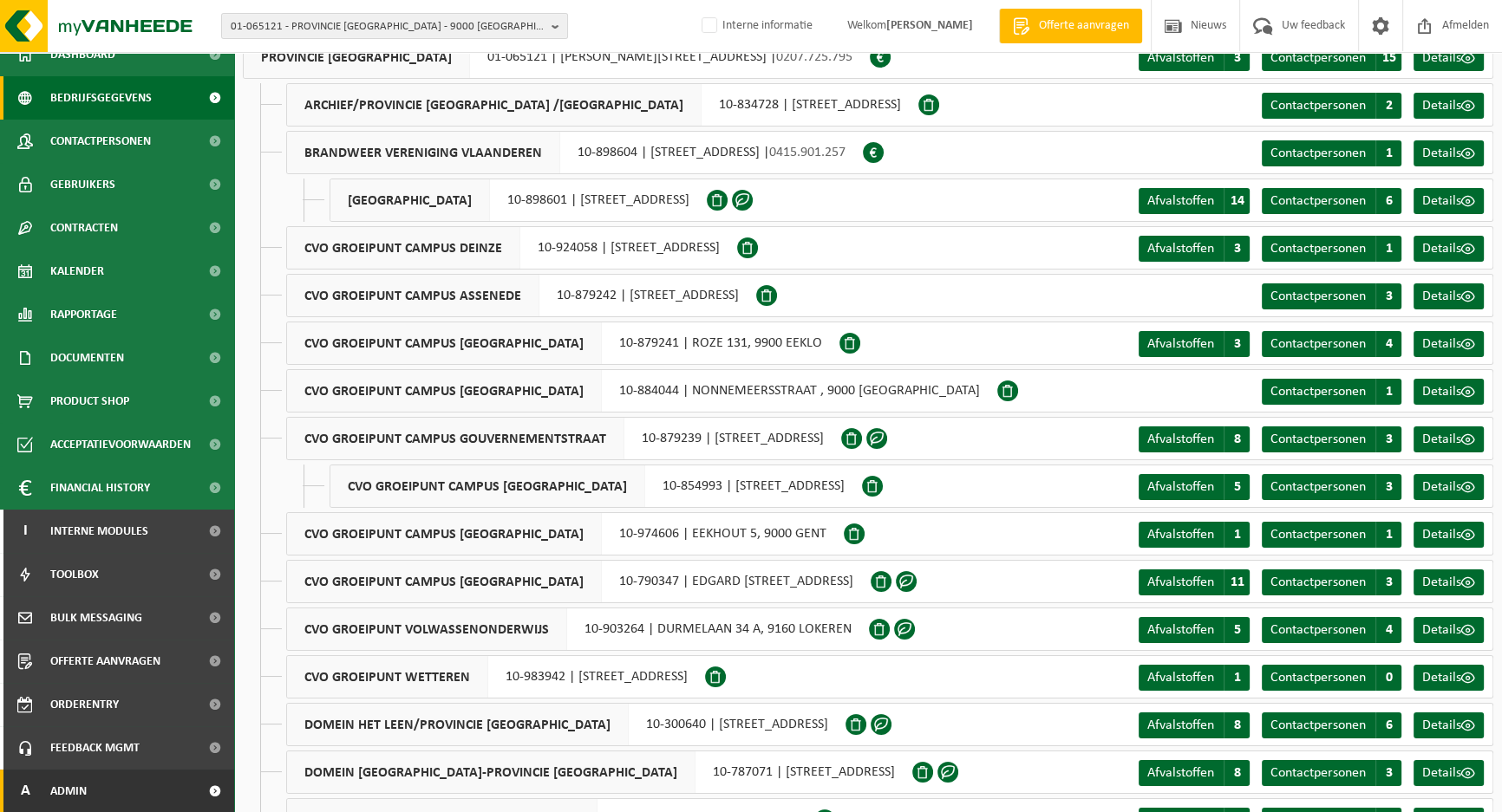
click at [65, 792] on span "Admin" at bounding box center [68, 791] width 36 height 43
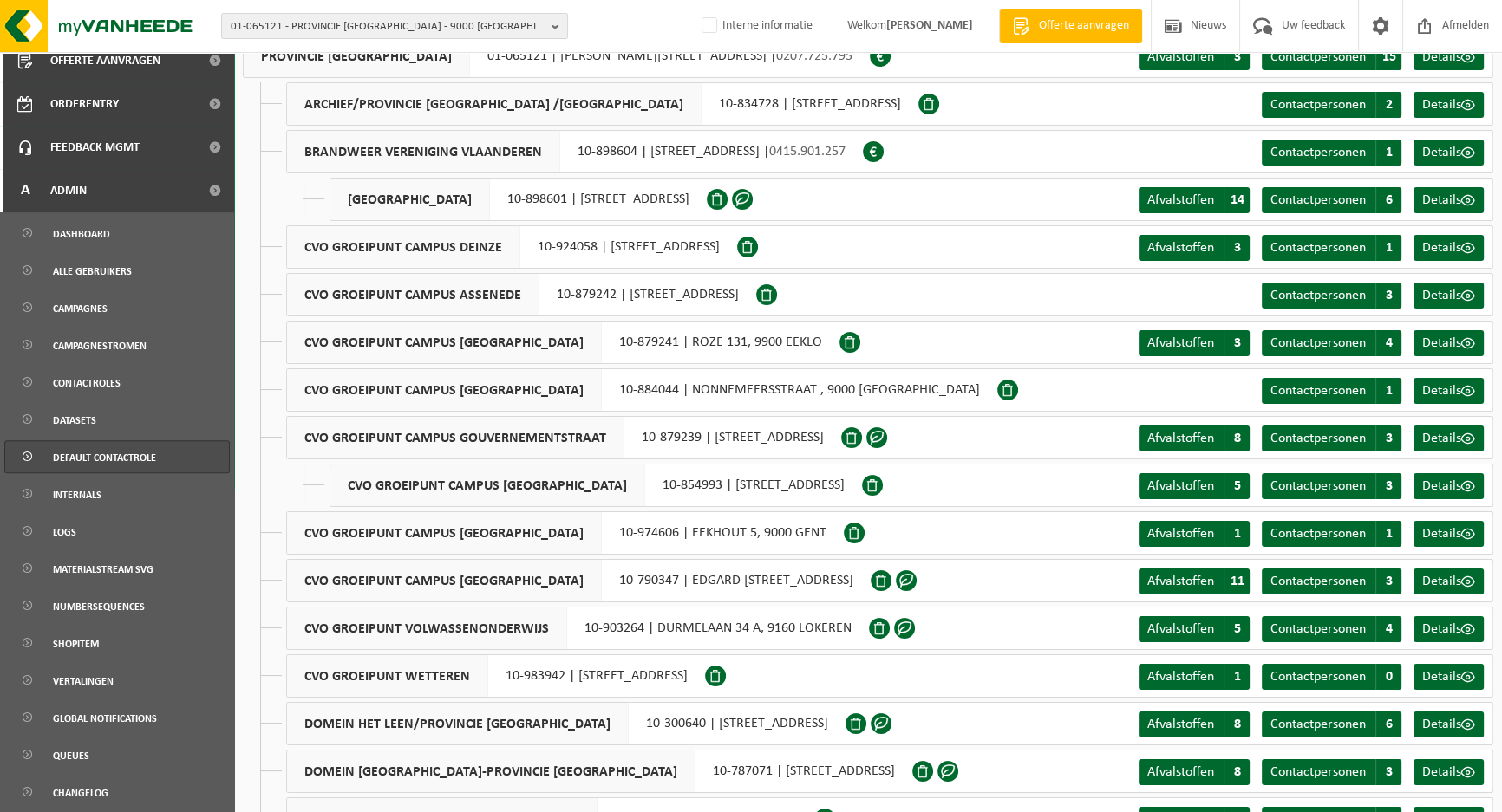
scroll to position [472, 0]
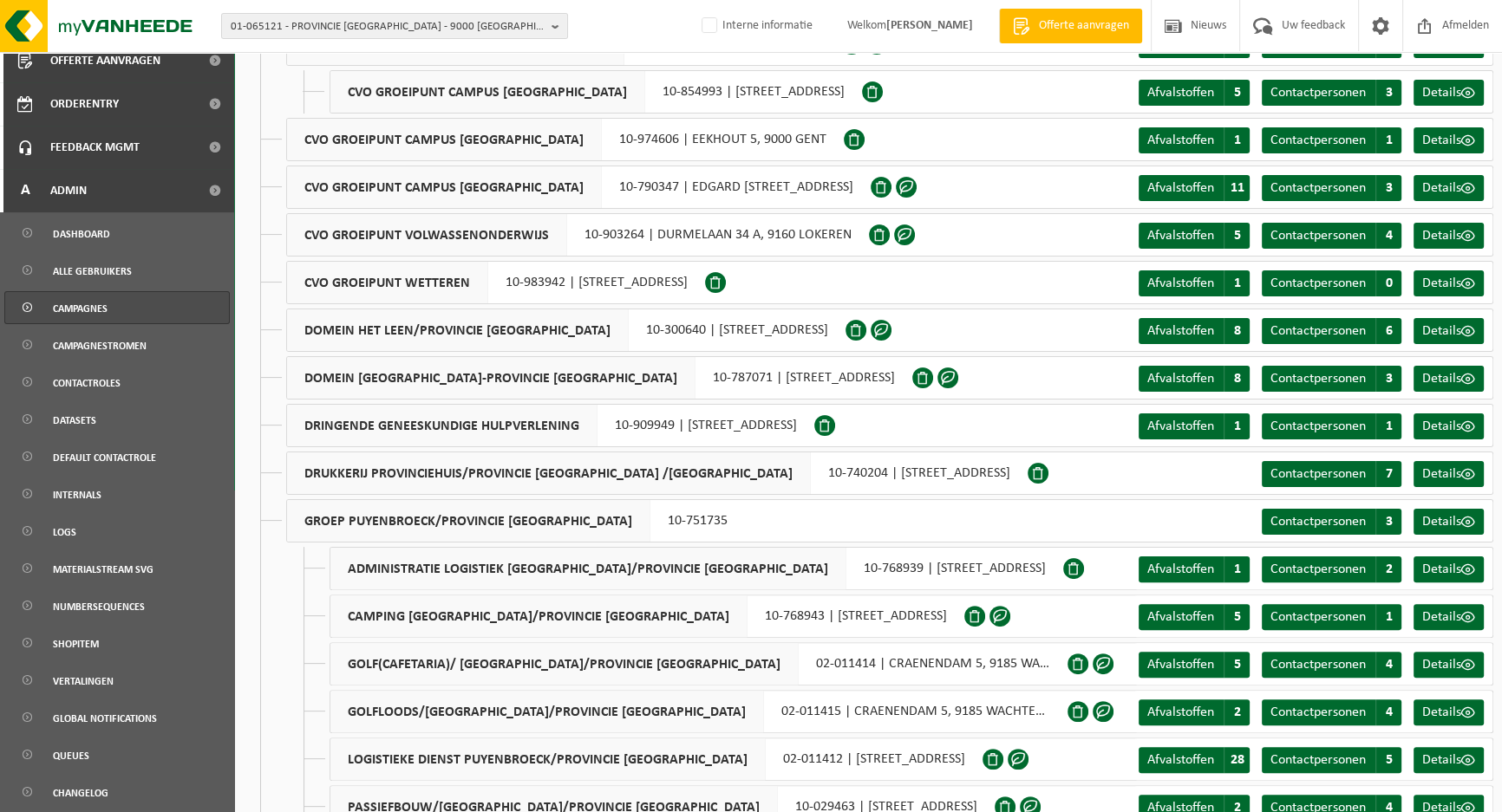
click at [86, 308] on span "Campagnes" at bounding box center [80, 308] width 55 height 33
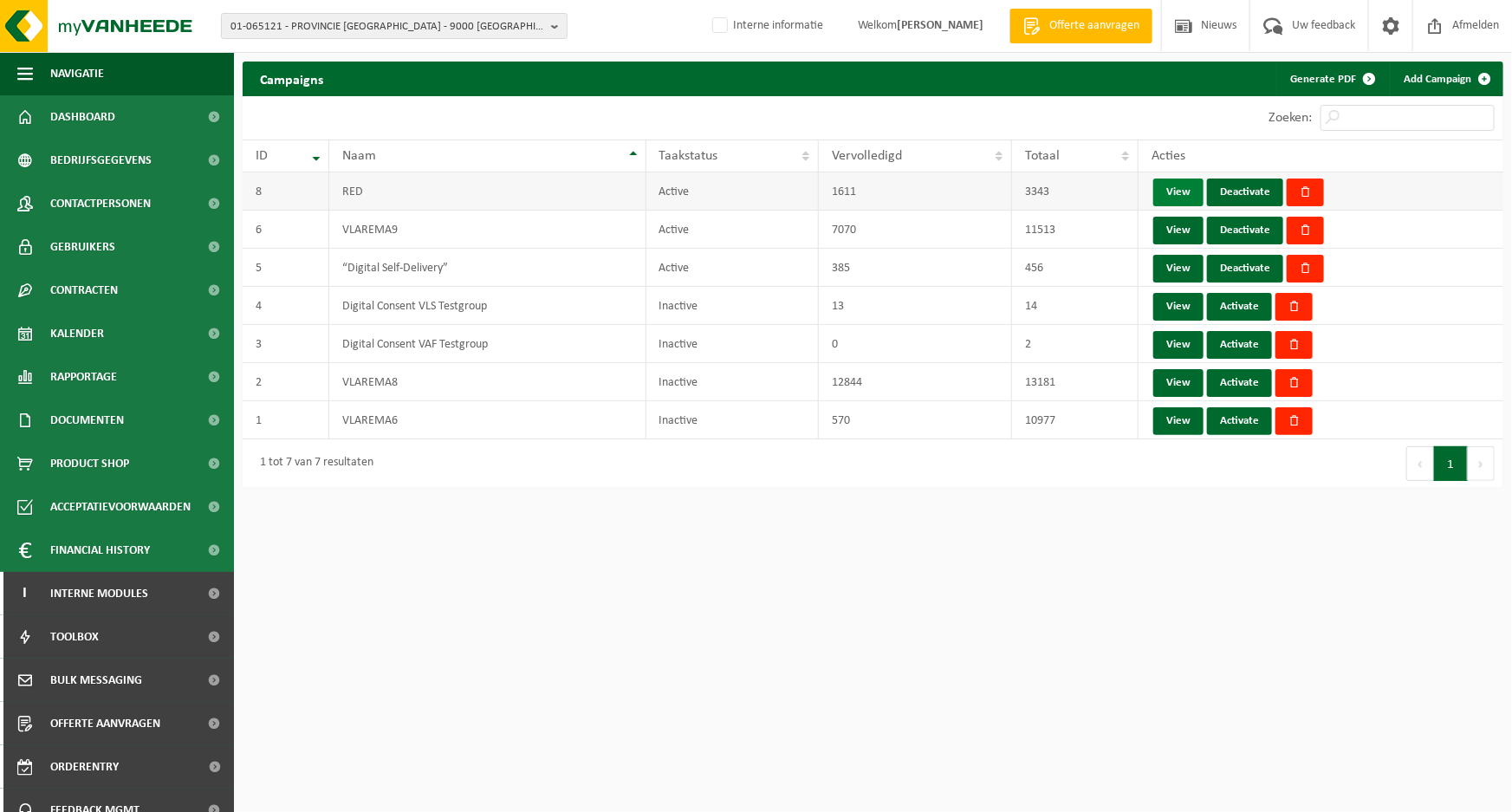
click at [1177, 186] on link "View" at bounding box center [1178, 192] width 50 height 28
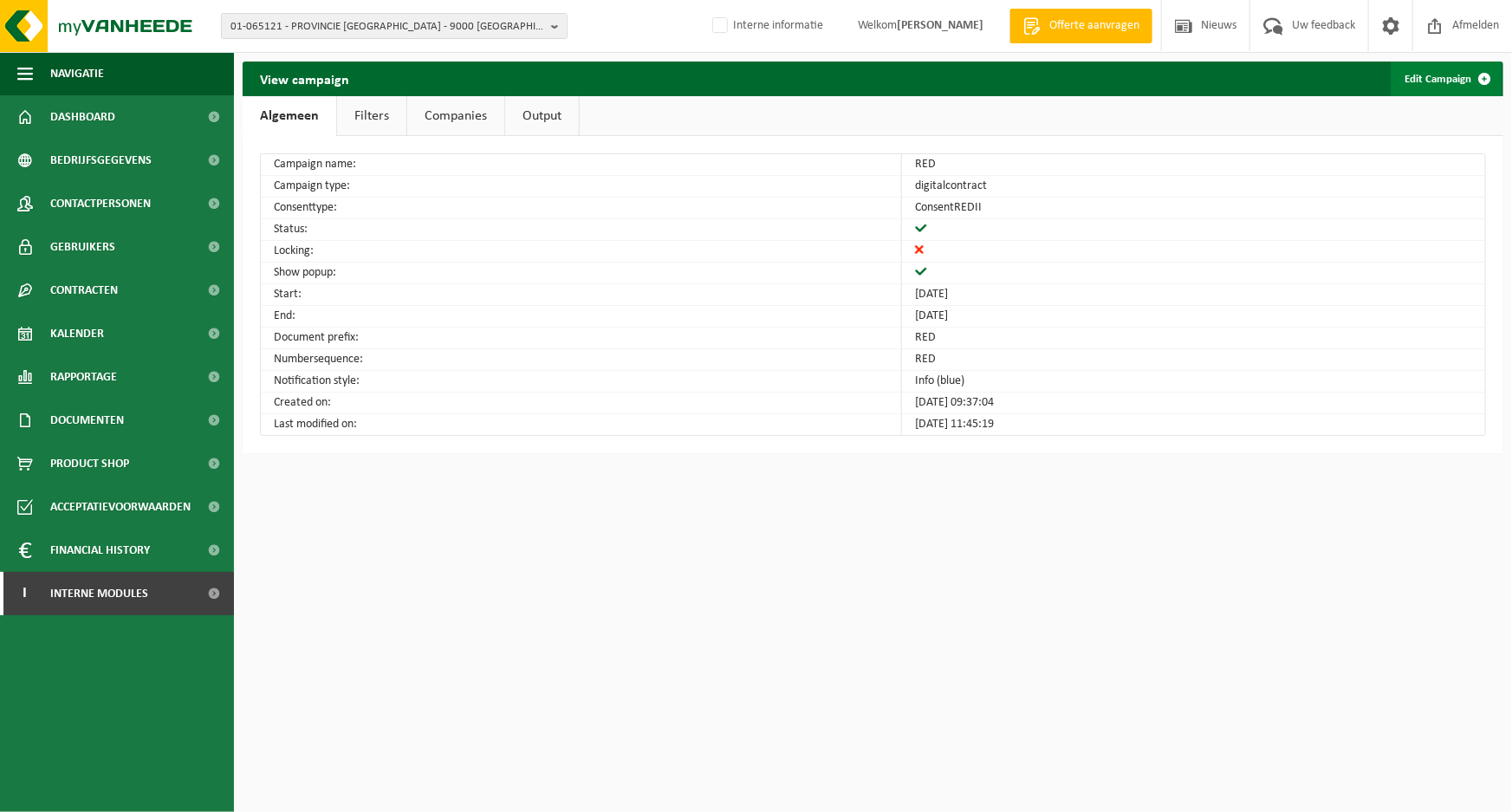
click at [1441, 78] on link "Edit Campaign" at bounding box center [1445, 78] width 111 height 35
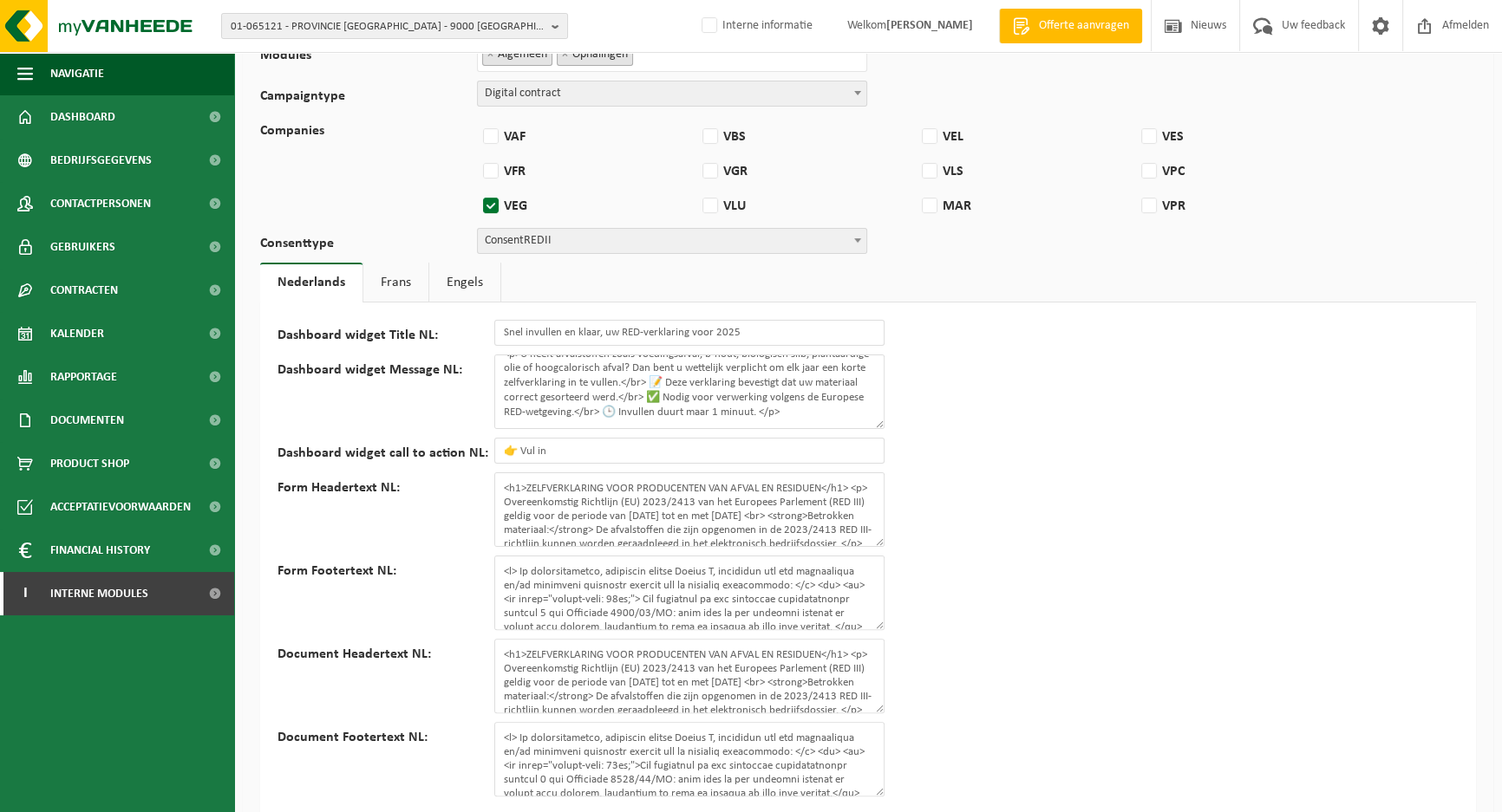
scroll to position [588, 0]
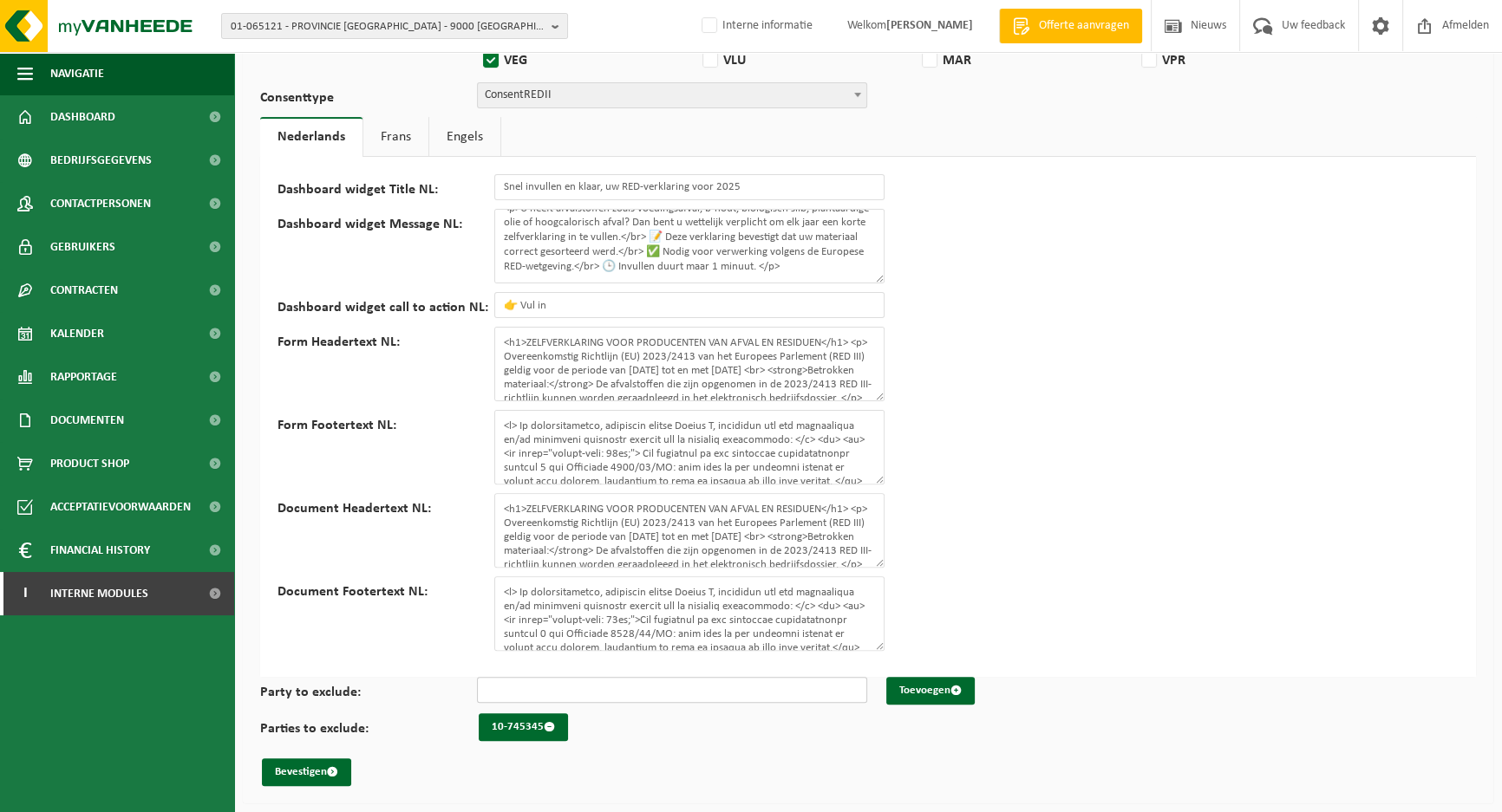
drag, startPoint x: 514, startPoint y: 685, endPoint x: 522, endPoint y: 689, distance: 8.9
click at [514, 687] on input "Party to exclude:" at bounding box center [672, 690] width 390 height 26
paste input "01-065121"
type input "01-065121"
click at [945, 692] on button "Toevoegen" at bounding box center [930, 691] width 88 height 28
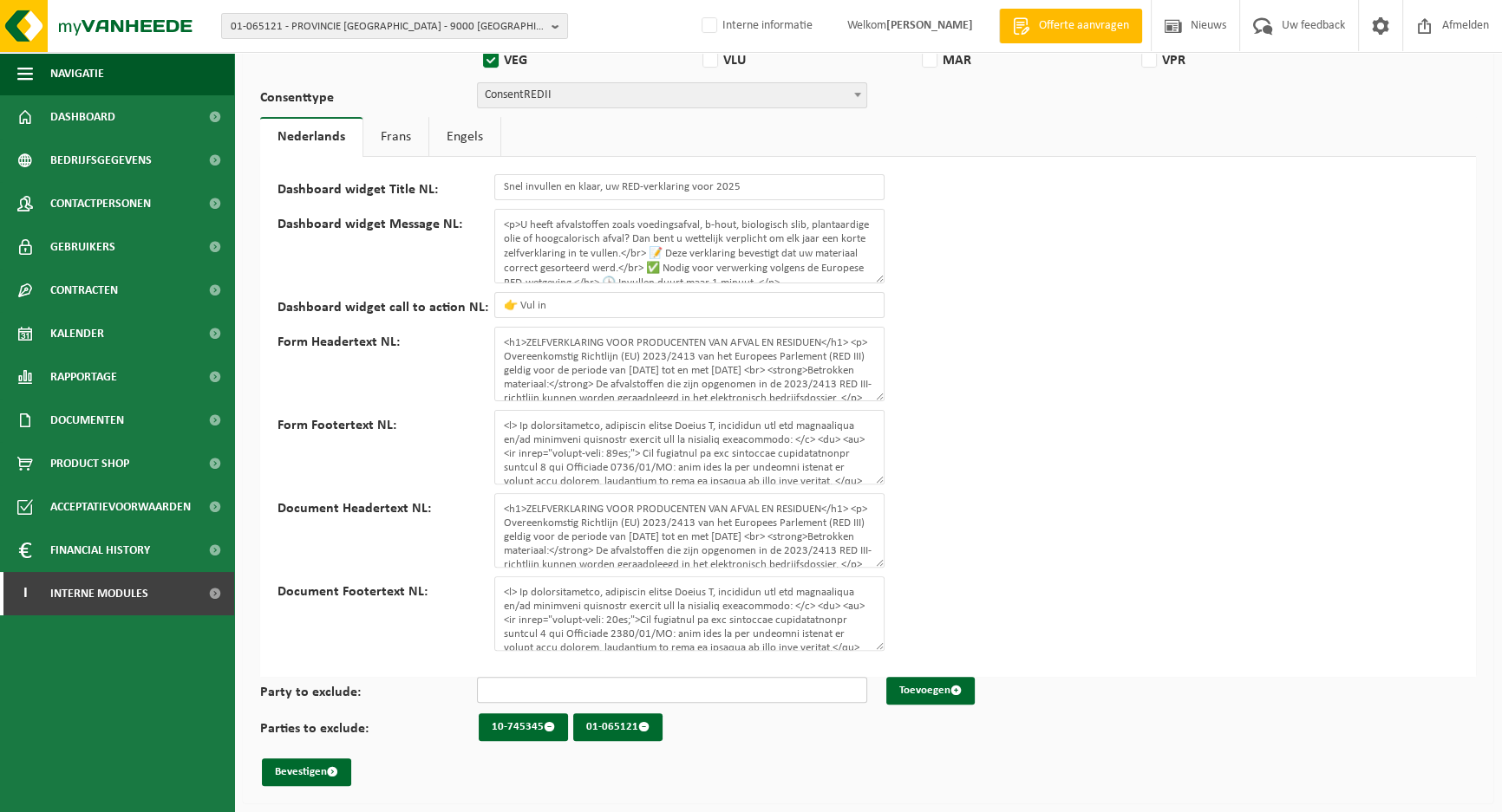
click at [583, 691] on input "Party to exclude:" at bounding box center [672, 690] width 390 height 26
paste input "10-898604"
type input "10-898604"
click at [953, 692] on span "button" at bounding box center [956, 691] width 12 height 12
click at [652, 686] on input "Party to exclude:" at bounding box center [672, 690] width 390 height 26
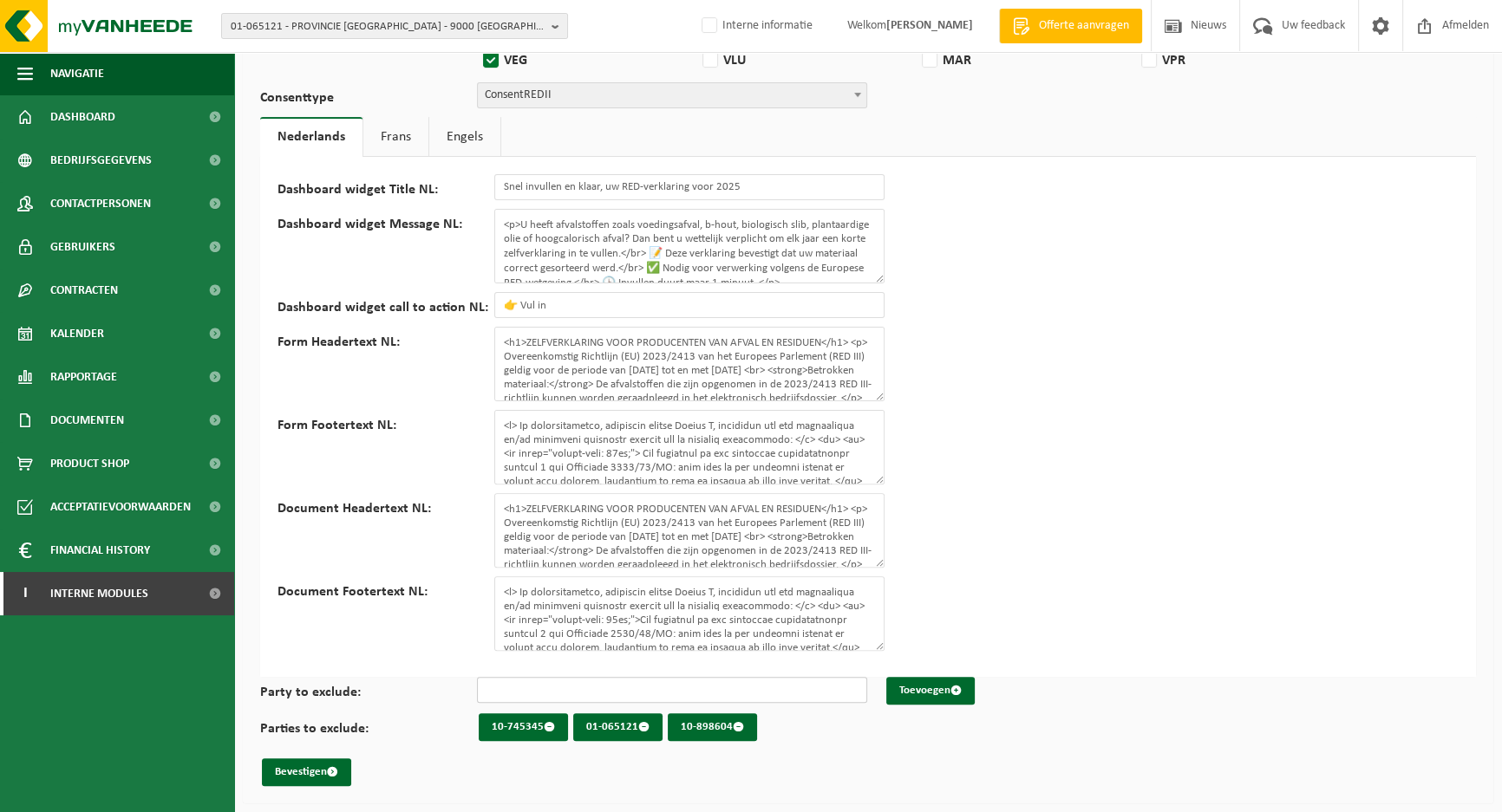
paste input "10-775364"
type input "10-775364"
click at [907, 692] on button "Toevoegen" at bounding box center [930, 691] width 88 height 28
drag, startPoint x: 611, startPoint y: 695, endPoint x: 621, endPoint y: 695, distance: 10.0
click at [612, 695] on input "Party to exclude:" at bounding box center [672, 690] width 390 height 26
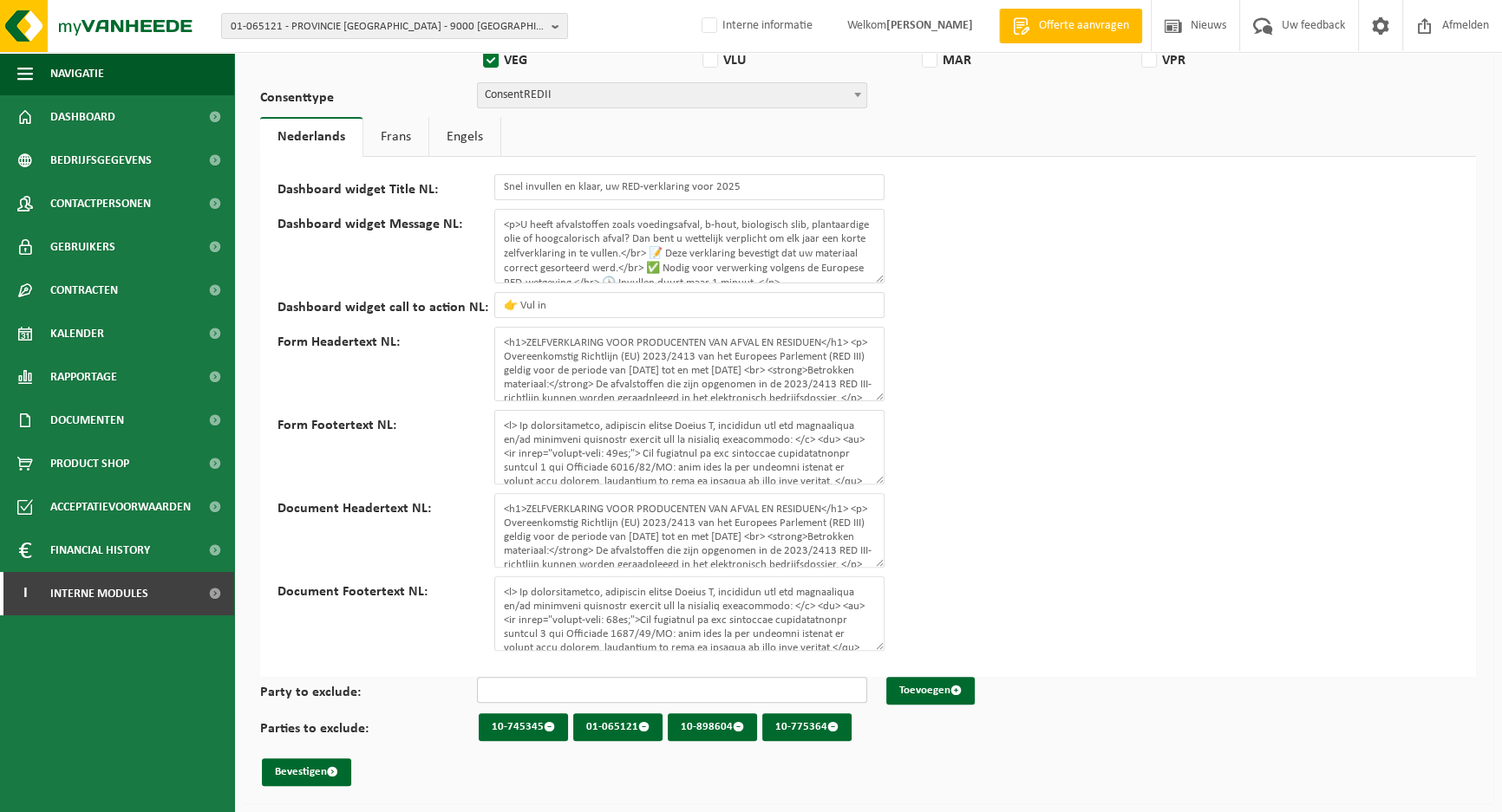
paste input "01-053069"
type input "01-053069"
click at [918, 687] on button "Toevoegen" at bounding box center [930, 691] width 88 height 28
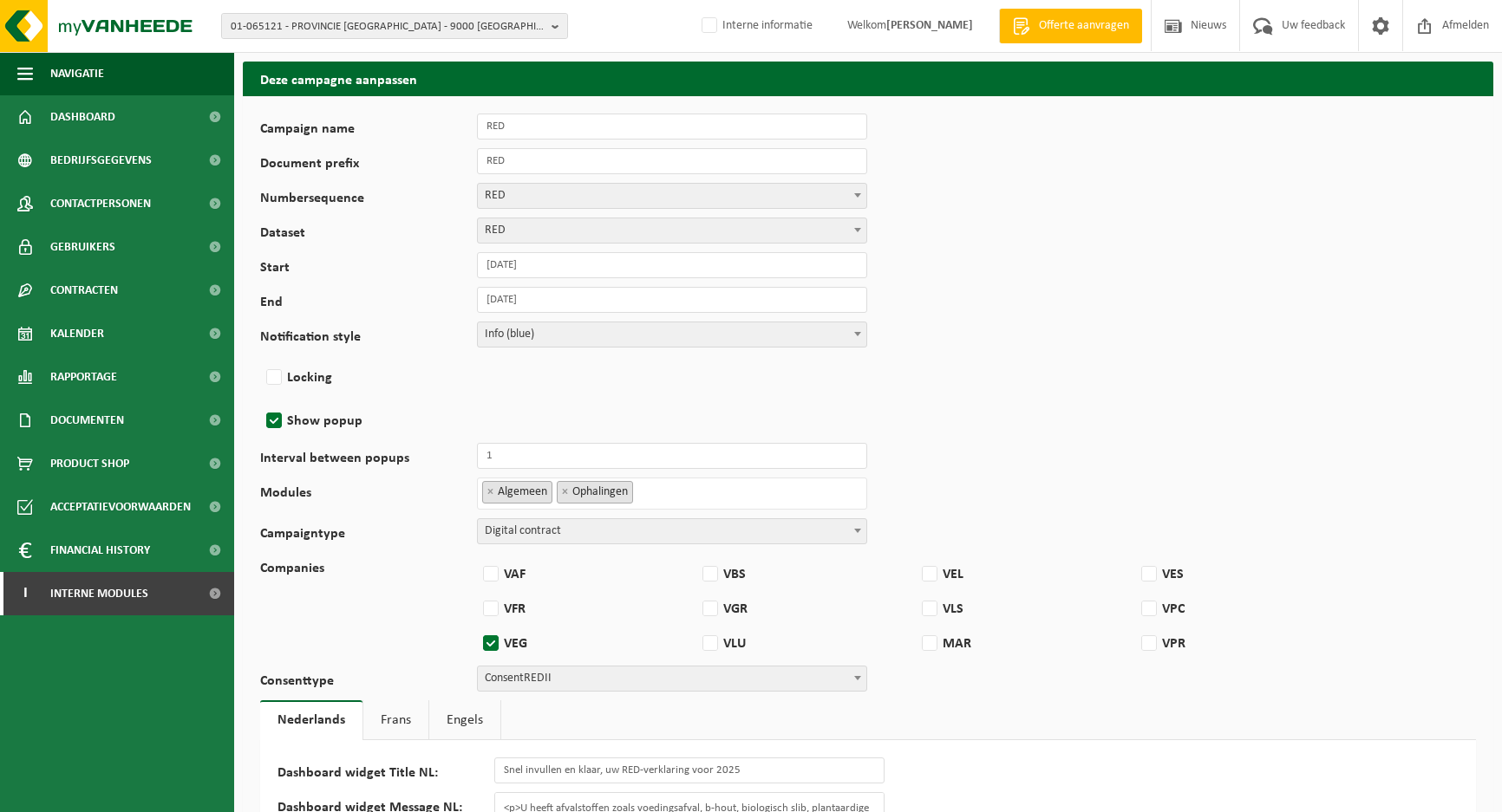
scroll to position [588, 0]
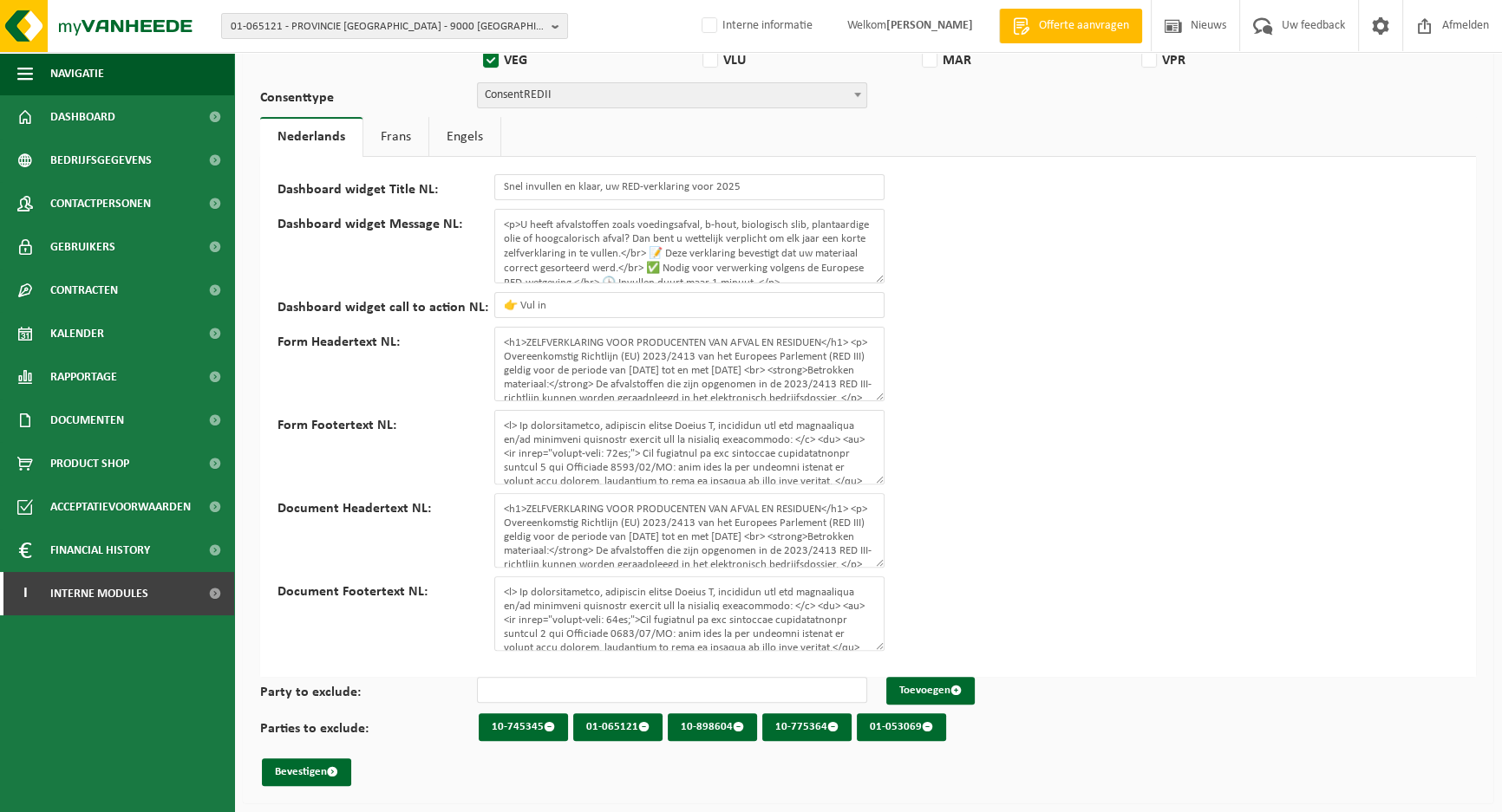
click at [1228, 512] on div "Dashboard widget Title NL: Snel invullen en klaar, uw RED-verklaring voor 2025 …" at bounding box center [868, 417] width 1216 height 520
click at [312, 774] on button "Bevestigen" at bounding box center [306, 772] width 89 height 28
